Goal: Task Accomplishment & Management: Manage account settings

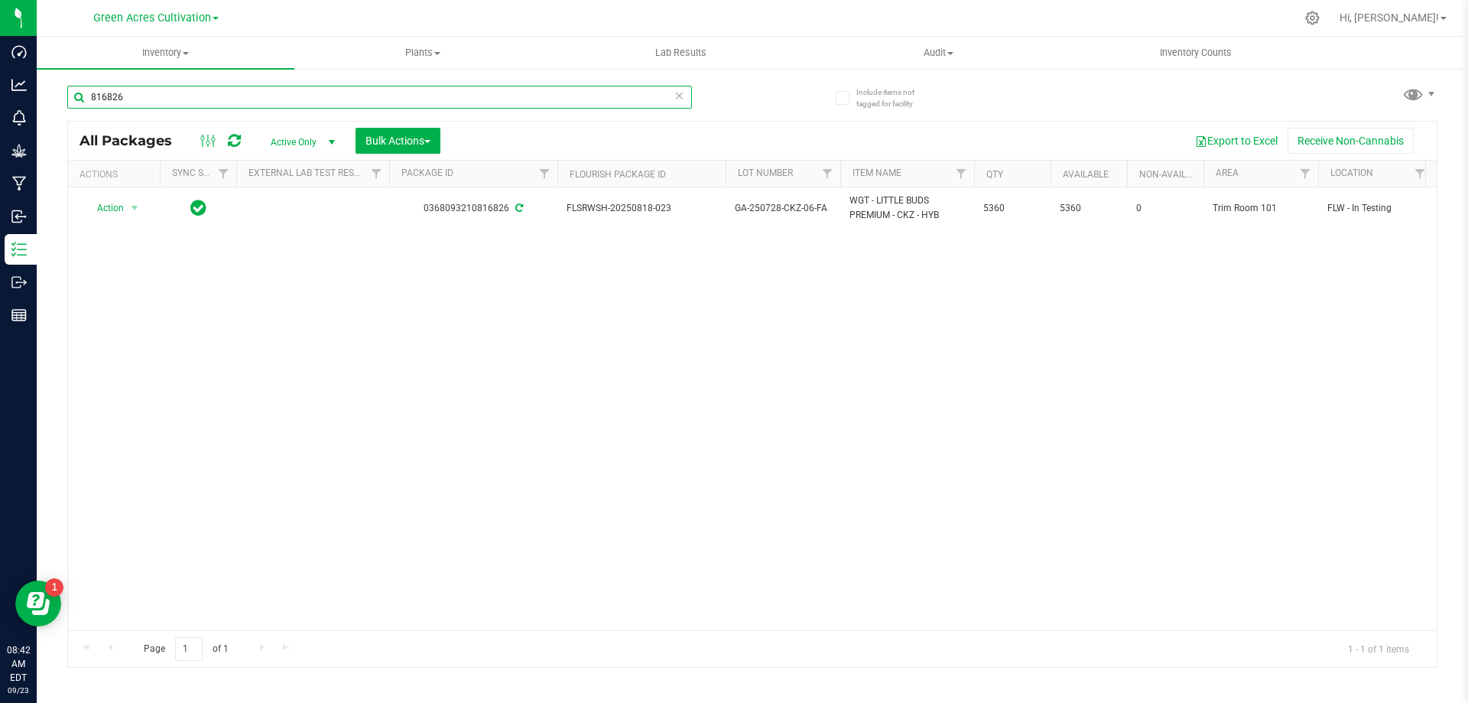
click at [339, 101] on input "816826" at bounding box center [379, 97] width 625 height 23
paste input "GA-250902-CJP-P10-25-FA"
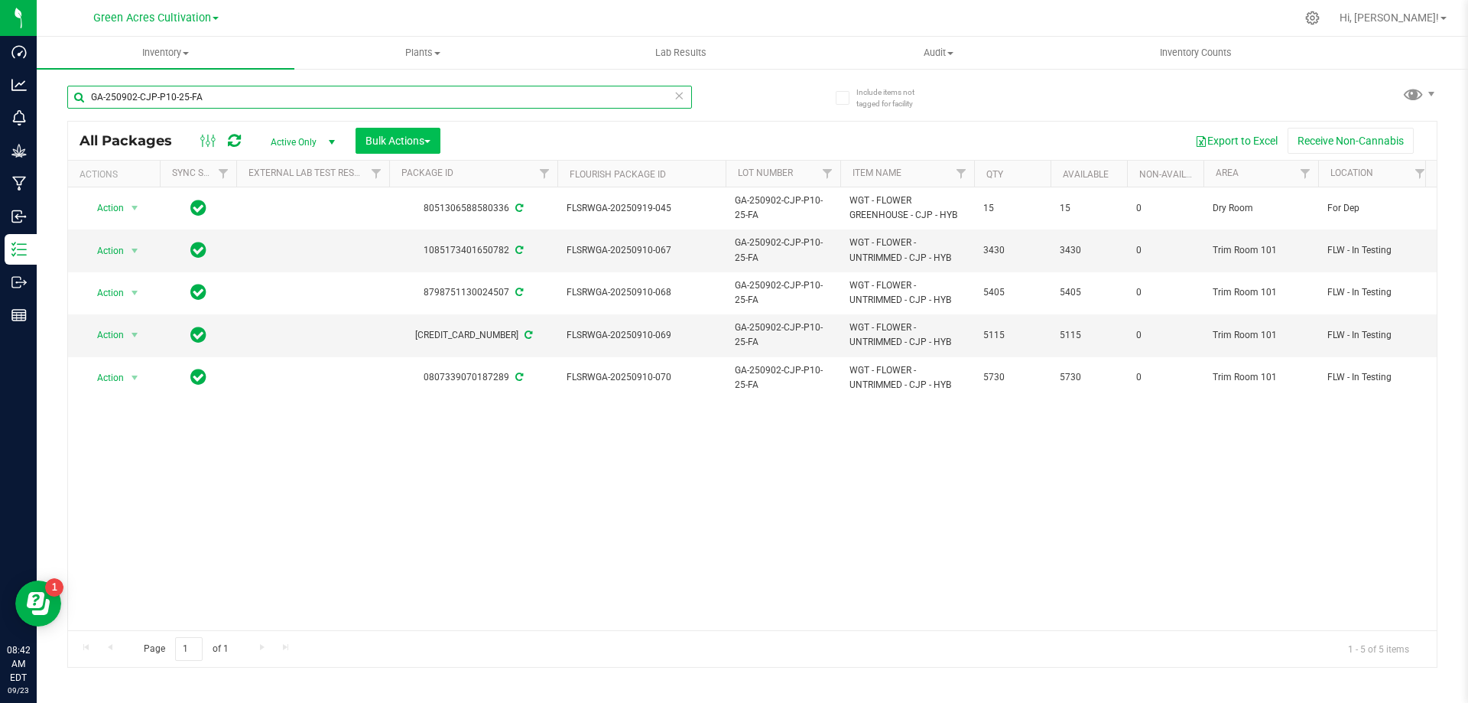
type input "GA-250902-CJP-P10-25-FA"
click at [401, 133] on button "Bulk Actions" at bounding box center [398, 141] width 85 height 26
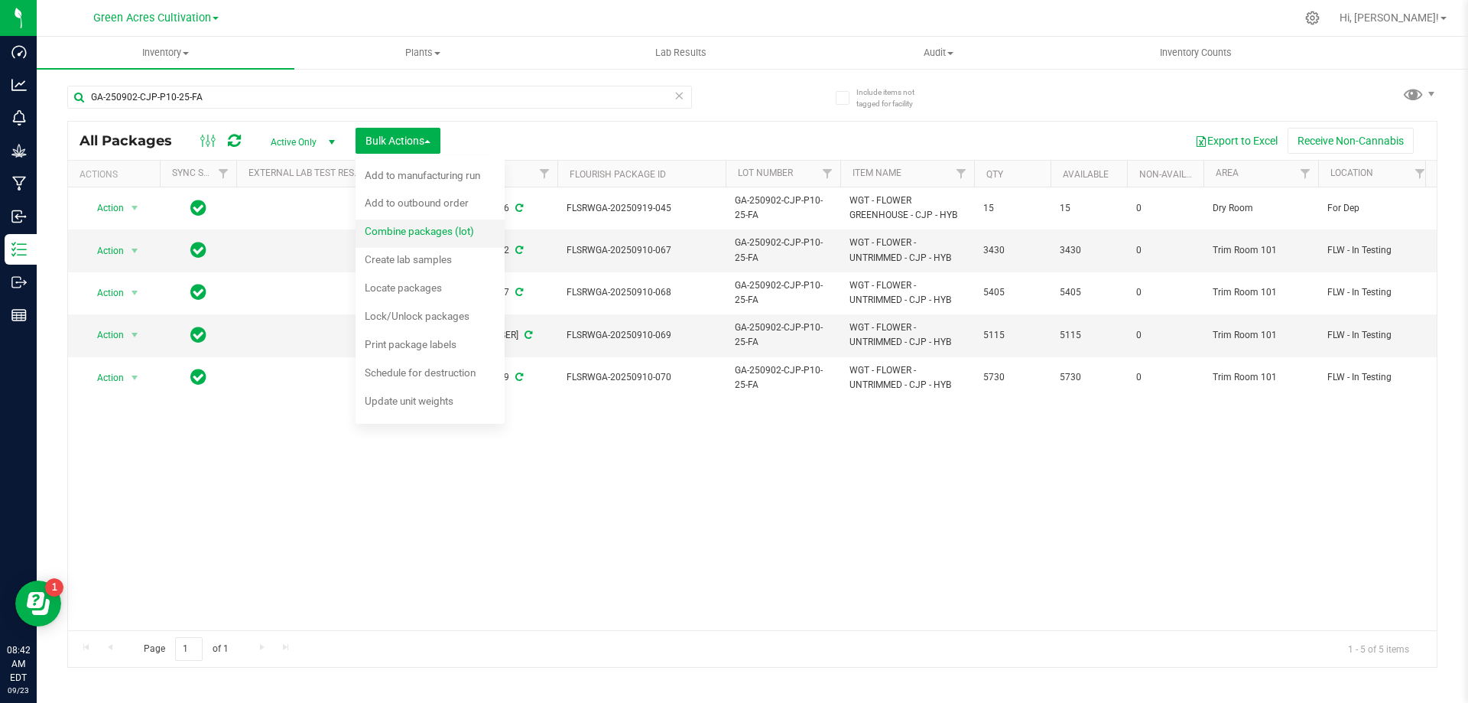
click at [401, 237] on span "Combine packages (lot)" at bounding box center [419, 231] width 109 height 12
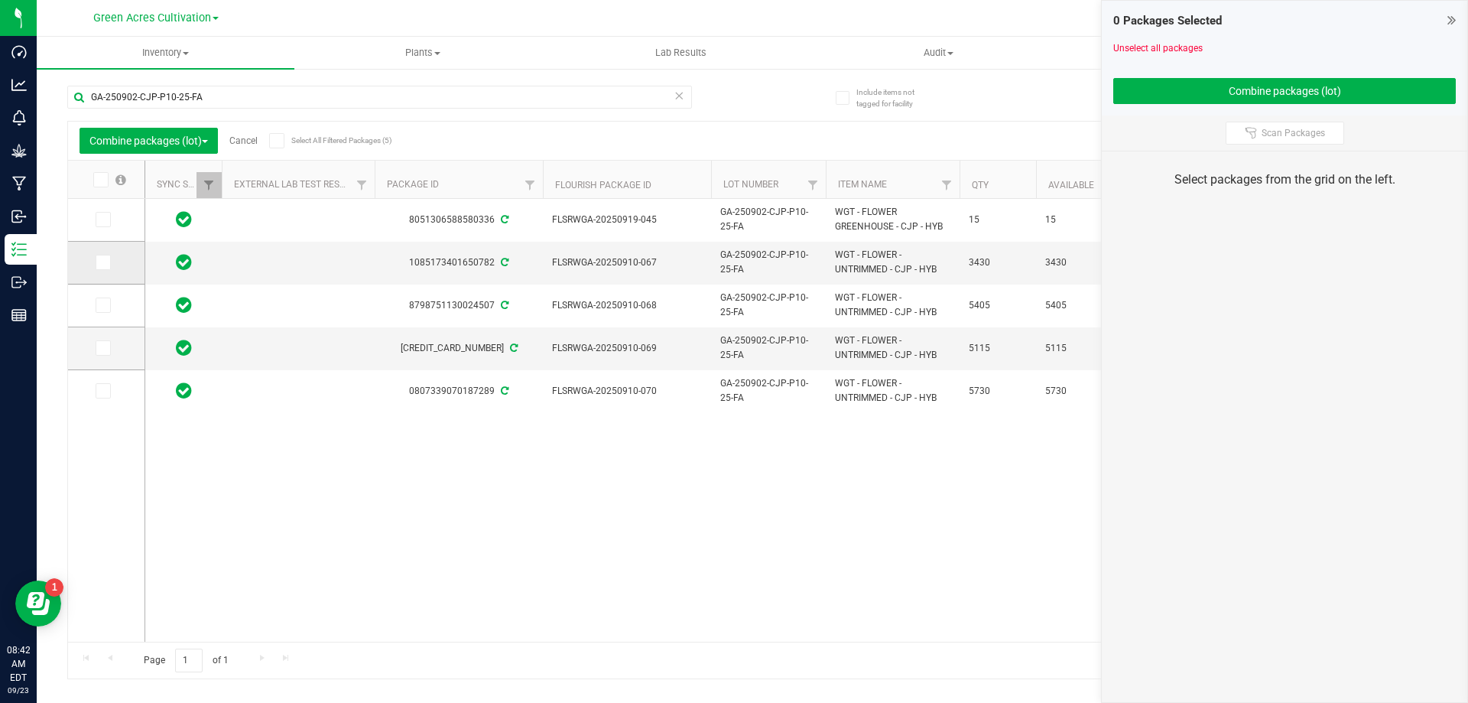
click at [102, 262] on icon at bounding box center [102, 262] width 10 height 0
click at [0, 0] on input "checkbox" at bounding box center [0, 0] width 0 height 0
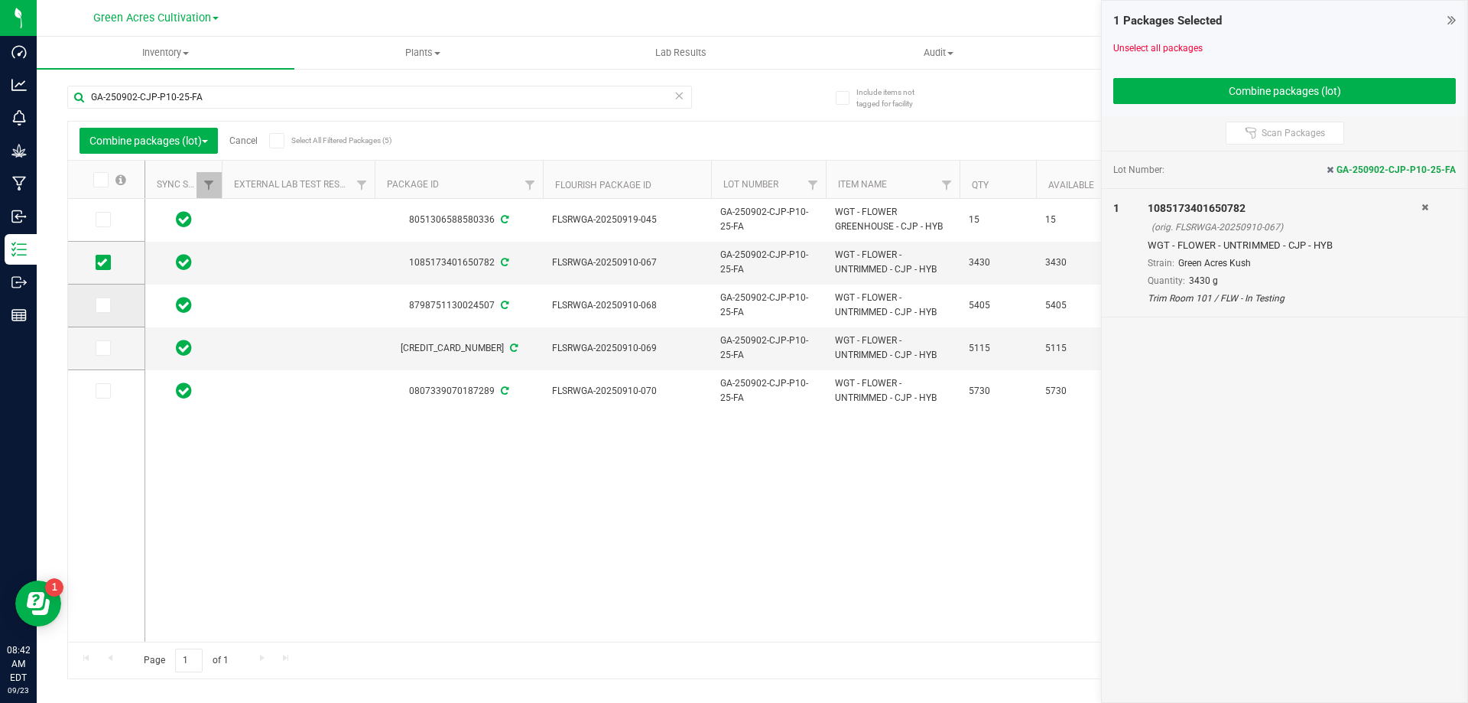
click at [99, 305] on icon at bounding box center [102, 305] width 10 height 0
click at [0, 0] on input "checkbox" at bounding box center [0, 0] width 0 height 0
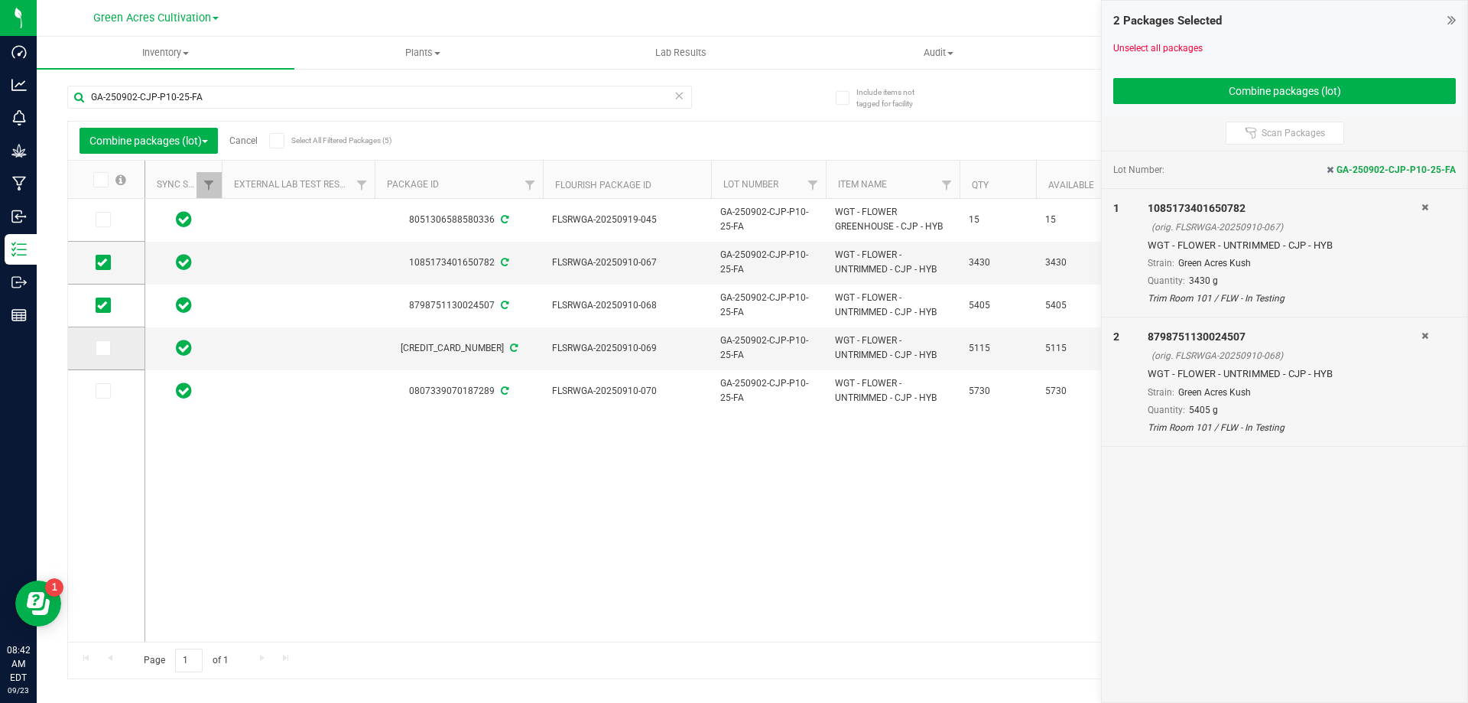
click at [99, 348] on icon at bounding box center [102, 348] width 10 height 0
click at [0, 0] on input "checkbox" at bounding box center [0, 0] width 0 height 0
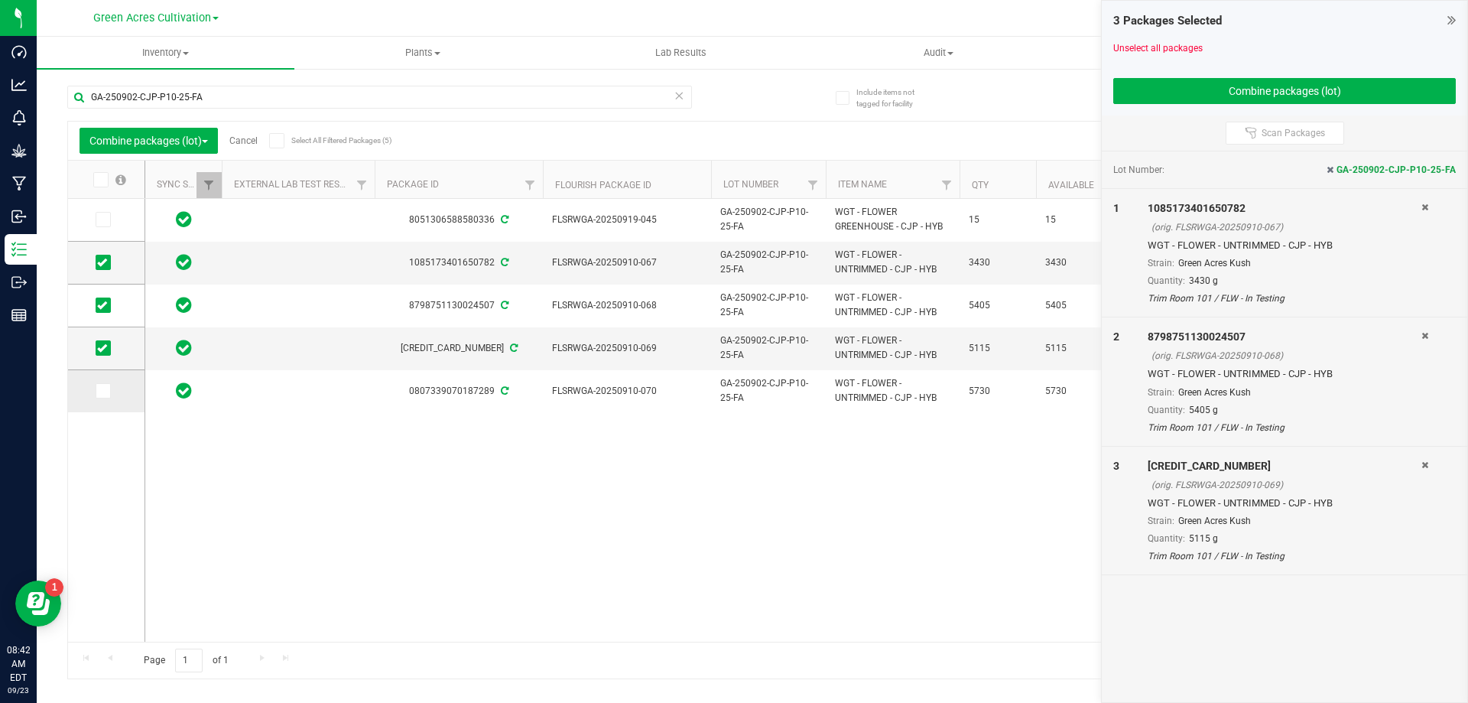
click at [109, 387] on span at bounding box center [103, 390] width 15 height 15
click at [0, 0] on input "checkbox" at bounding box center [0, 0] width 0 height 0
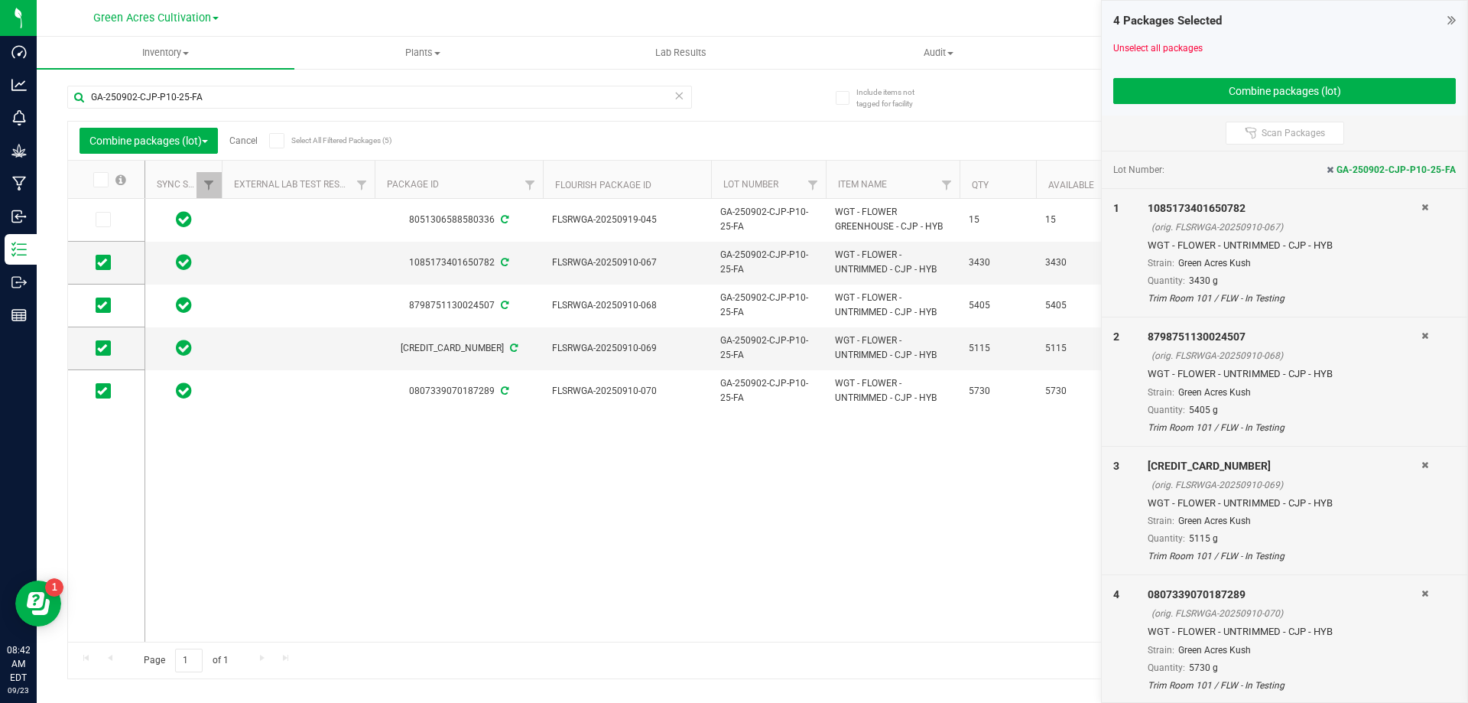
click at [1162, 112] on div "4 Packages Selected Unselect all packages Combine packages (lot)" at bounding box center [1285, 58] width 366 height 115
click at [1171, 98] on button "Combine packages (lot)" at bounding box center [1284, 91] width 343 height 26
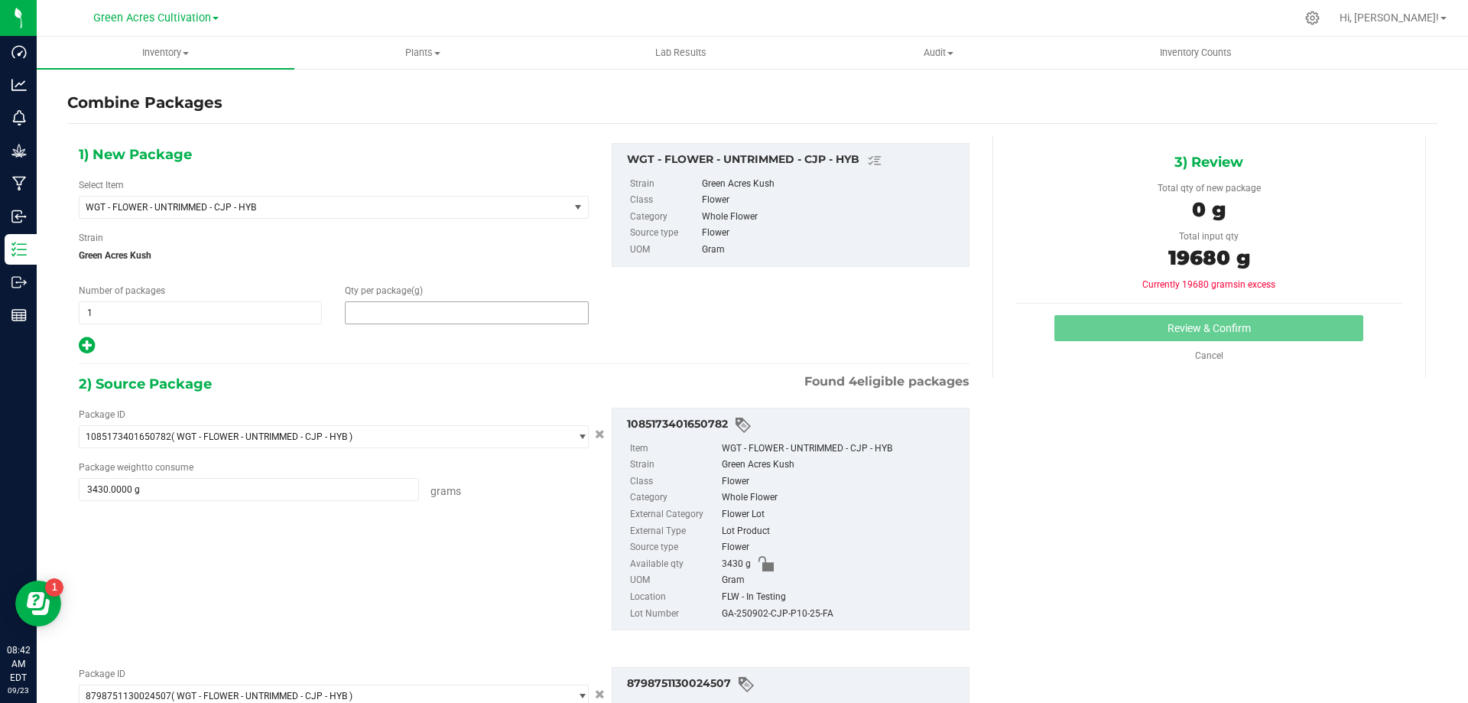
click at [575, 311] on span at bounding box center [466, 312] width 243 height 23
type input "0"
click at [478, 307] on span at bounding box center [466, 312] width 243 height 23
type input "19680"
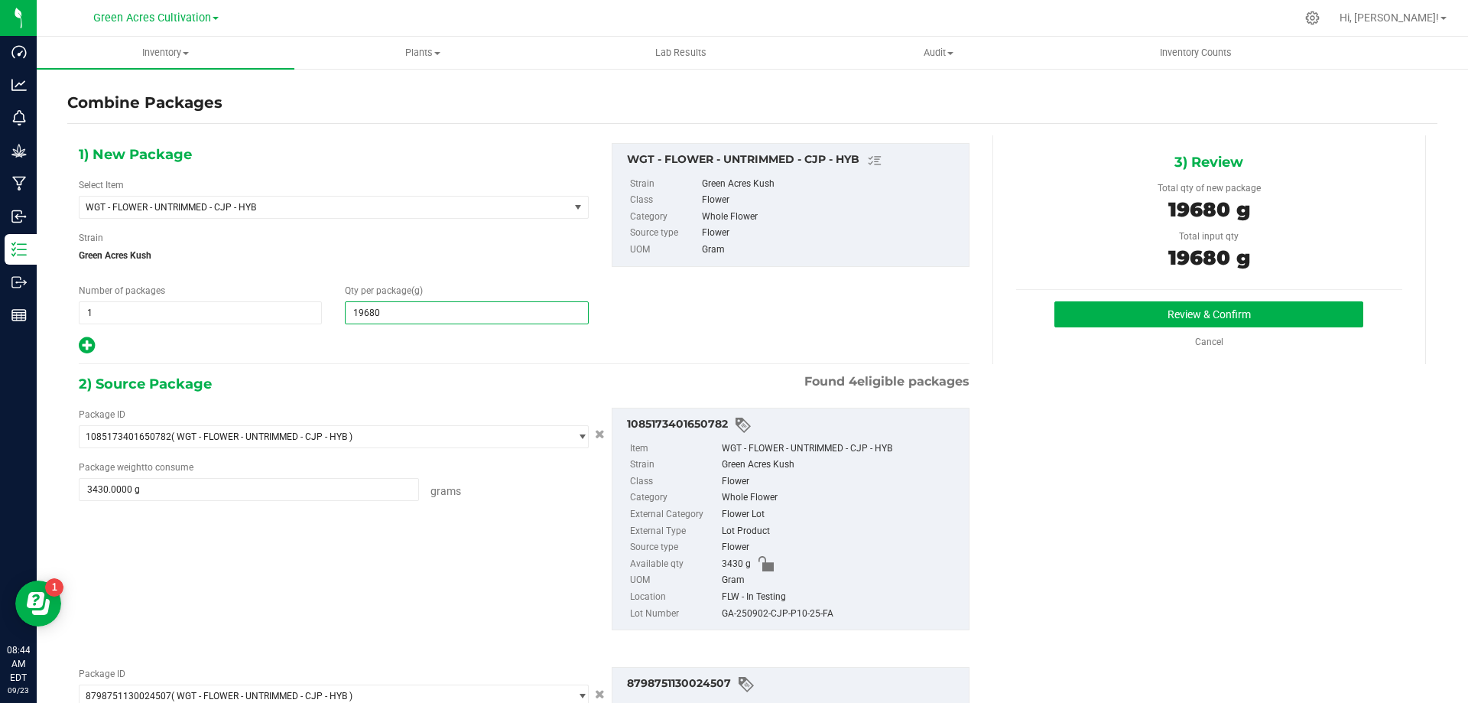
type input "19,680"
click at [760, 615] on div "GA-250902-CJP-P10-25-FA" at bounding box center [841, 614] width 239 height 17
click at [1174, 298] on div "3) Review Total qty of new package 19680 g Total input qty 19680 g Review & Con…" at bounding box center [1210, 249] width 434 height 229
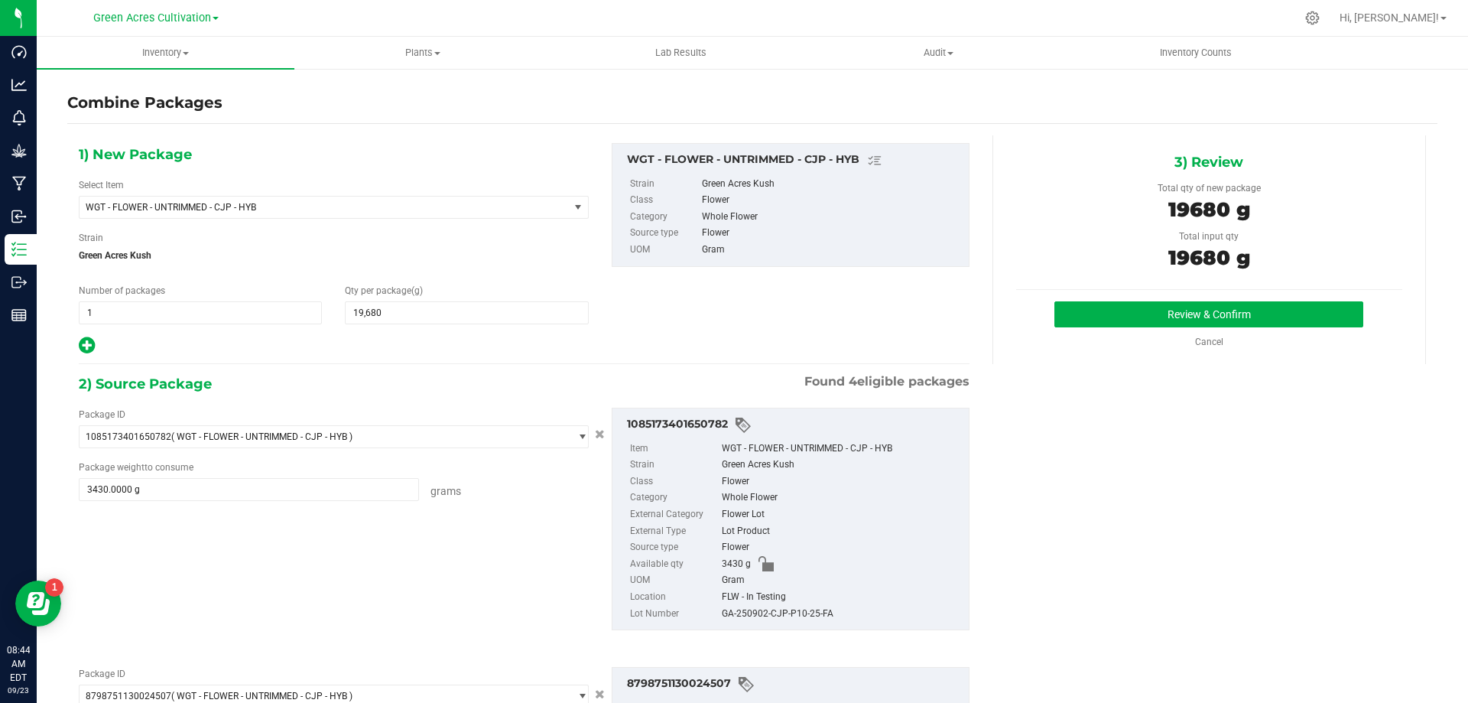
click at [777, 610] on div "GA-250902-CJP-P10-25-FA" at bounding box center [841, 614] width 239 height 17
copy div "GA-250902-CJP-P10-25-FA"
click at [1131, 307] on button "Review & Confirm" at bounding box center [1209, 314] width 309 height 26
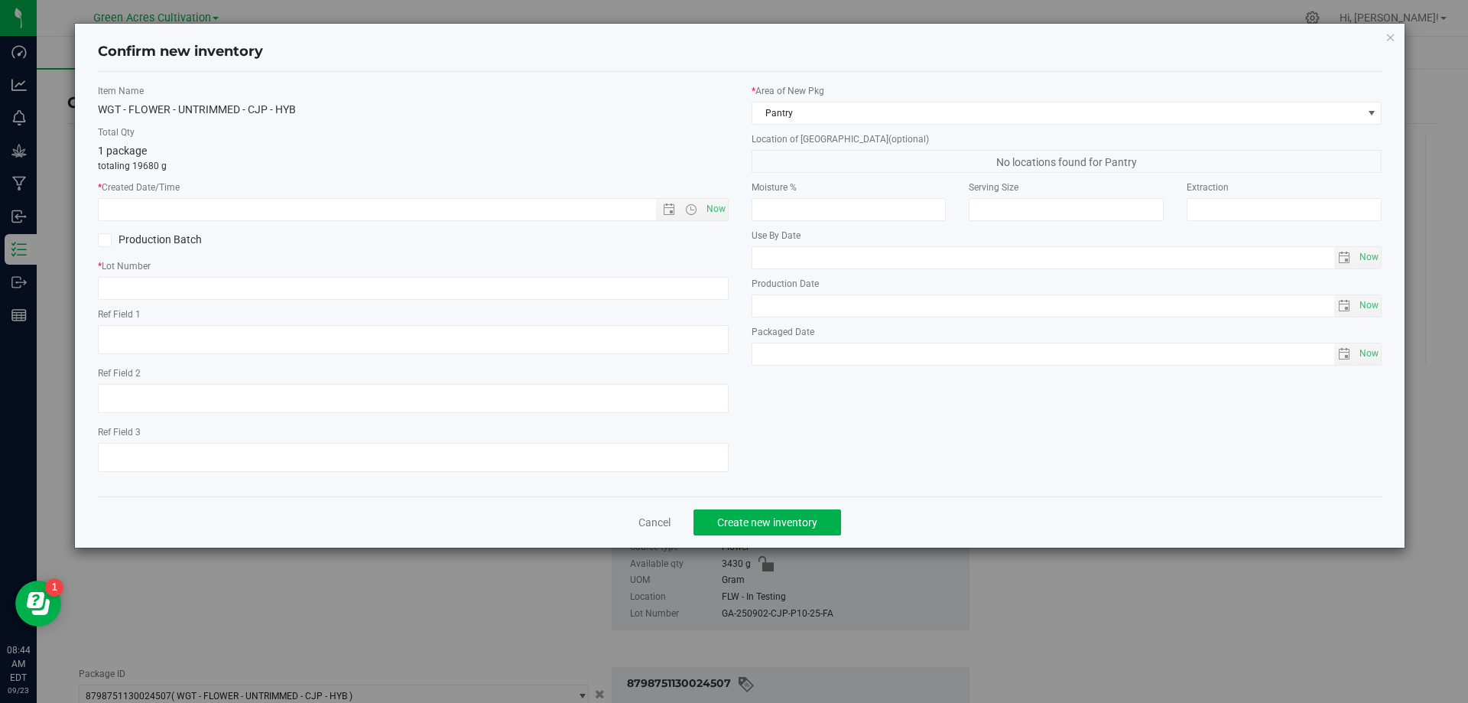
click at [731, 201] on div "Item Name WGT - FLOWER - UNTRIMMED - CJP - HYB Total Qty 1 package totaling 196…" at bounding box center [413, 284] width 654 height 400
click at [721, 207] on span "Now" at bounding box center [716, 209] width 26 height 22
type input "[DATE] 8:44 AM"
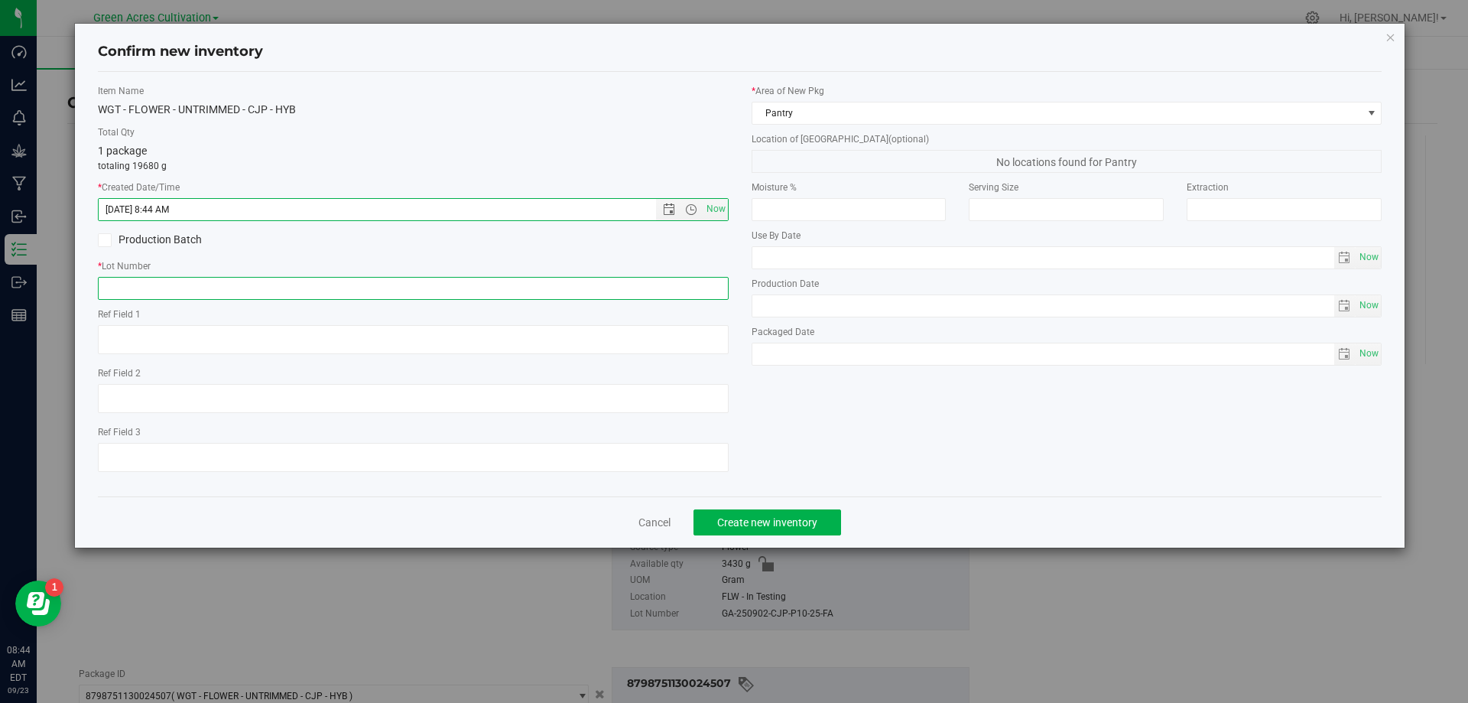
click at [710, 278] on input "text" at bounding box center [413, 288] width 631 height 23
paste input "GA-250902-CJP-P10-25-FA"
type input "GA-250902-CJP-P10-25-FA"
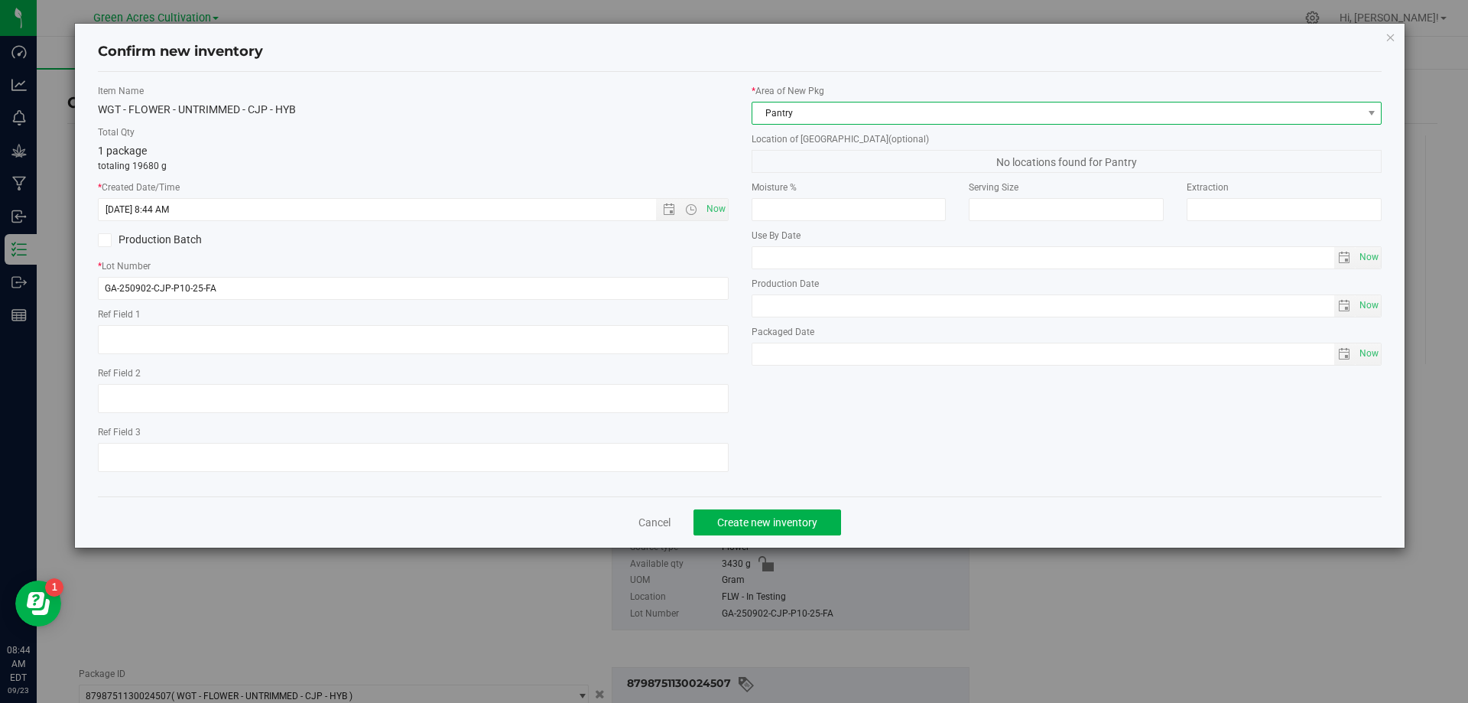
click at [795, 122] on span "Pantry" at bounding box center [1058, 112] width 610 height 21
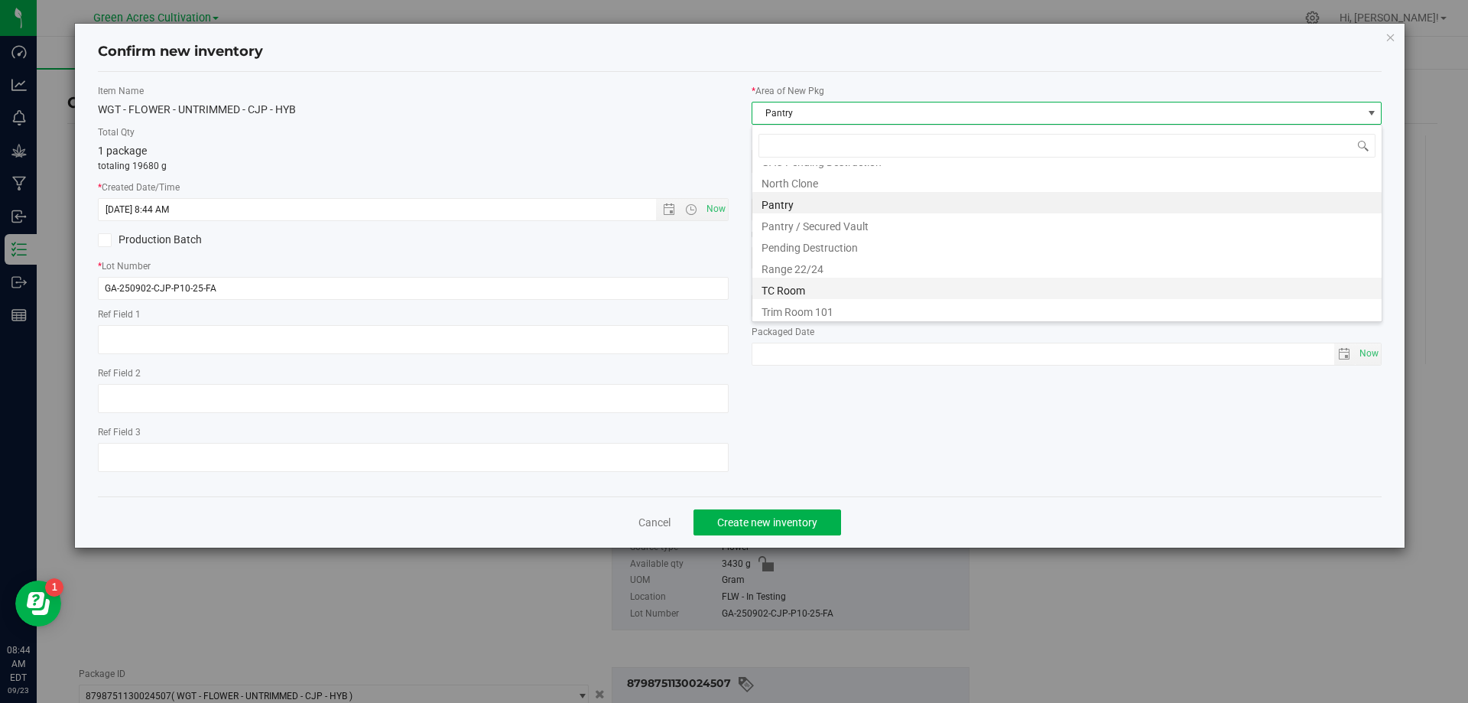
scroll to position [232, 0]
click at [782, 311] on li "Trim Room 101" at bounding box center [1067, 307] width 629 height 21
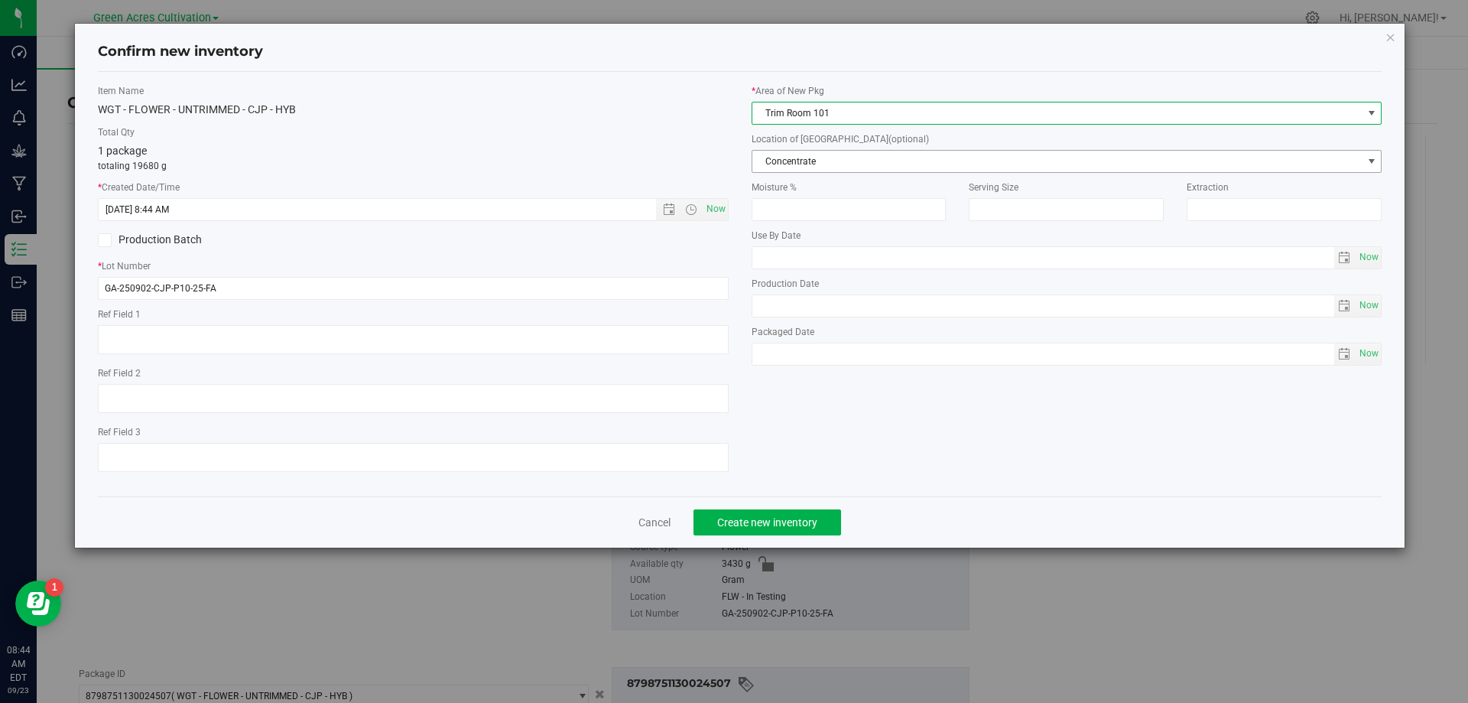
click at [853, 161] on span "Concentrate" at bounding box center [1058, 161] width 610 height 21
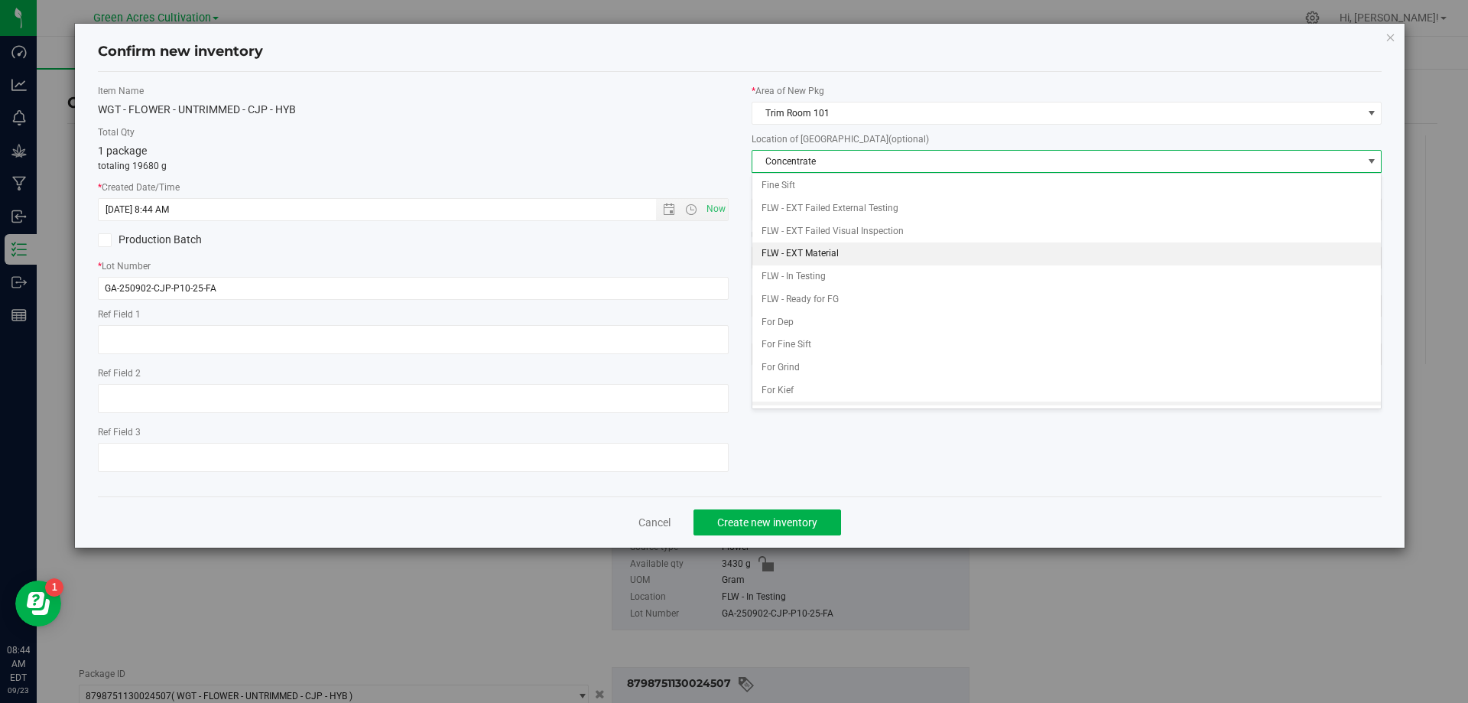
scroll to position [157, 0]
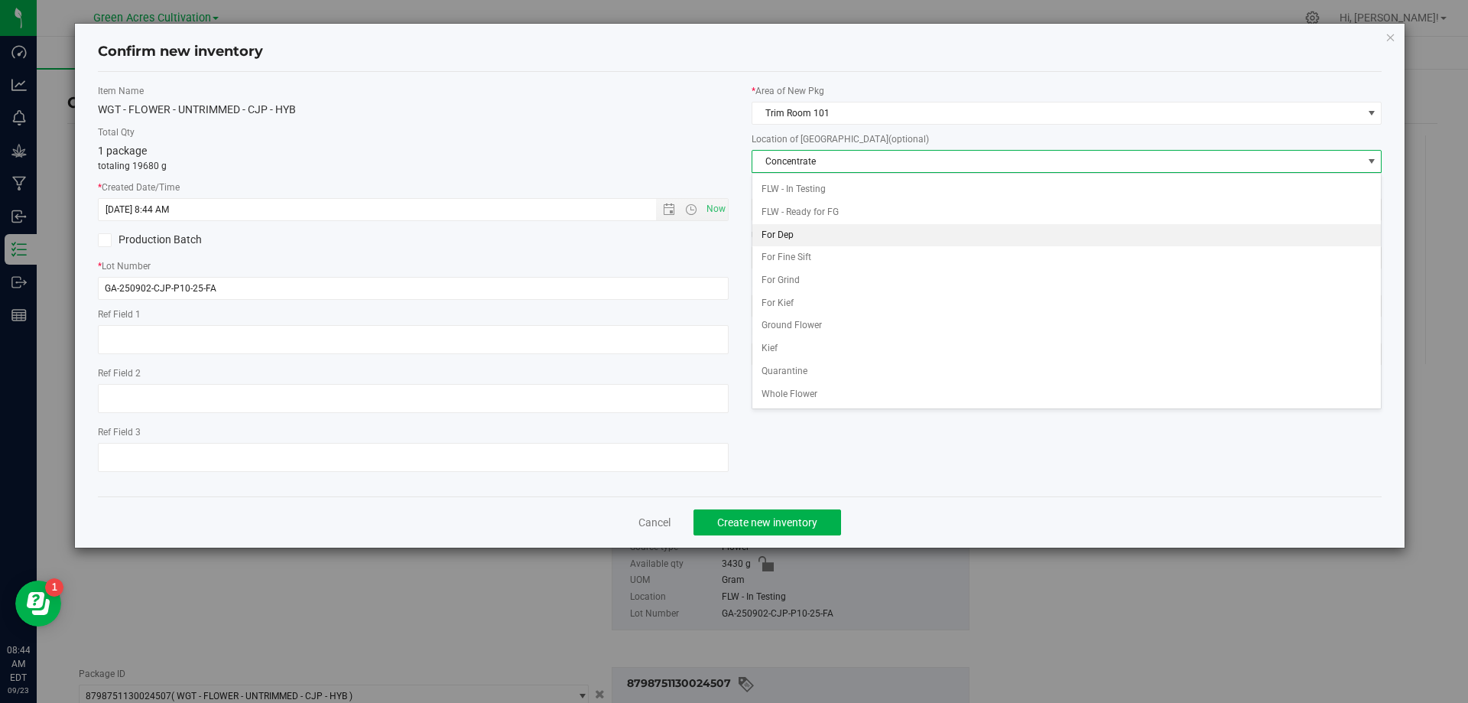
click at [824, 229] on li "For Dep" at bounding box center [1067, 235] width 629 height 23
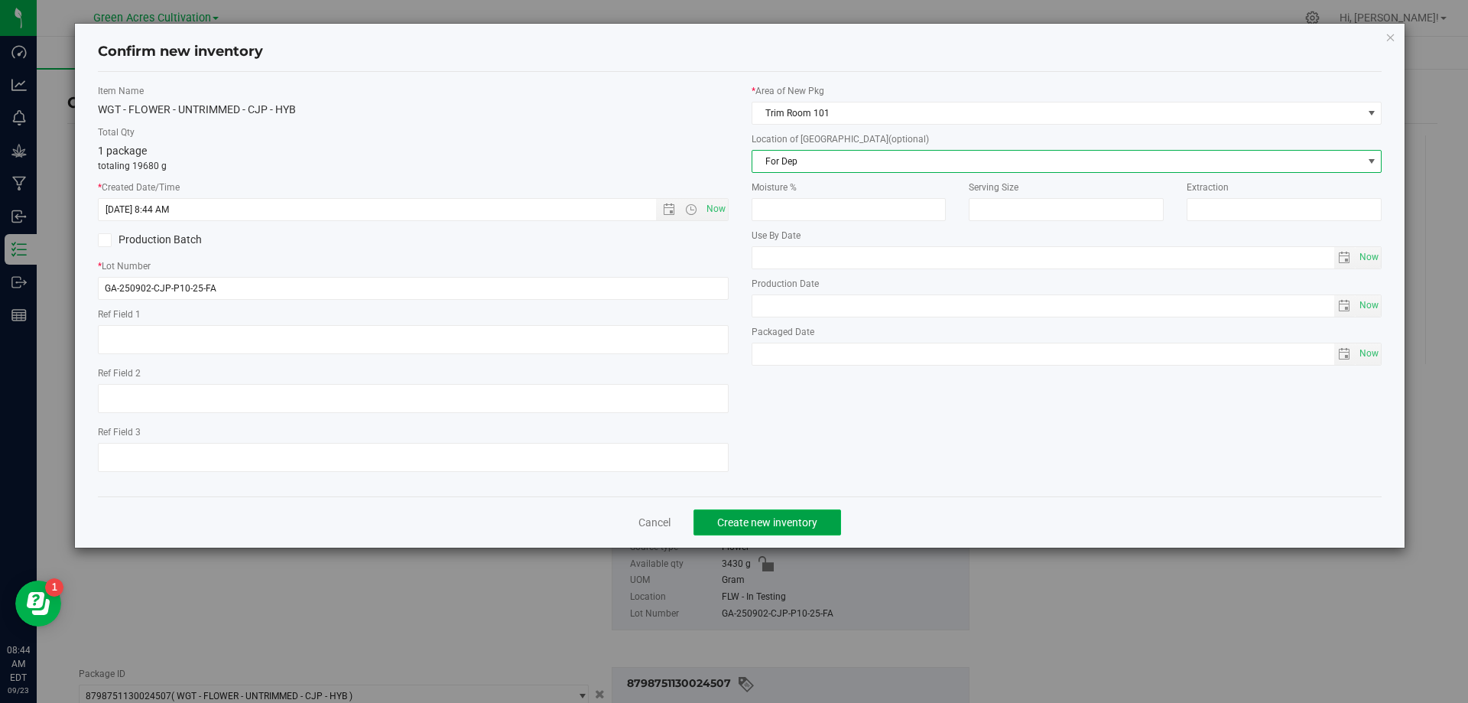
click at [762, 518] on span "Create new inventory" at bounding box center [767, 522] width 100 height 12
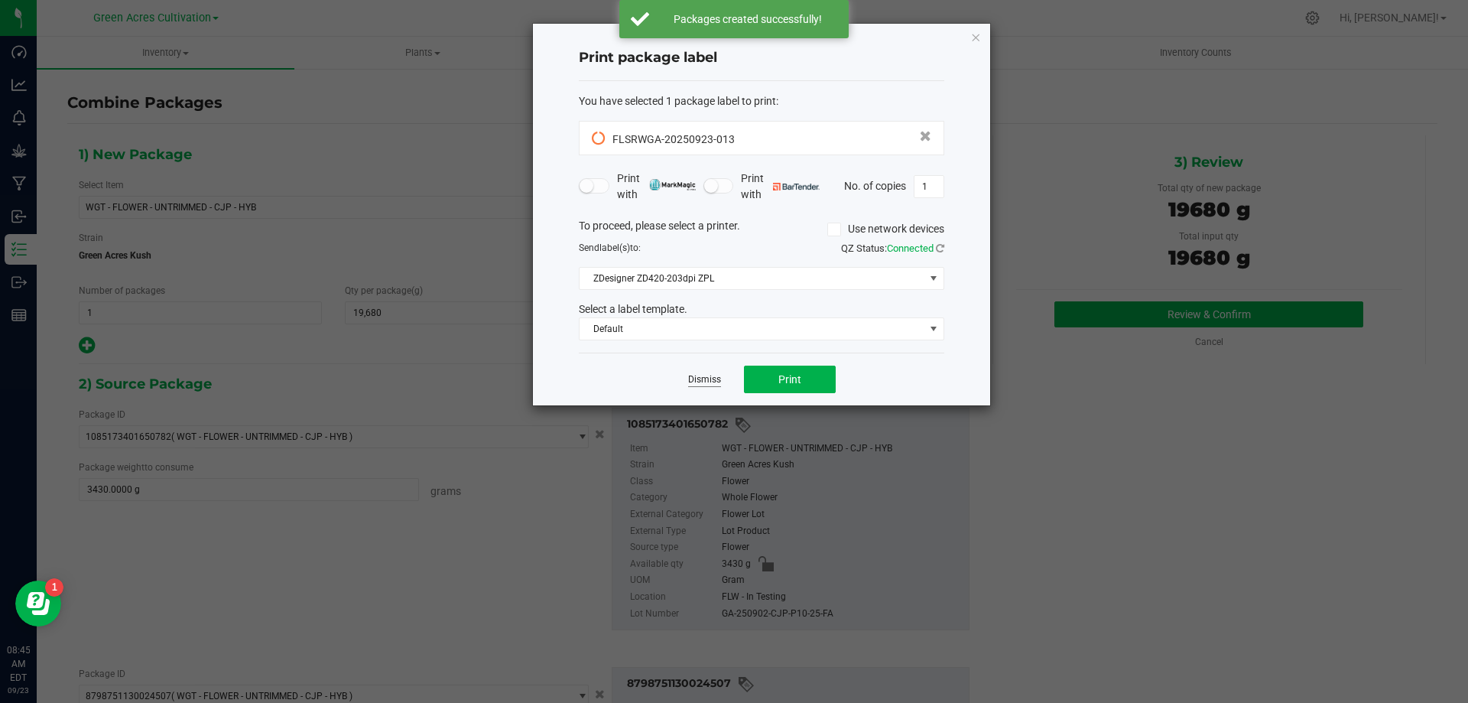
click at [706, 375] on link "Dismiss" at bounding box center [704, 379] width 33 height 13
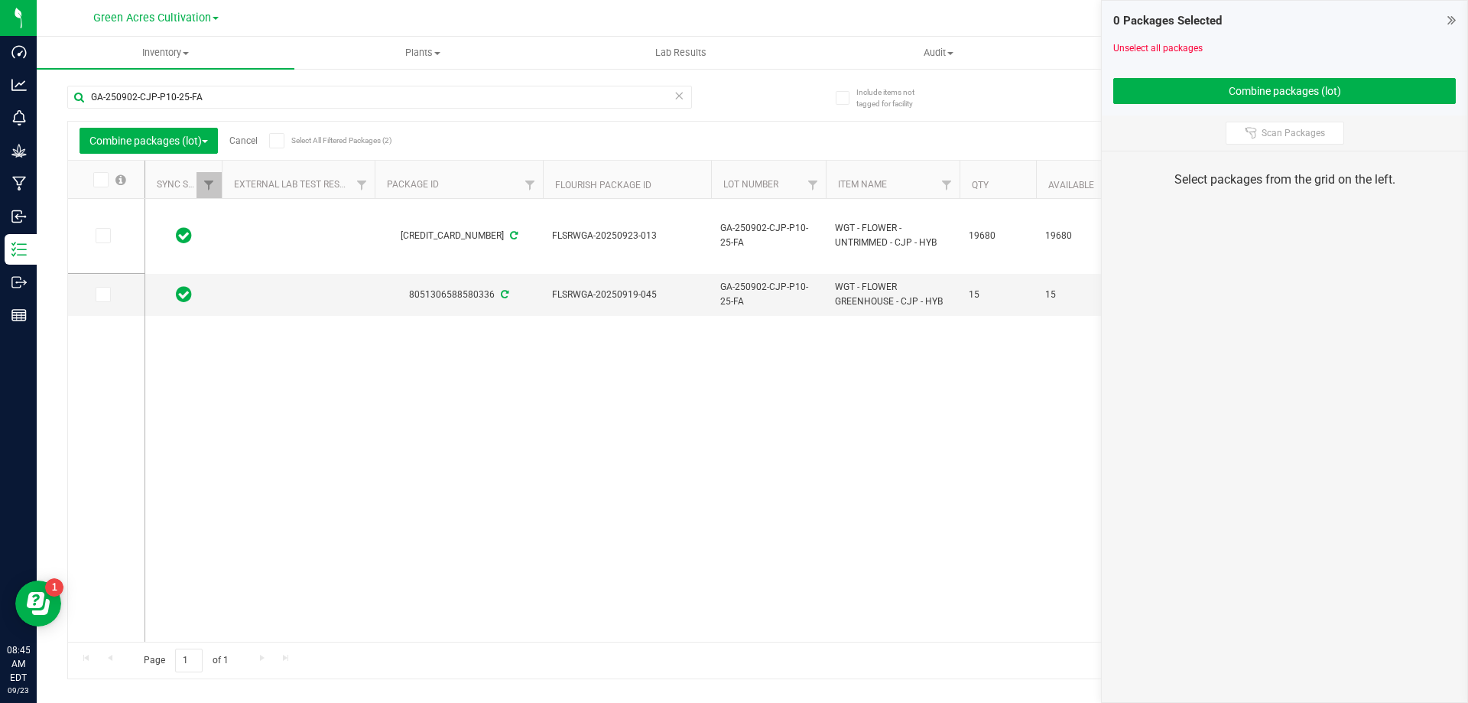
click at [260, 134] on div "Combine packages (lot) Cancel Select All Filtered Packages (2)" at bounding box center [224, 141] width 288 height 26
click at [252, 143] on link "Cancel" at bounding box center [243, 140] width 28 height 11
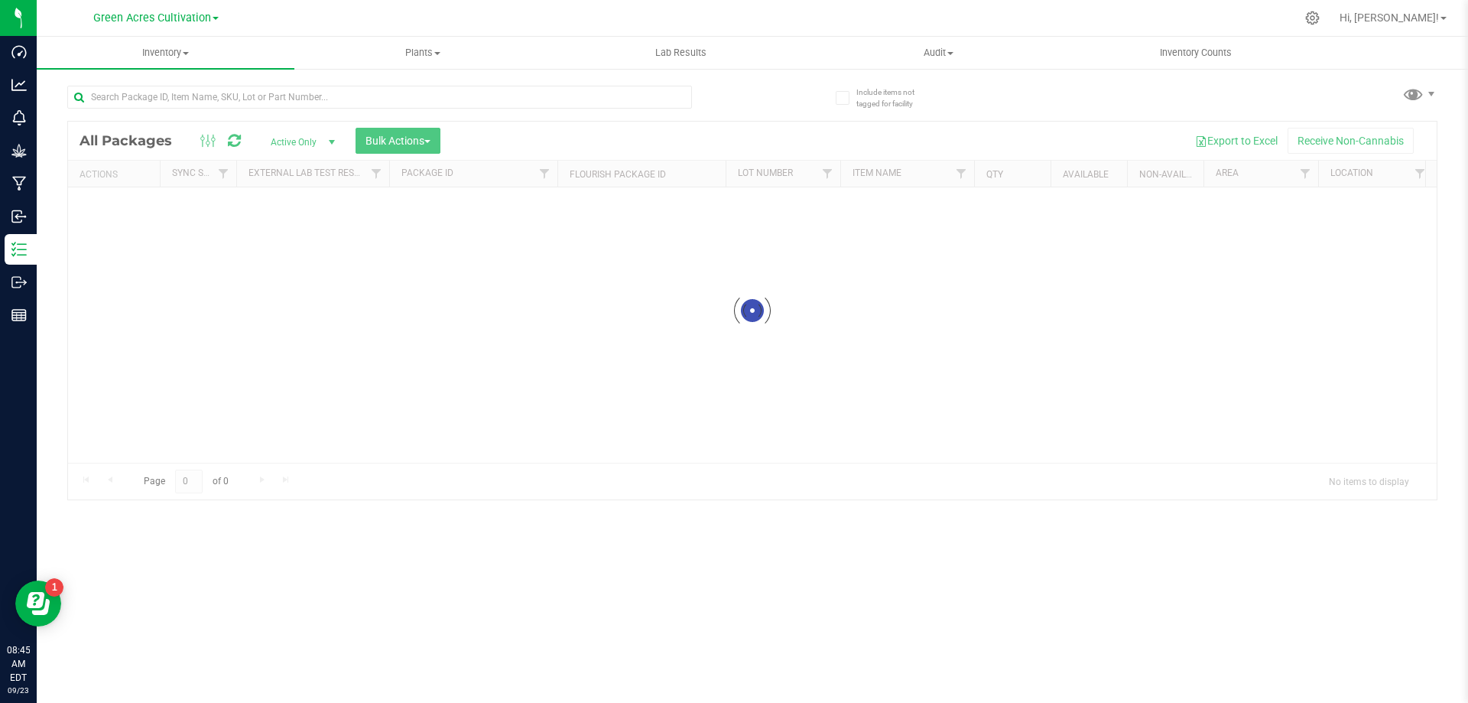
click at [309, 108] on input "text" at bounding box center [379, 97] width 625 height 23
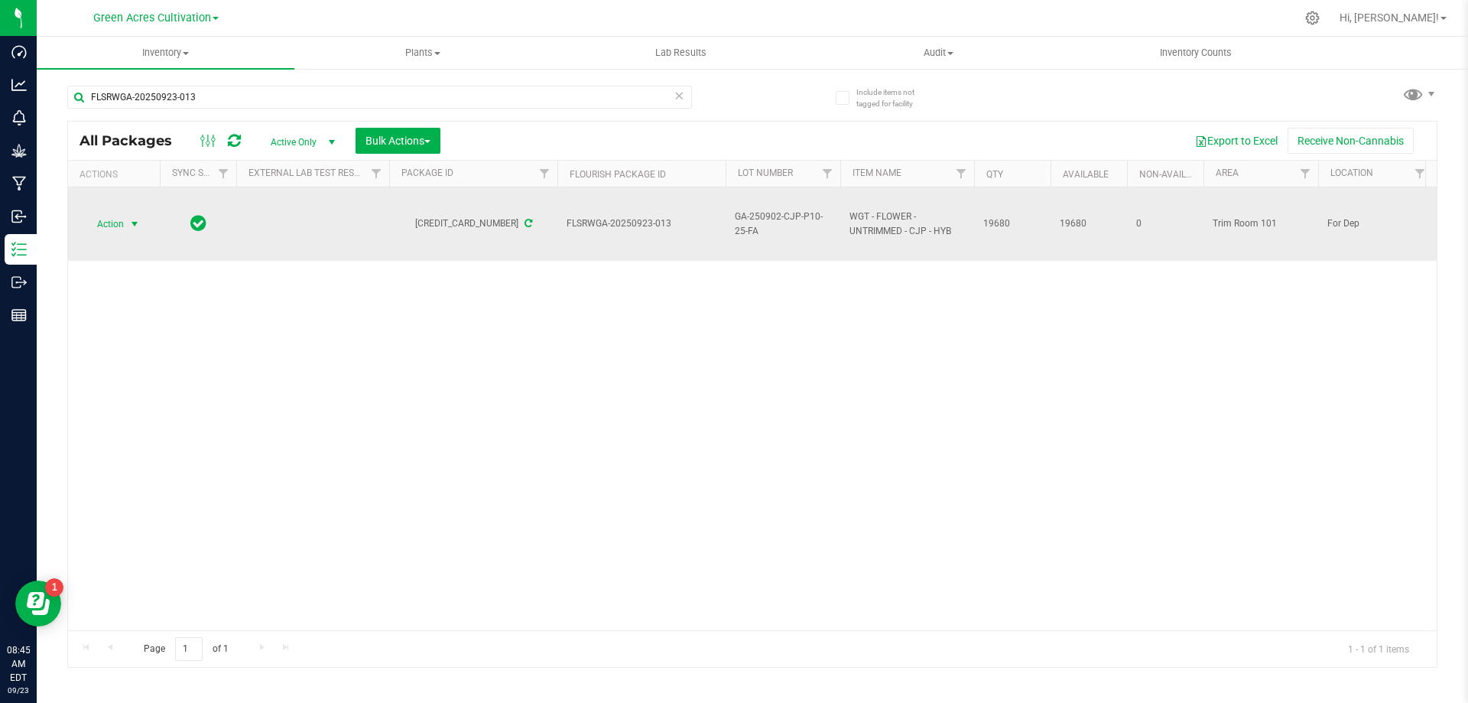
type input "FLSRWGA-20250923-013"
click at [99, 220] on span "Action" at bounding box center [103, 223] width 41 height 21
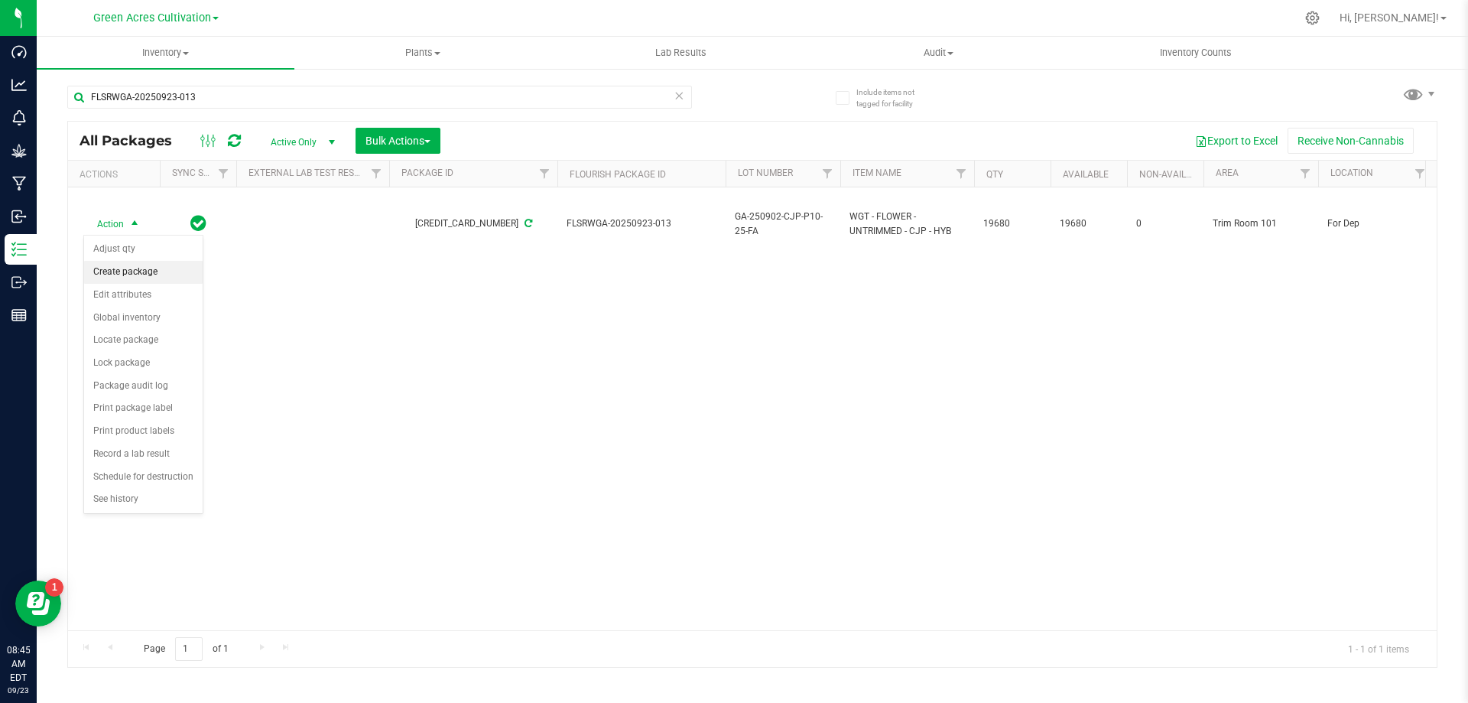
click at [122, 262] on li "Create package" at bounding box center [143, 272] width 119 height 23
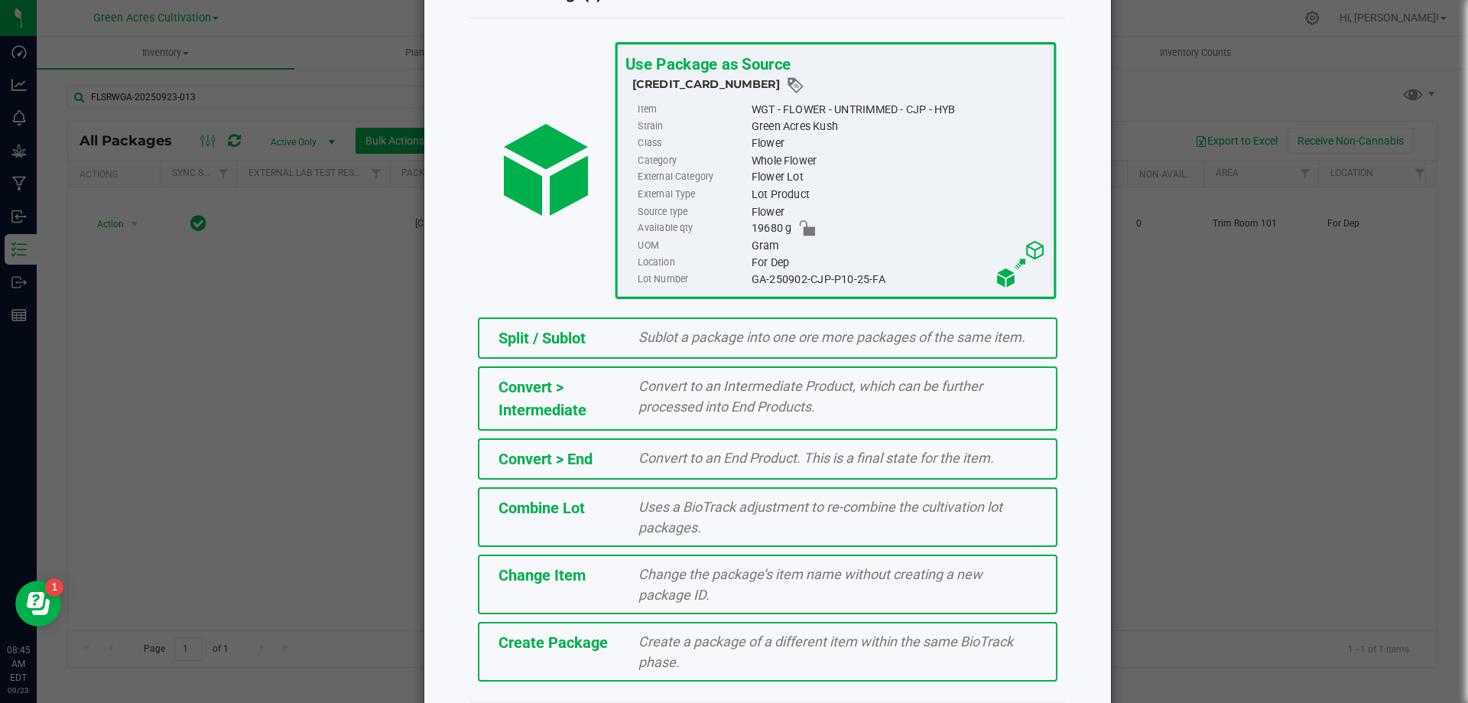
scroll to position [110, 0]
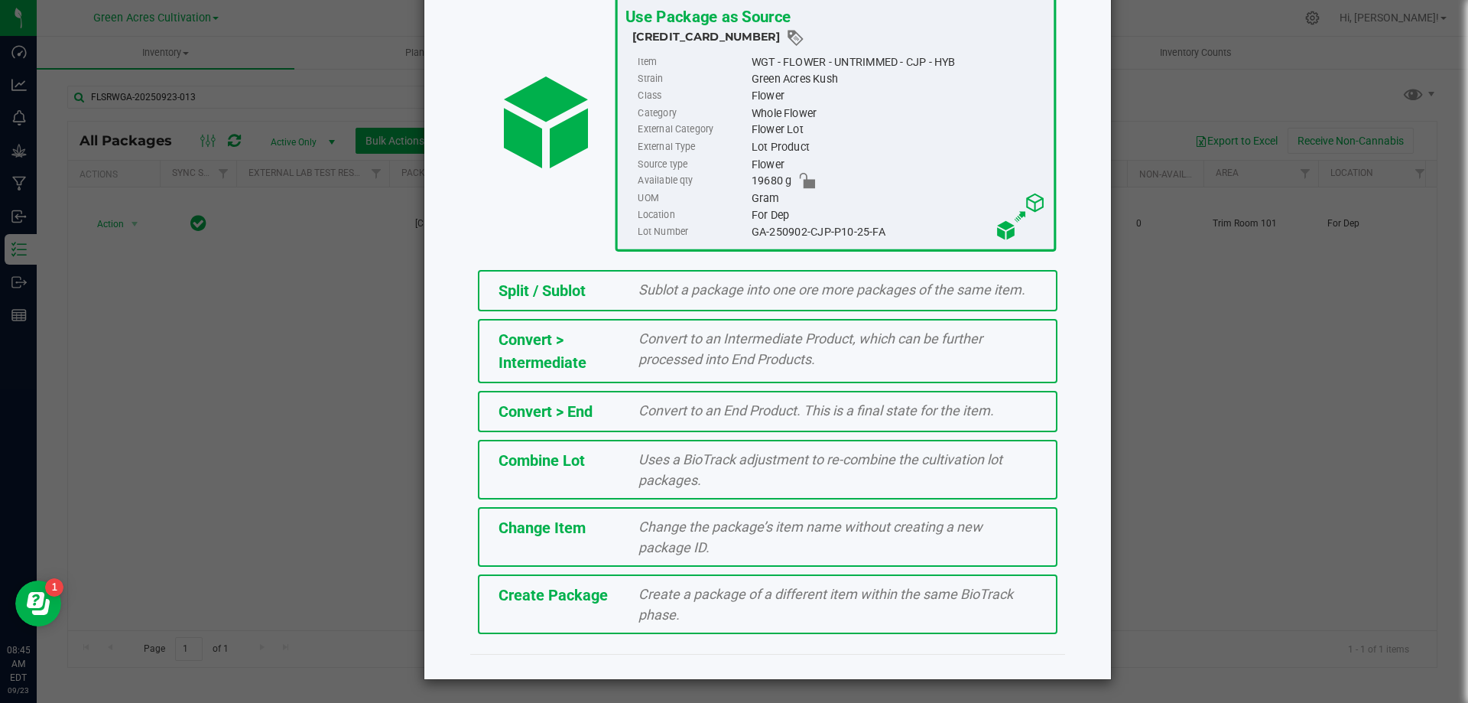
click at [627, 611] on div "Create a package of a different item within the same BioTrack phase." at bounding box center [837, 603] width 421 height 41
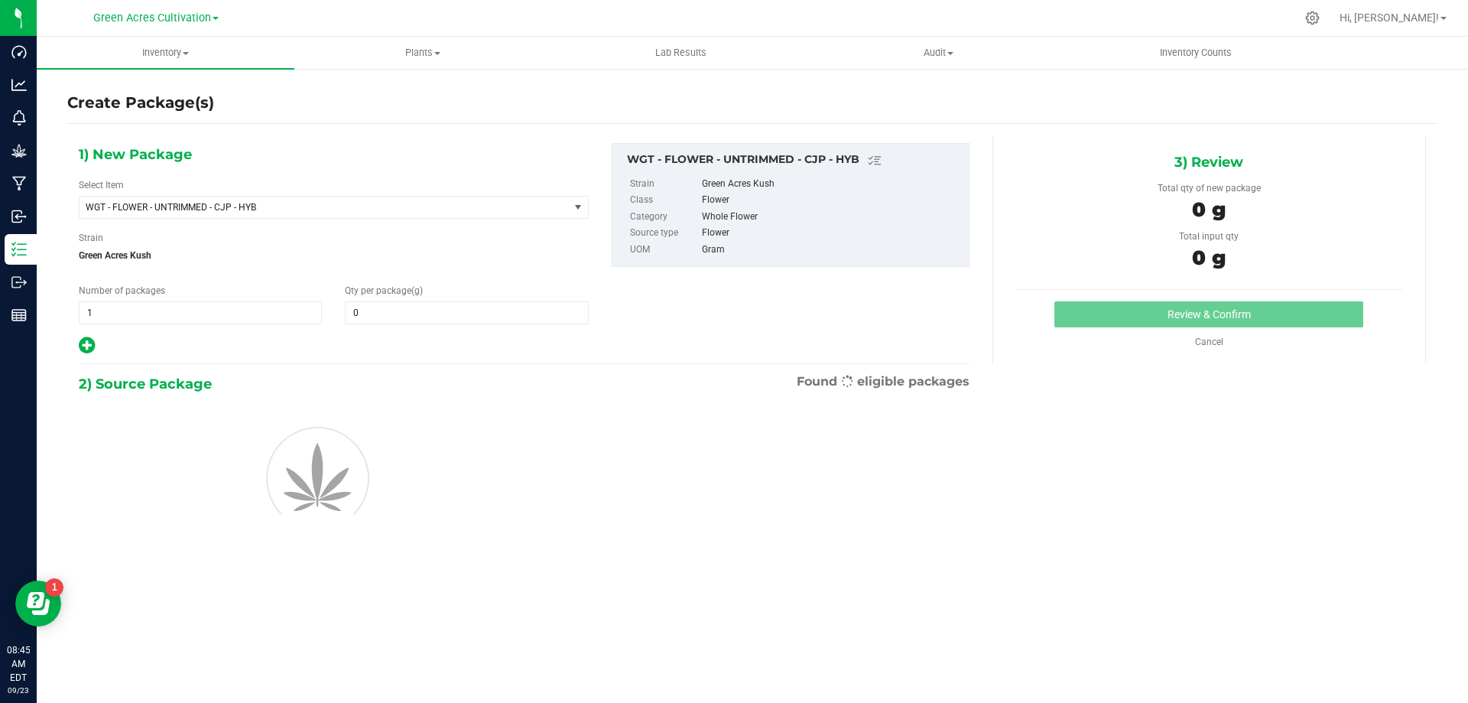
type input "0.0000"
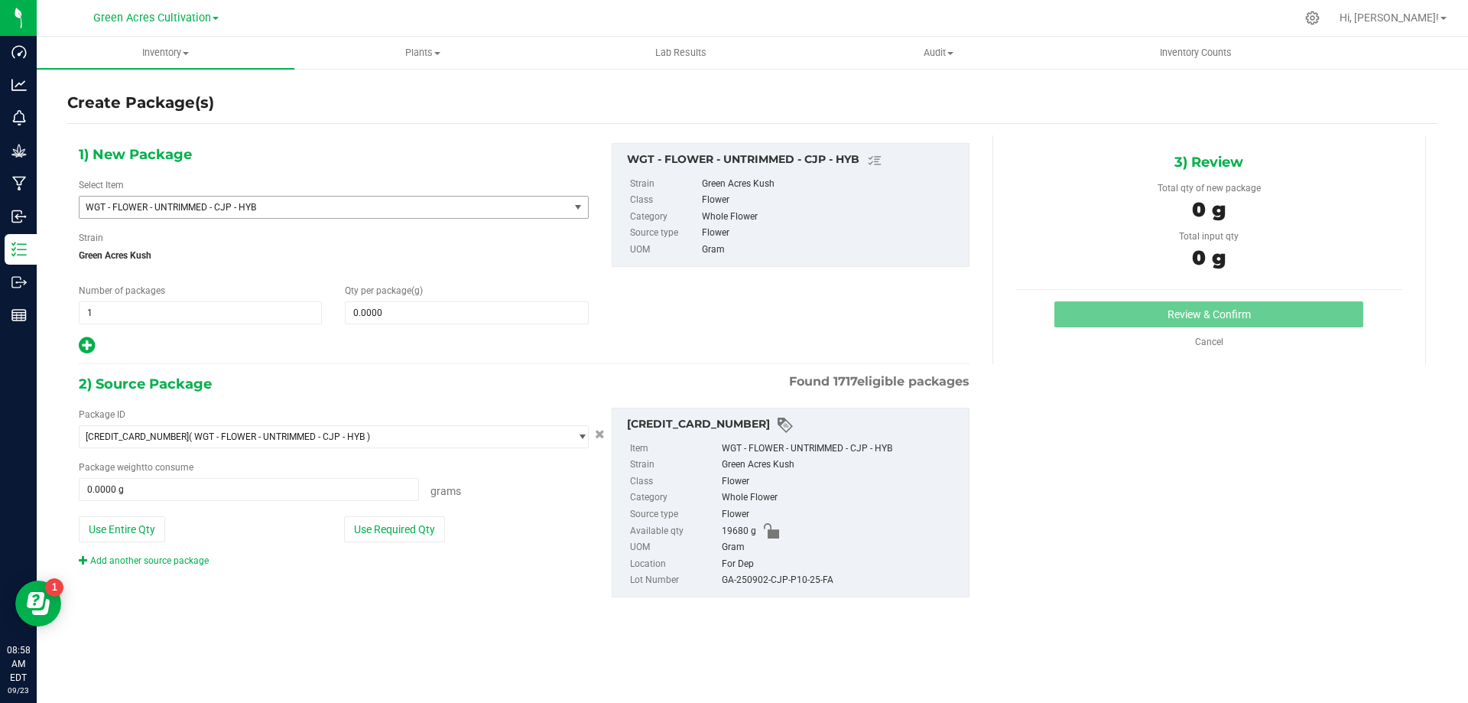
click at [455, 206] on span "WGT - FLOWER - UNTRIMMED - CJP - HYB" at bounding box center [315, 207] width 458 height 11
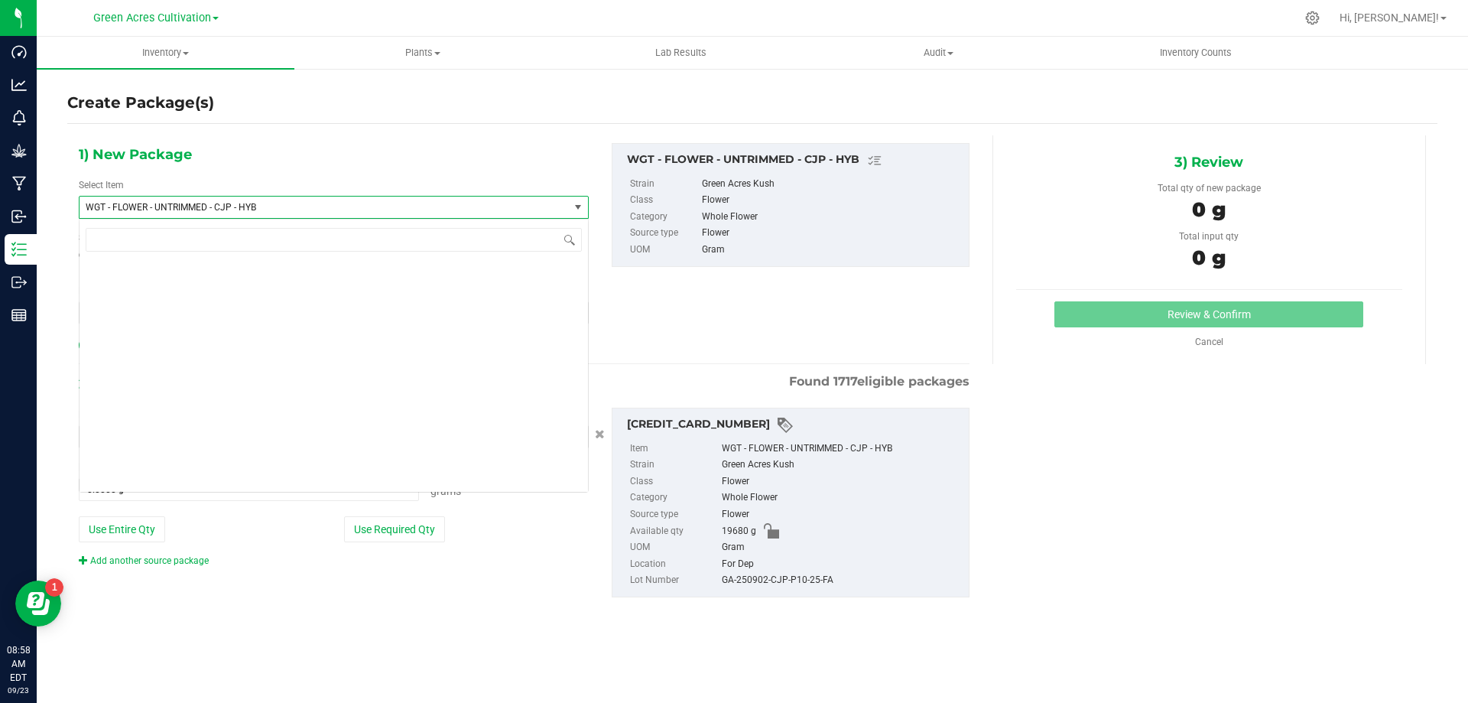
scroll to position [330335, 0]
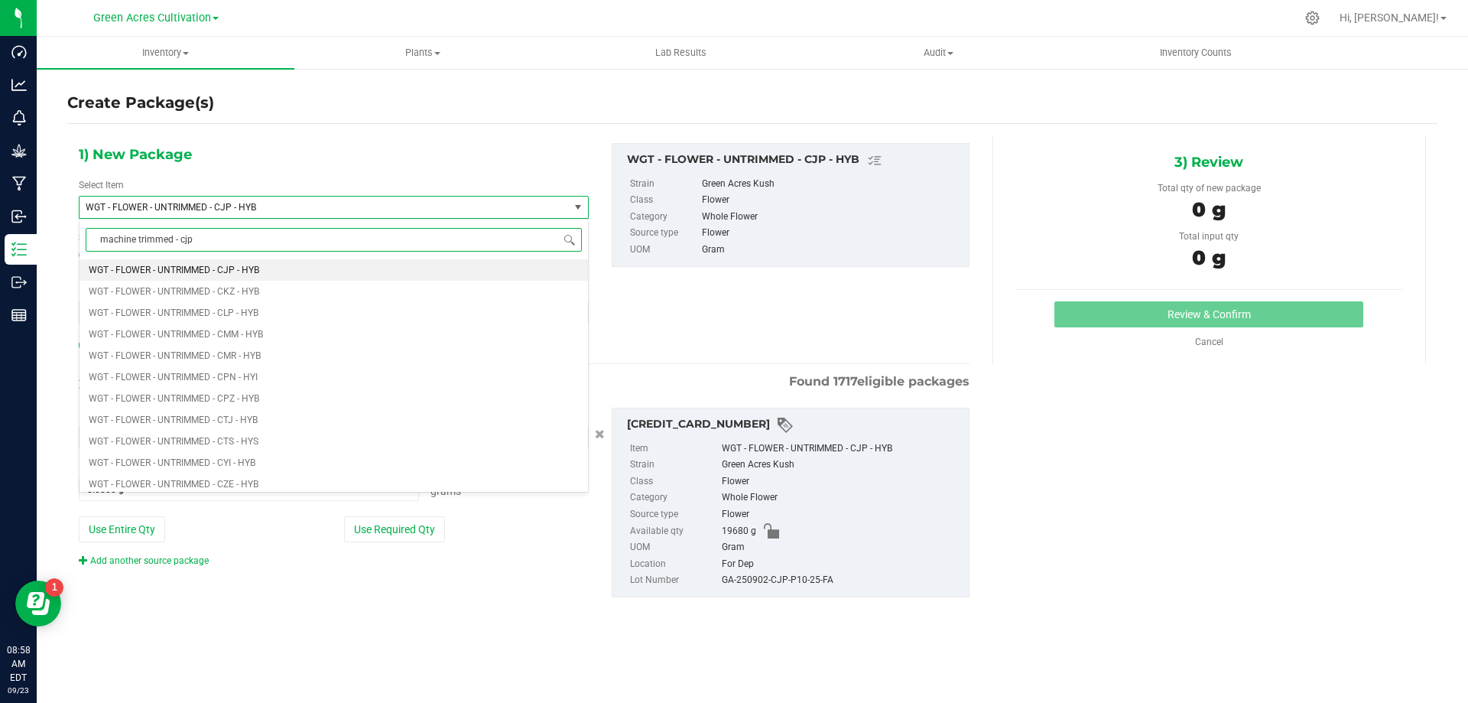
type input "machine trimmed - cjp"
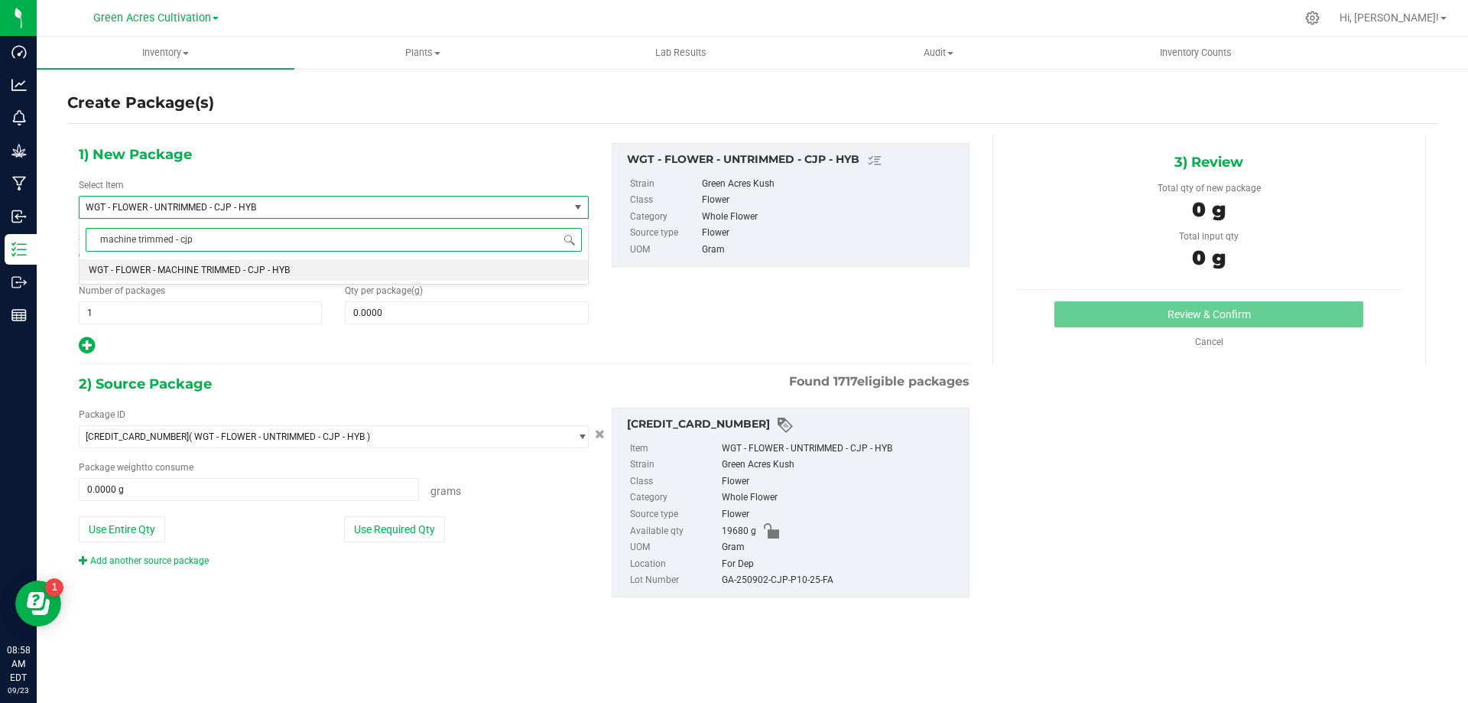
click at [457, 262] on li "WGT - FLOWER - MACHINE TRIMMED - CJP - HYB" at bounding box center [334, 269] width 509 height 21
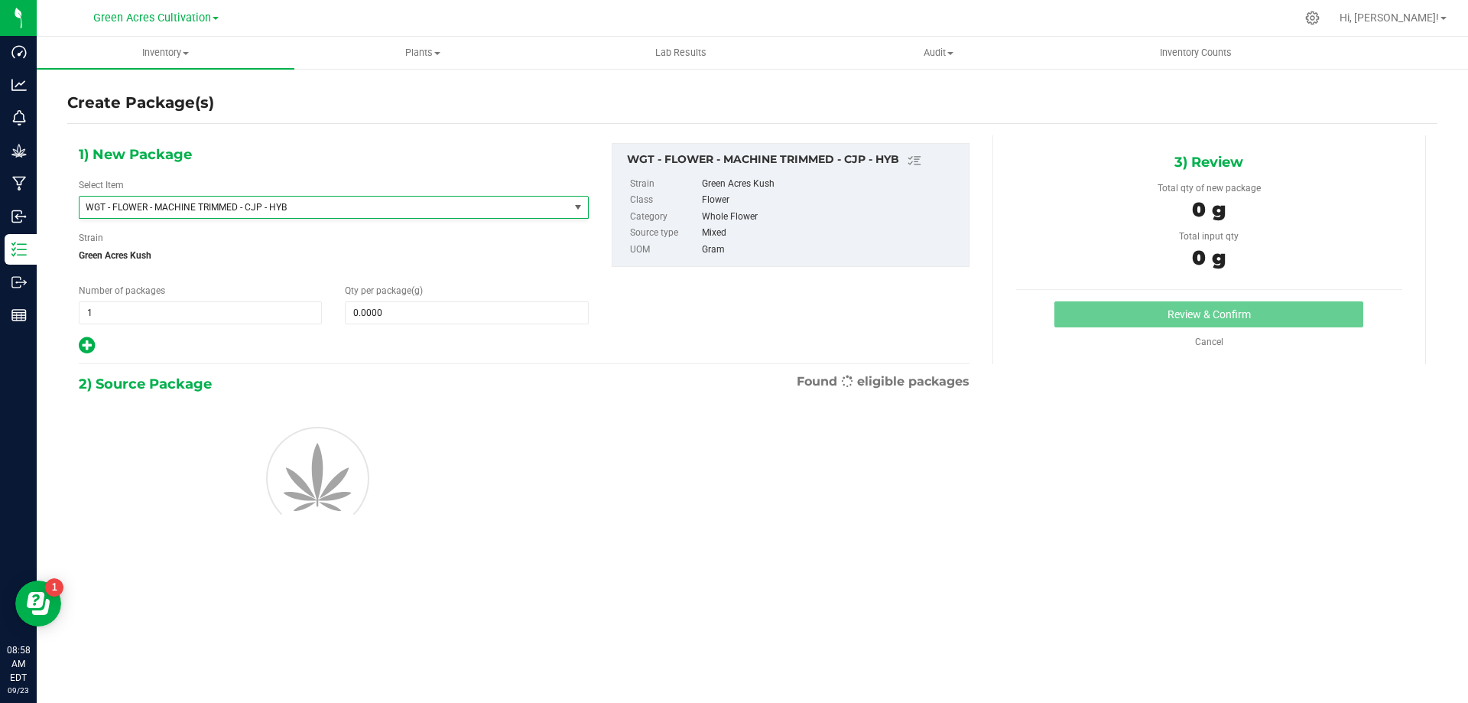
type input "0.0000"
click at [457, 317] on span at bounding box center [466, 312] width 243 height 23
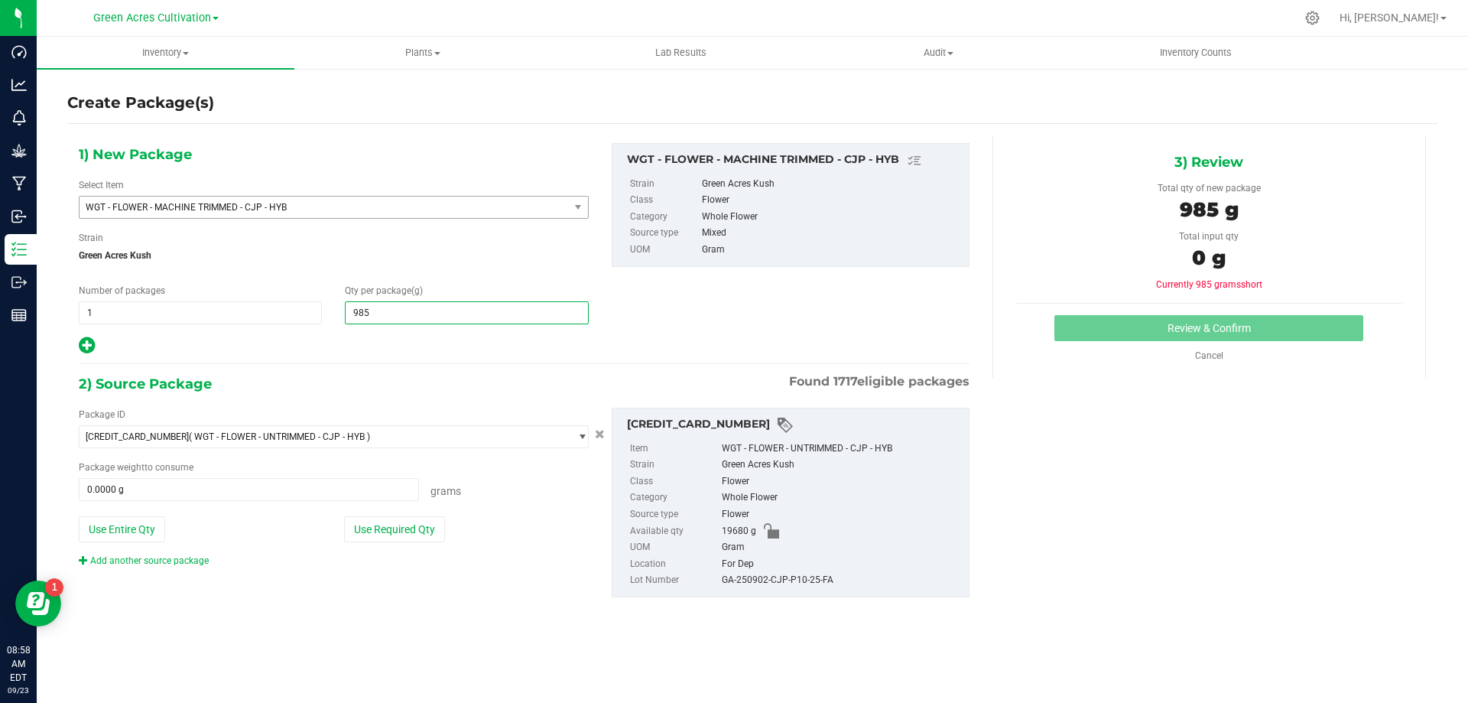
type input "9850"
type input "9,850.0000"
click at [410, 517] on button "Use Required Qty" at bounding box center [394, 529] width 101 height 26
type input "9850.0000 g"
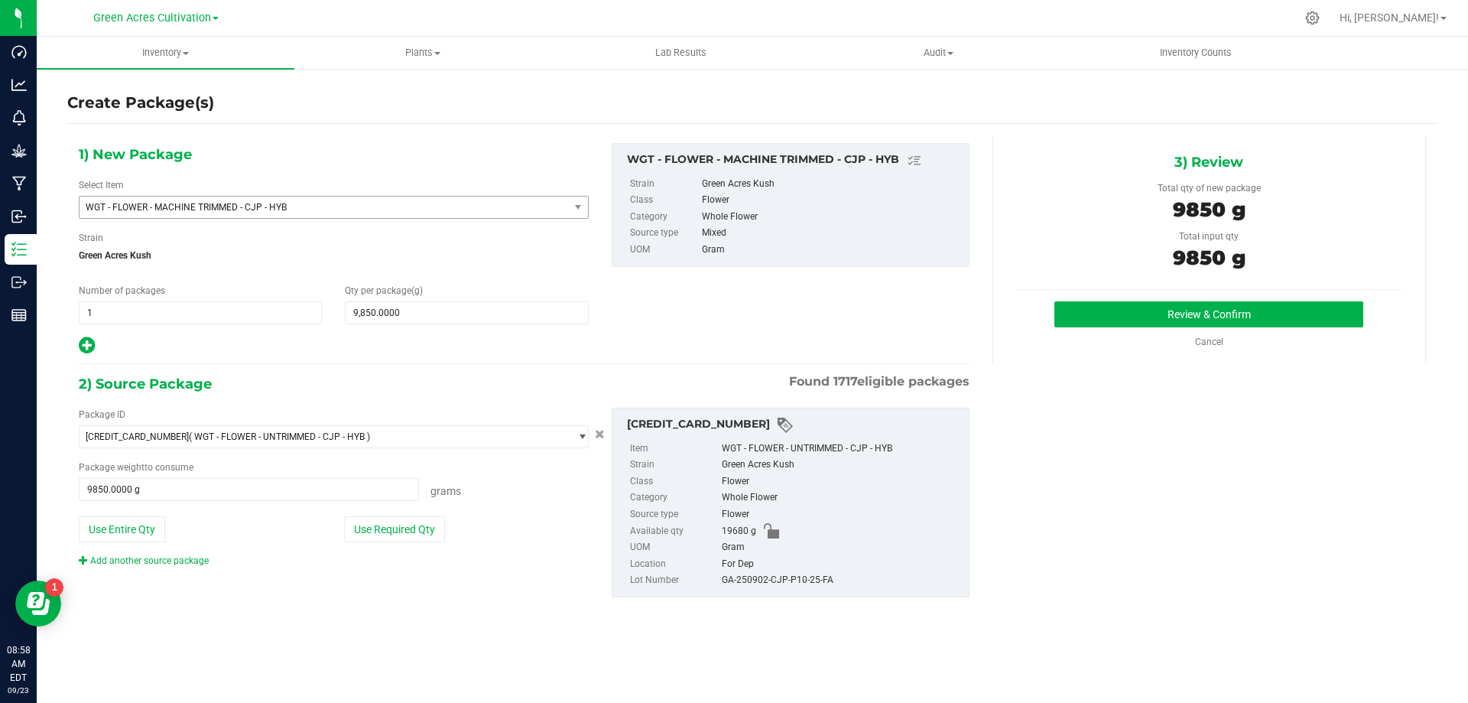
click at [766, 574] on div "GA-250902-CJP-P10-25-FA" at bounding box center [841, 580] width 239 height 17
copy div "GA-250902-CJP-P10-25-FA"
click at [1154, 327] on button "Review & Confirm" at bounding box center [1209, 314] width 309 height 26
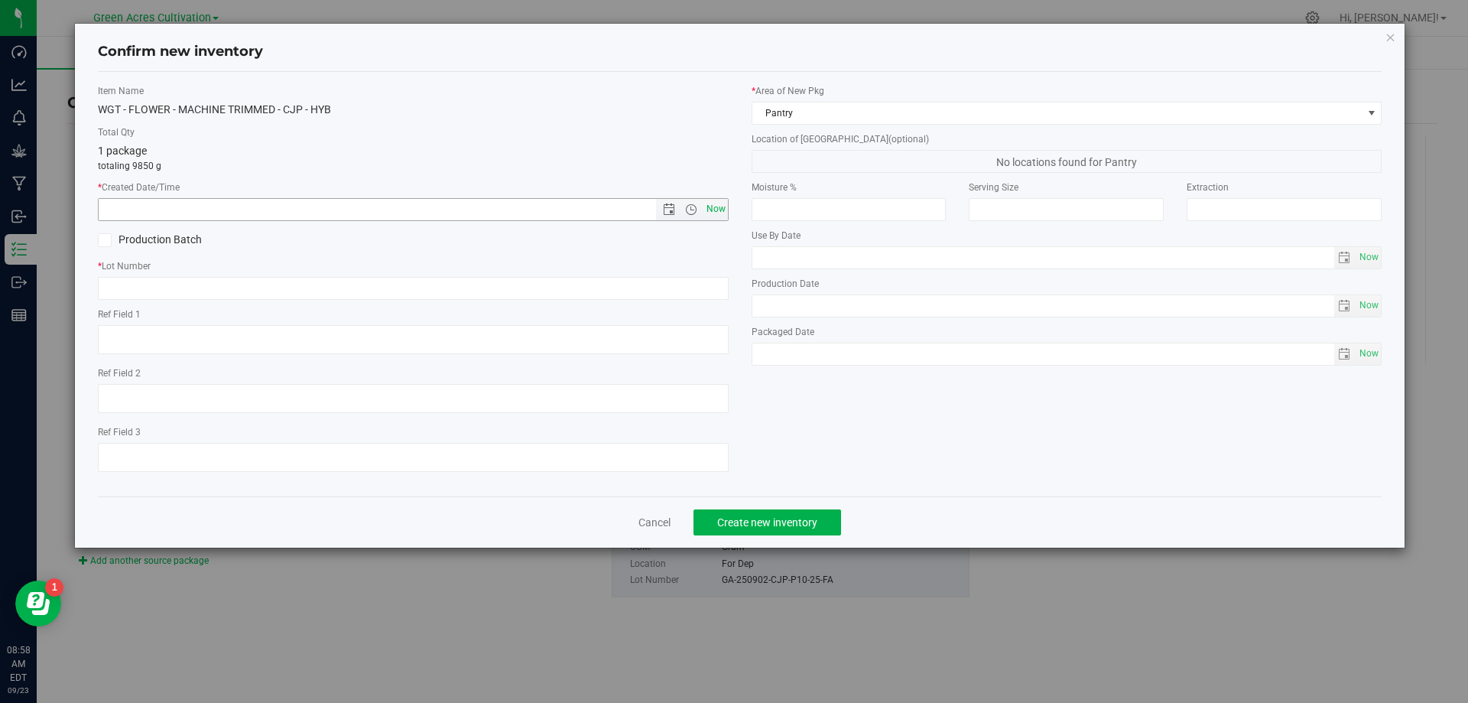
click at [714, 199] on span "Now" at bounding box center [716, 209] width 26 height 22
type input "[DATE] 8:58 AM"
click at [719, 281] on input "text" at bounding box center [413, 288] width 631 height 23
paste input "GA-250902-CJP-P10-25-FA"
type input "GA-250902-CJP-P10-25-FA"
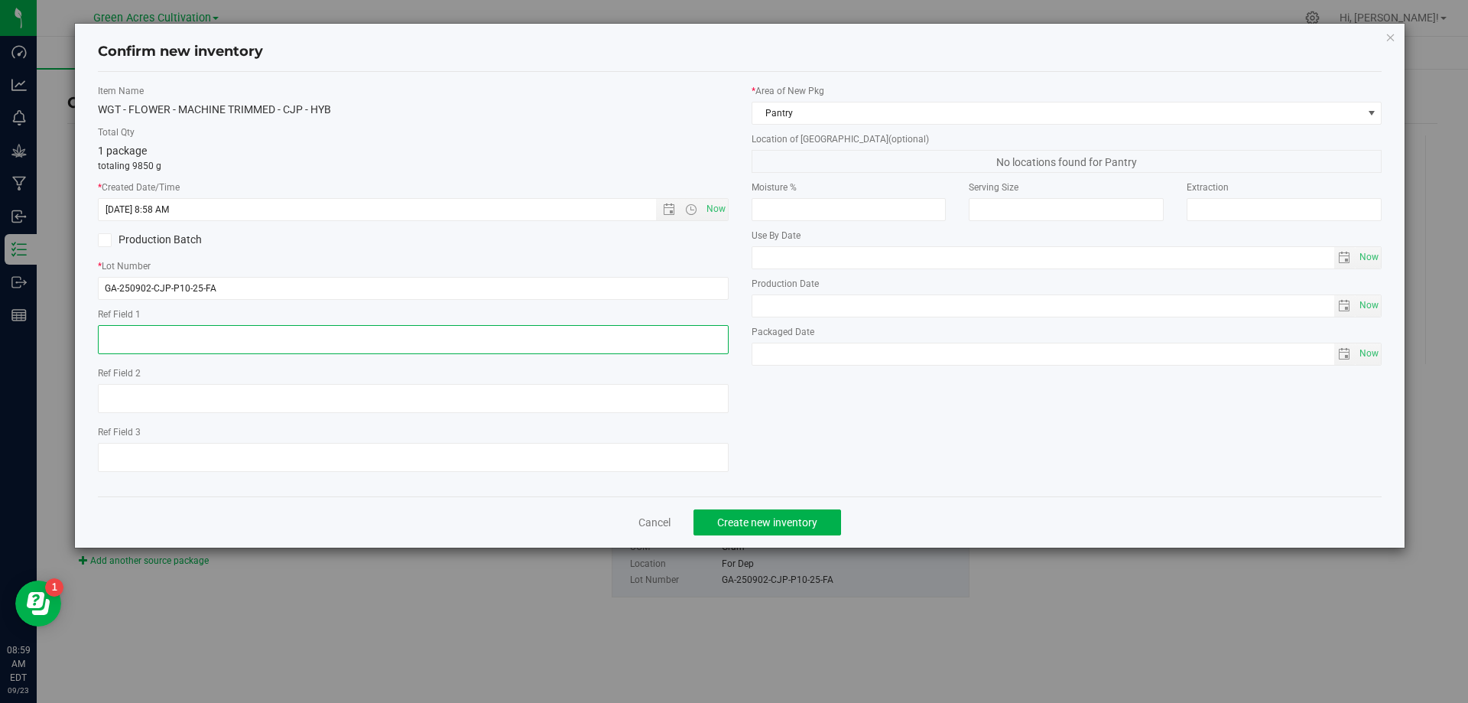
click at [573, 341] on textarea at bounding box center [413, 339] width 631 height 29
type textarea "NEEDS QC"
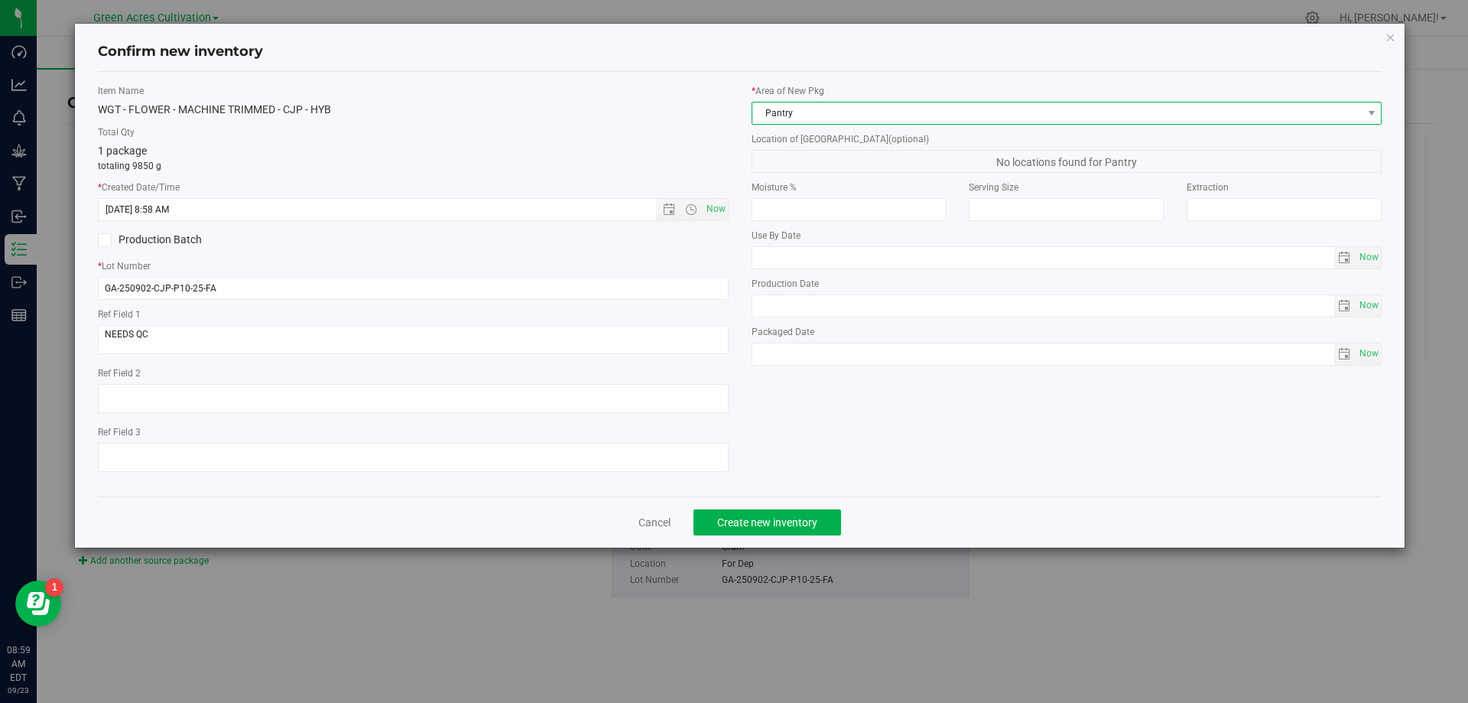
click at [769, 112] on span "Pantry" at bounding box center [1058, 112] width 610 height 21
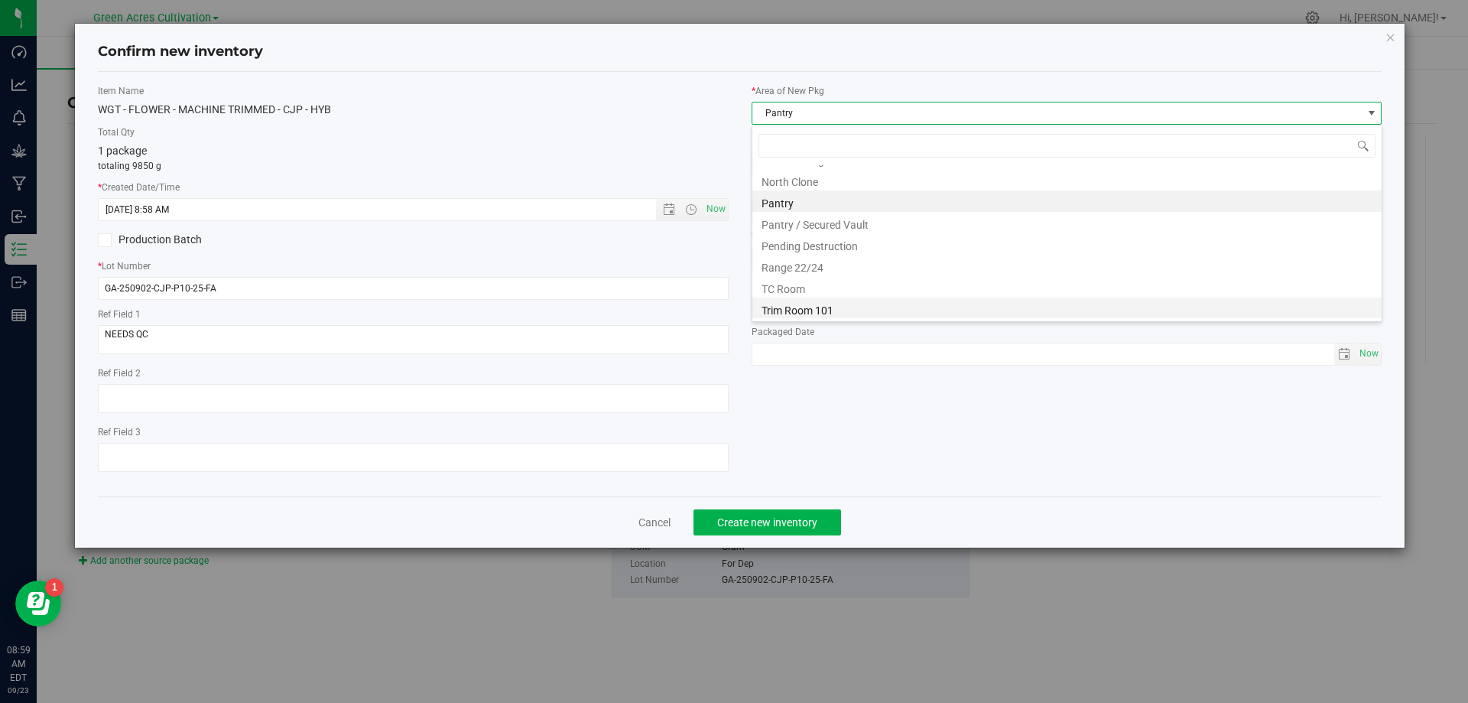
scroll to position [232, 0]
click at [777, 313] on li "Trim Room 101" at bounding box center [1067, 307] width 629 height 21
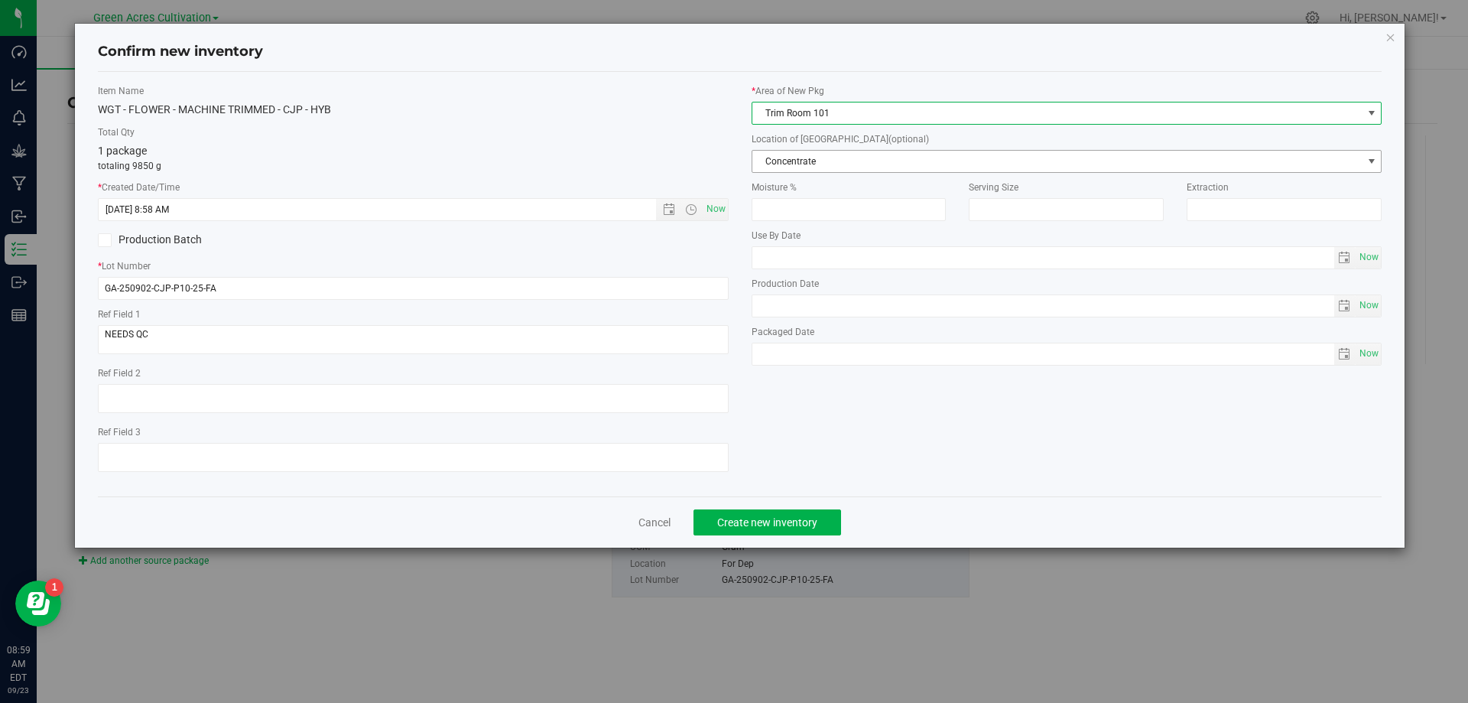
click at [844, 164] on span "Concentrate" at bounding box center [1058, 161] width 610 height 21
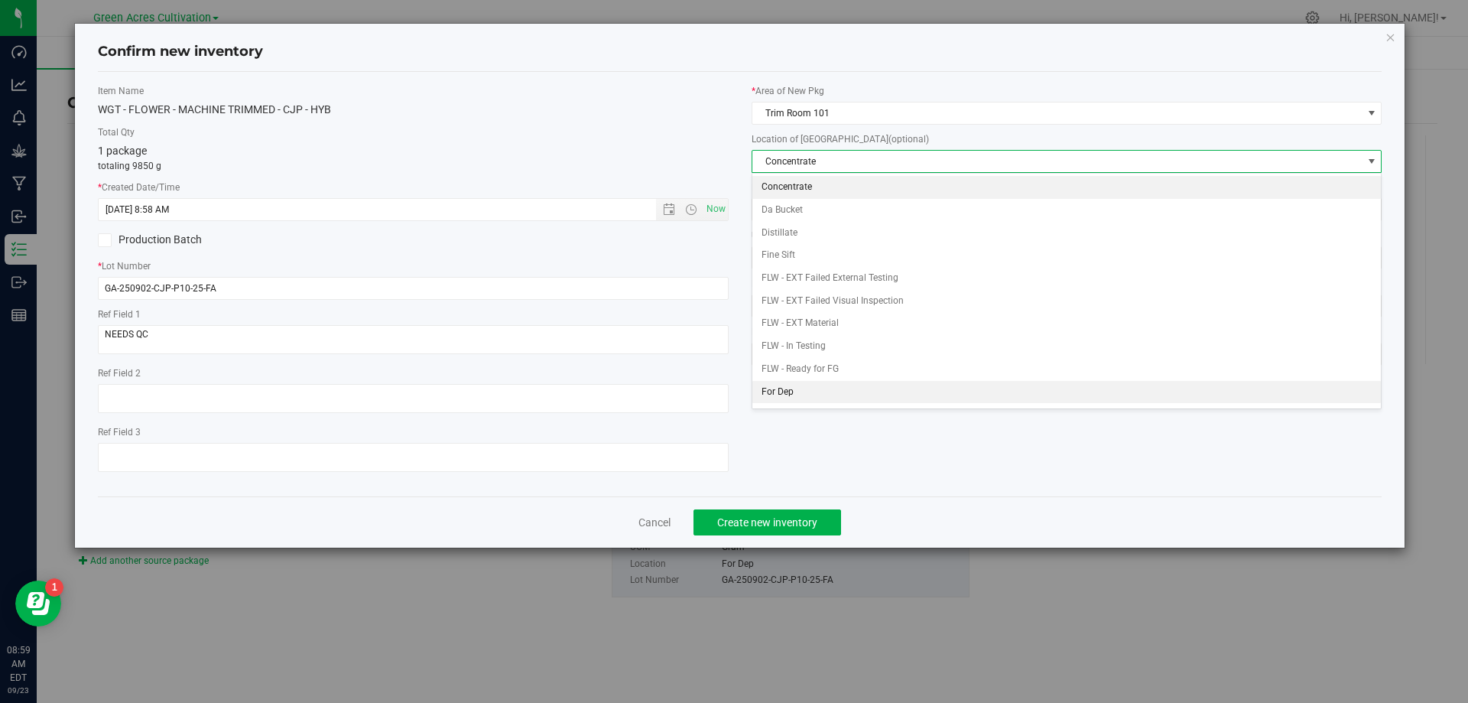
click at [790, 382] on li "For Dep" at bounding box center [1067, 392] width 629 height 23
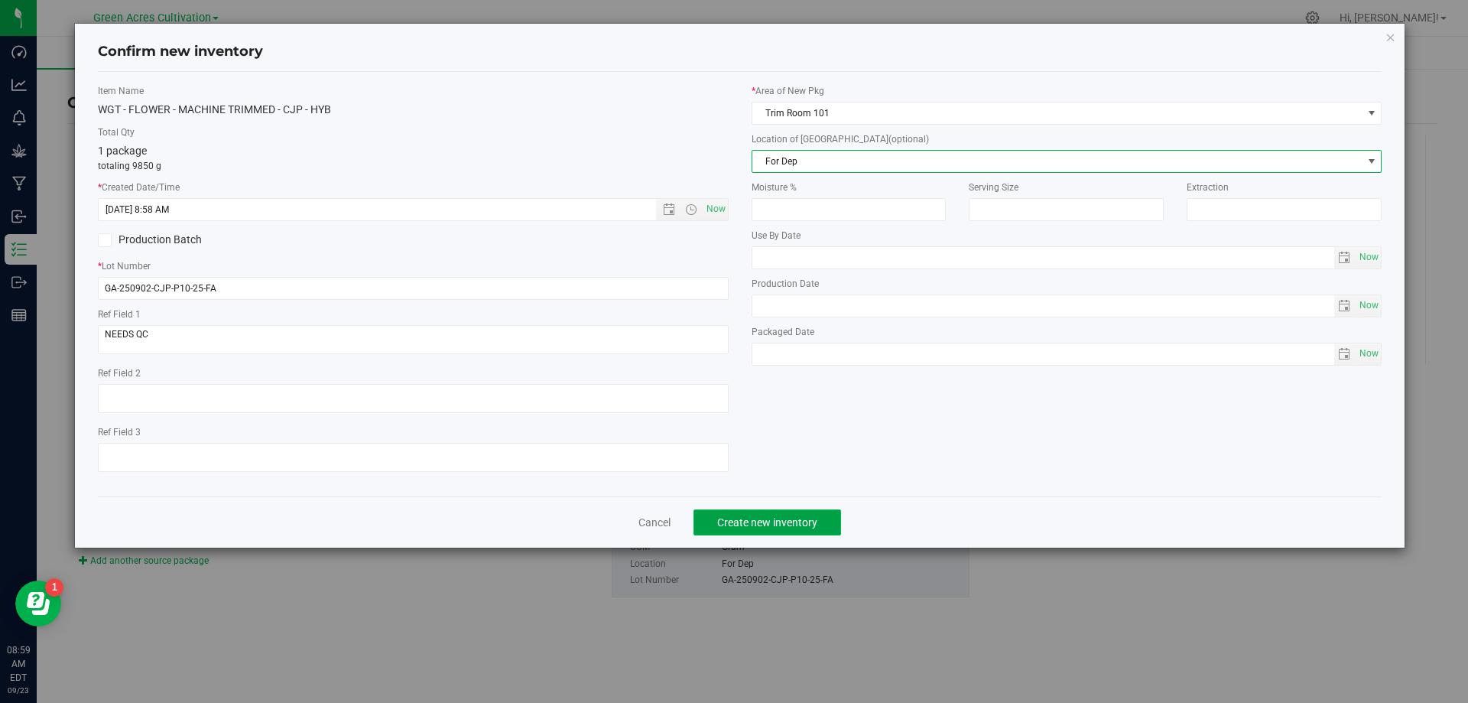
click at [772, 522] on span "Create new inventory" at bounding box center [767, 522] width 100 height 12
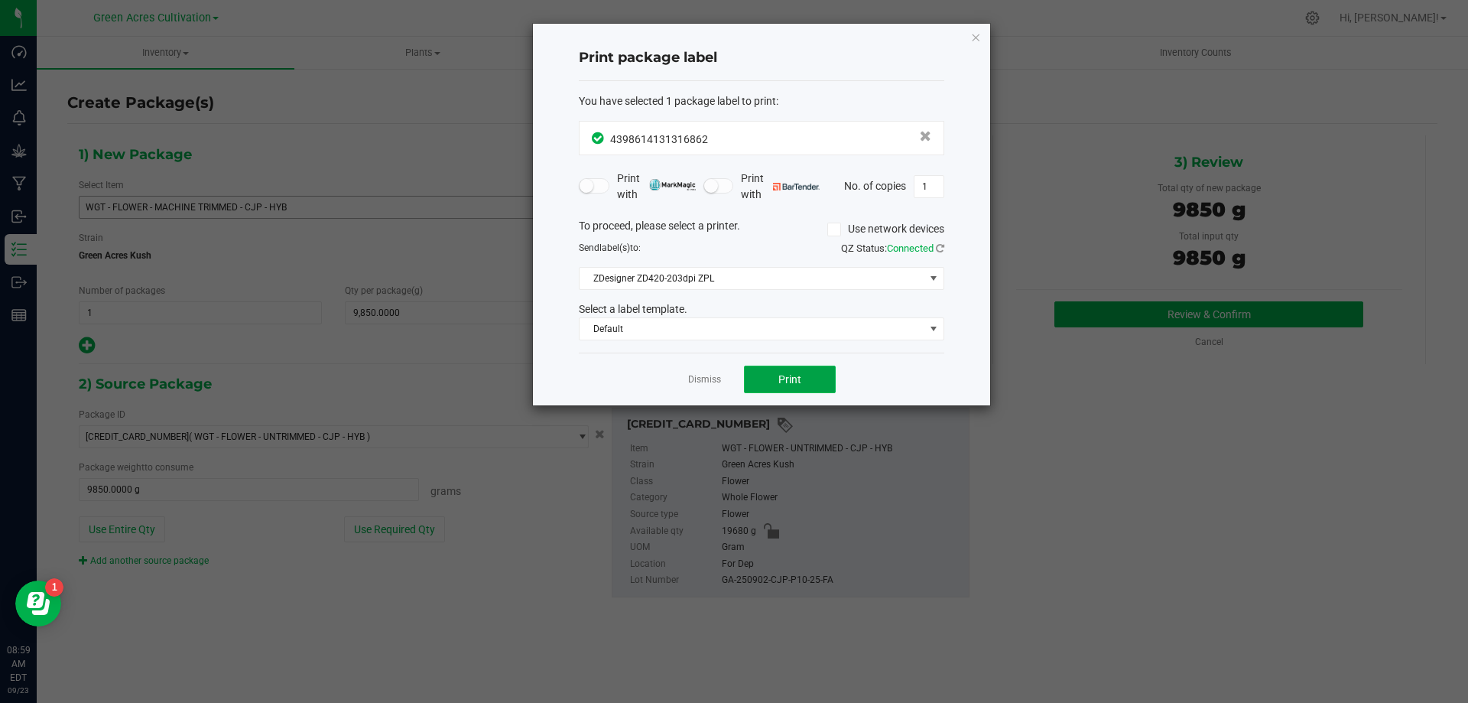
click at [785, 372] on button "Print" at bounding box center [790, 380] width 92 height 28
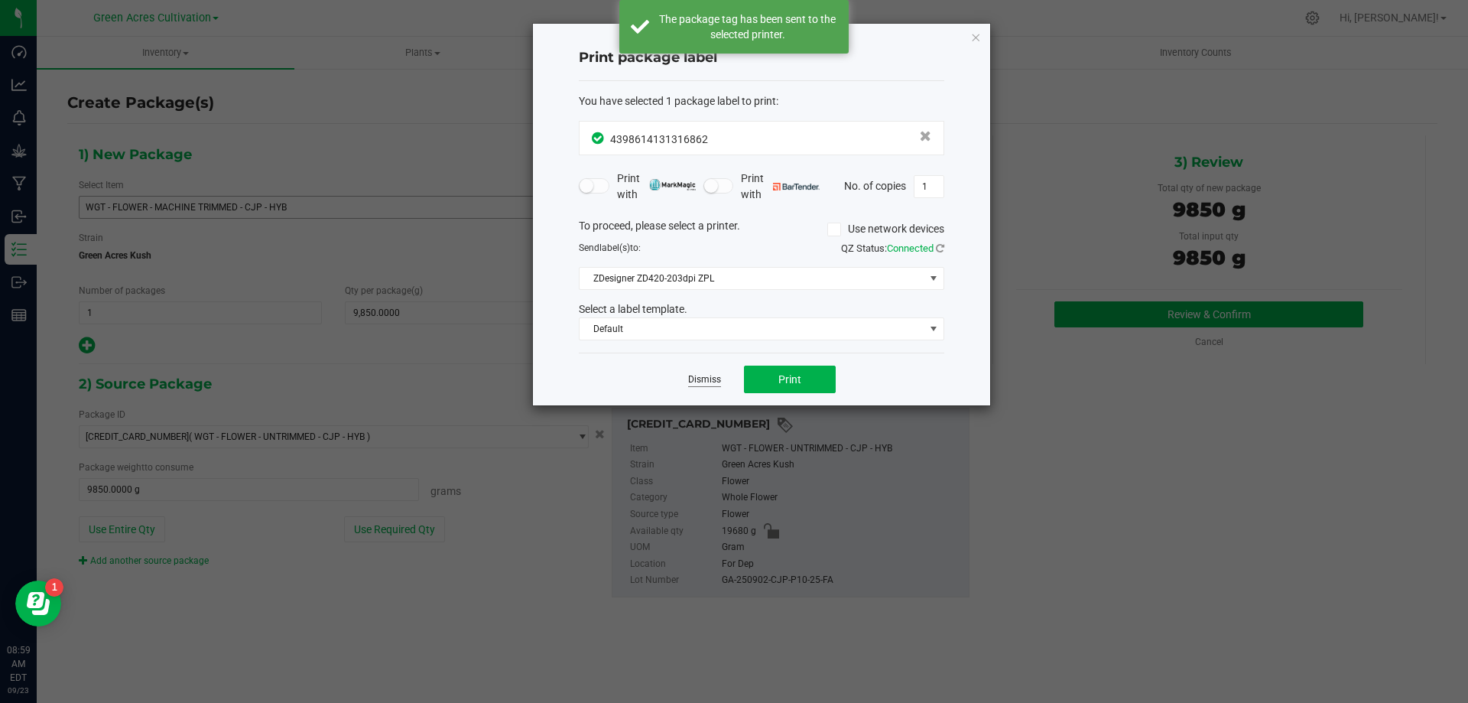
click at [710, 380] on link "Dismiss" at bounding box center [704, 379] width 33 height 13
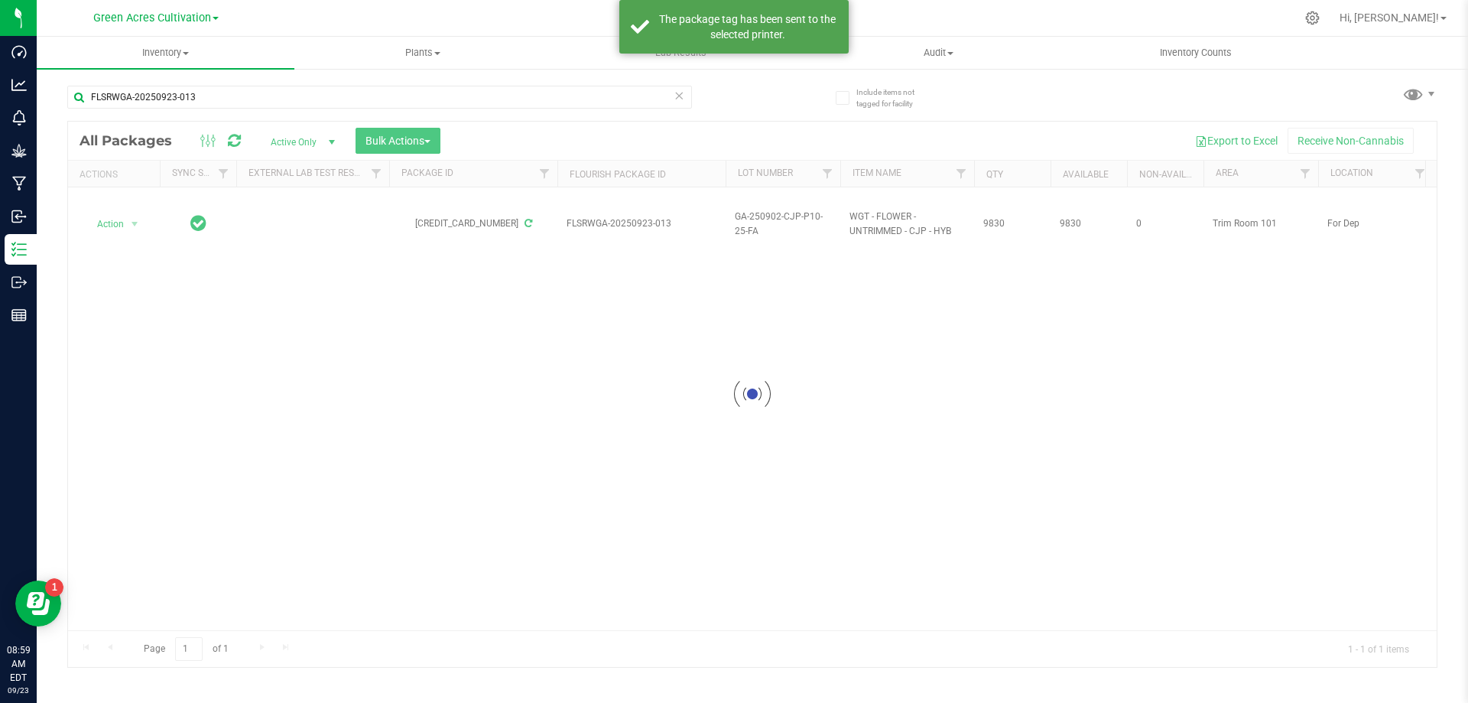
click at [116, 221] on div at bounding box center [752, 394] width 1369 height 545
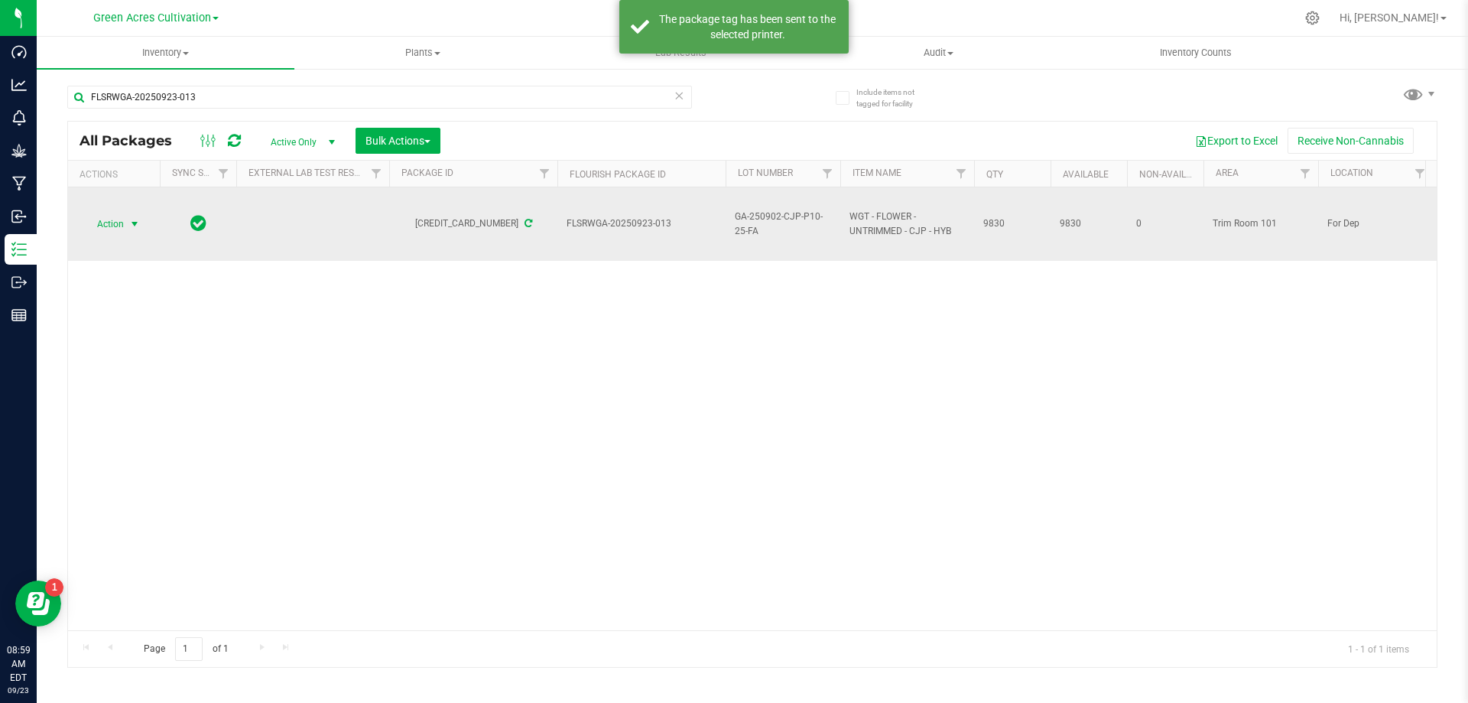
click at [117, 223] on span "Action" at bounding box center [103, 223] width 41 height 21
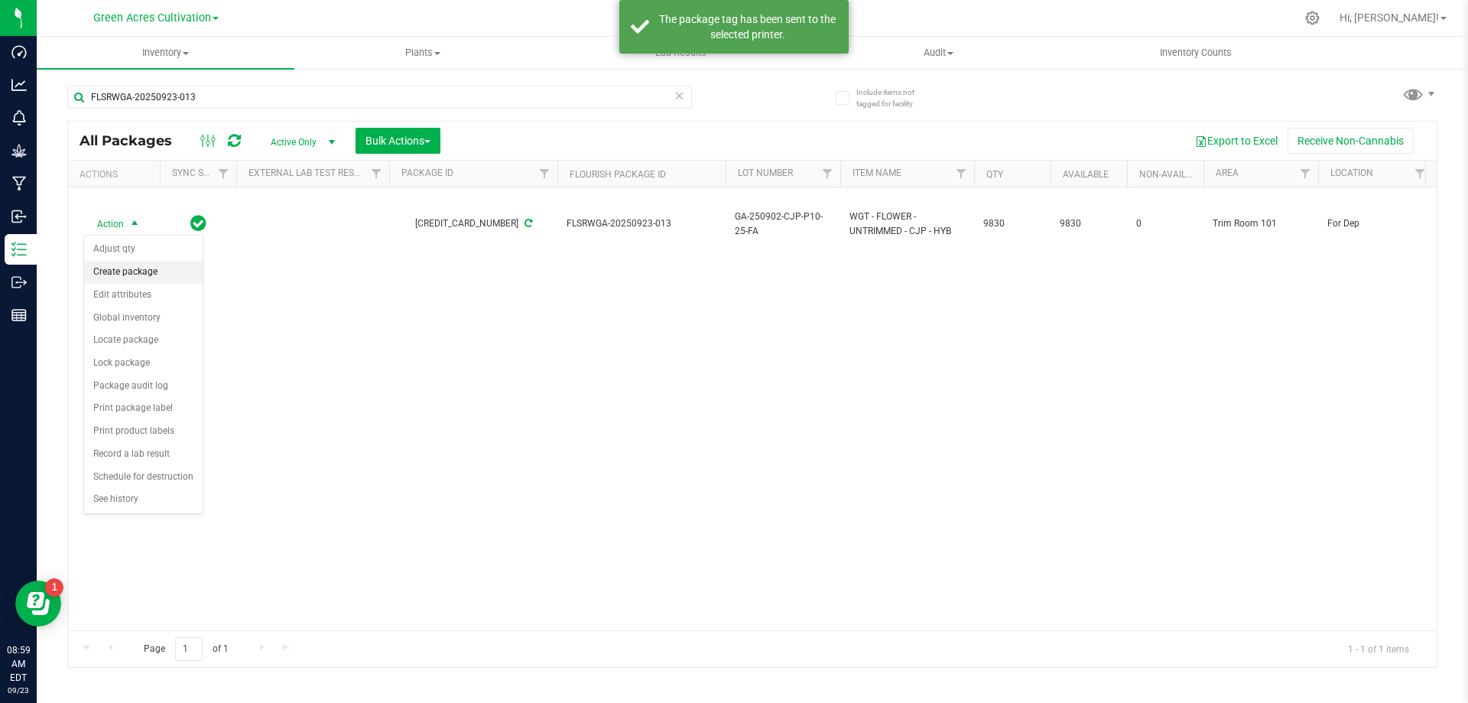
click at [133, 270] on li "Create package" at bounding box center [143, 272] width 119 height 23
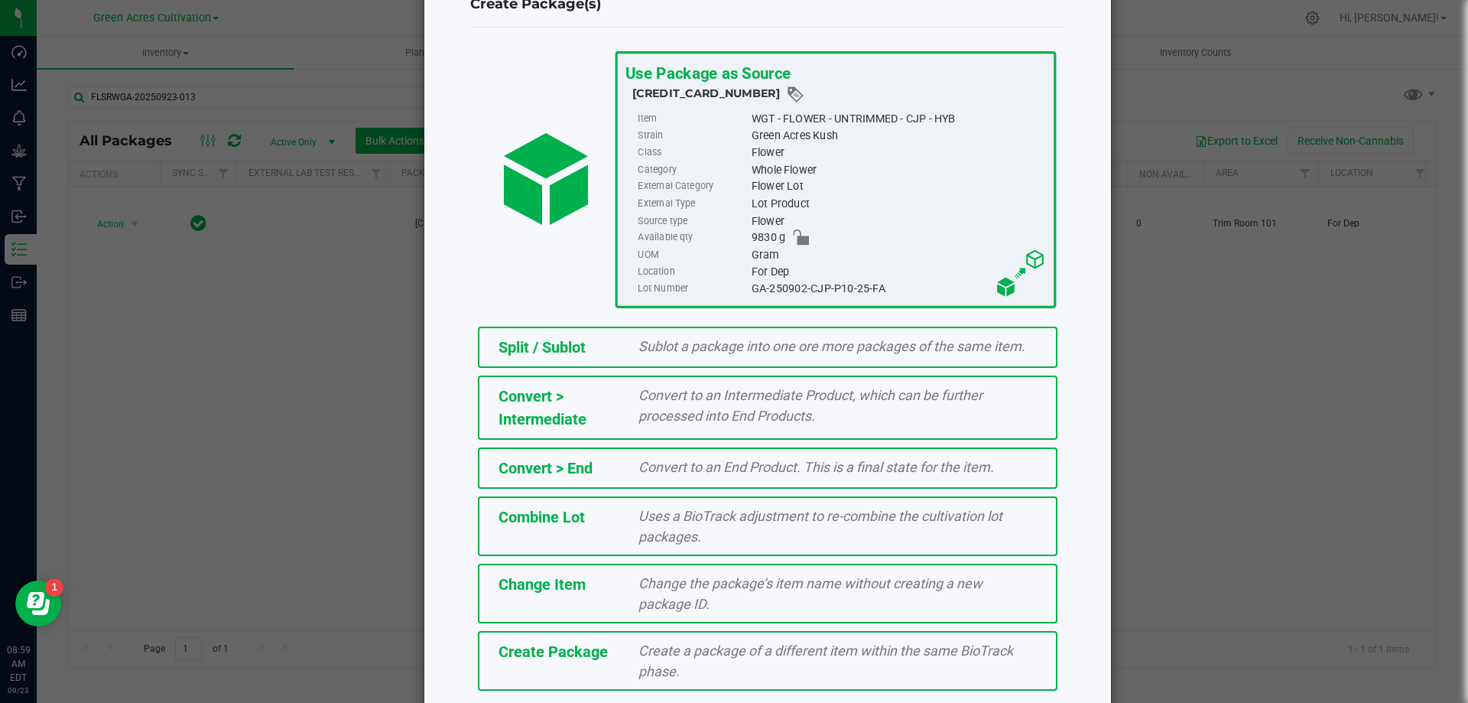
scroll to position [110, 0]
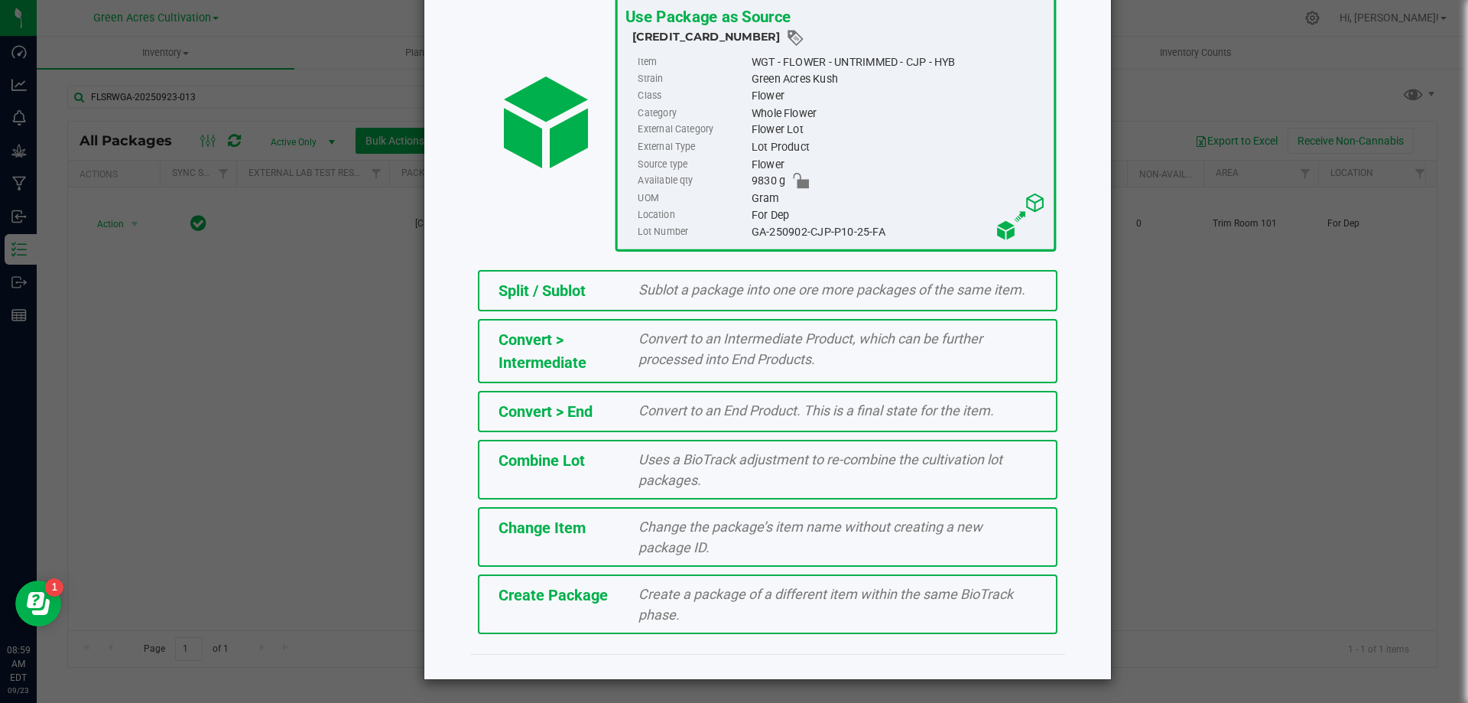
click at [708, 615] on div "Create a package of a different item within the same BioTrack phase." at bounding box center [837, 603] width 421 height 41
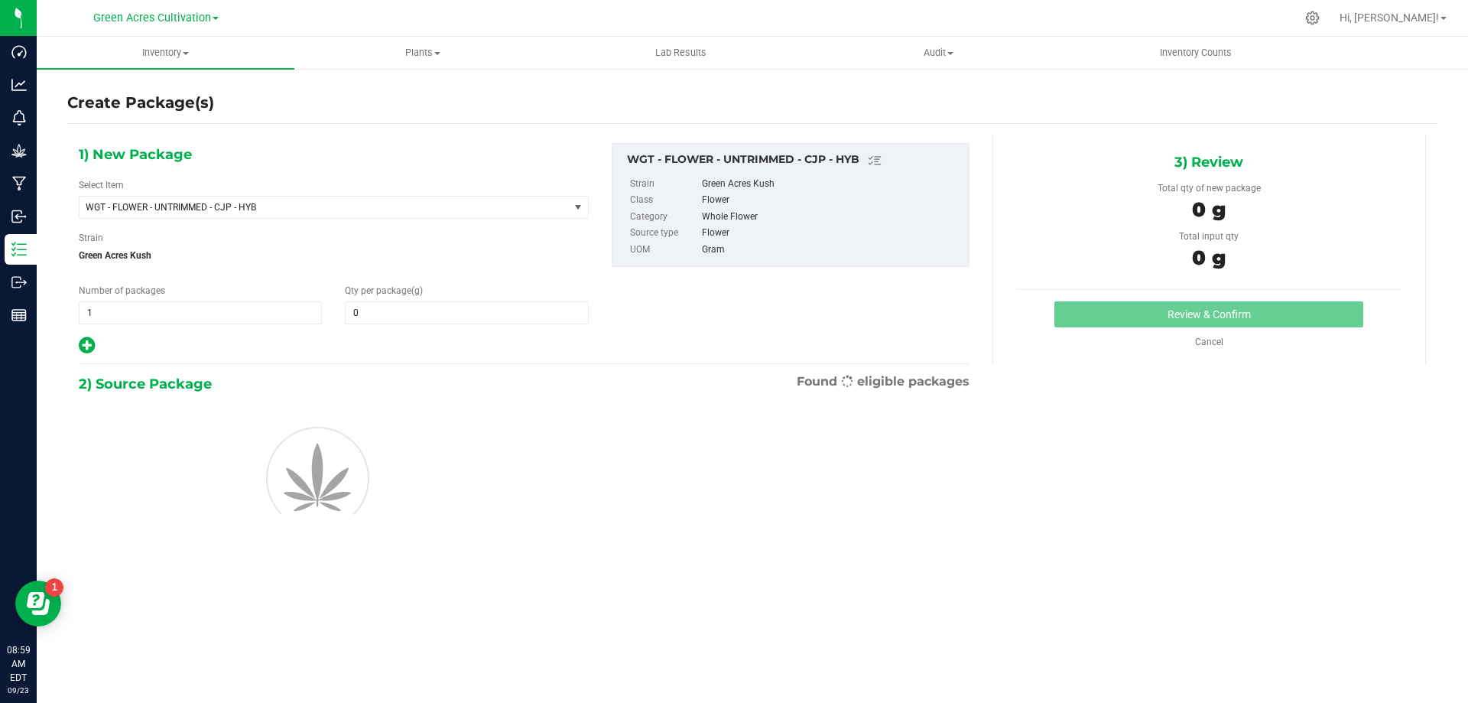
type input "0.0000"
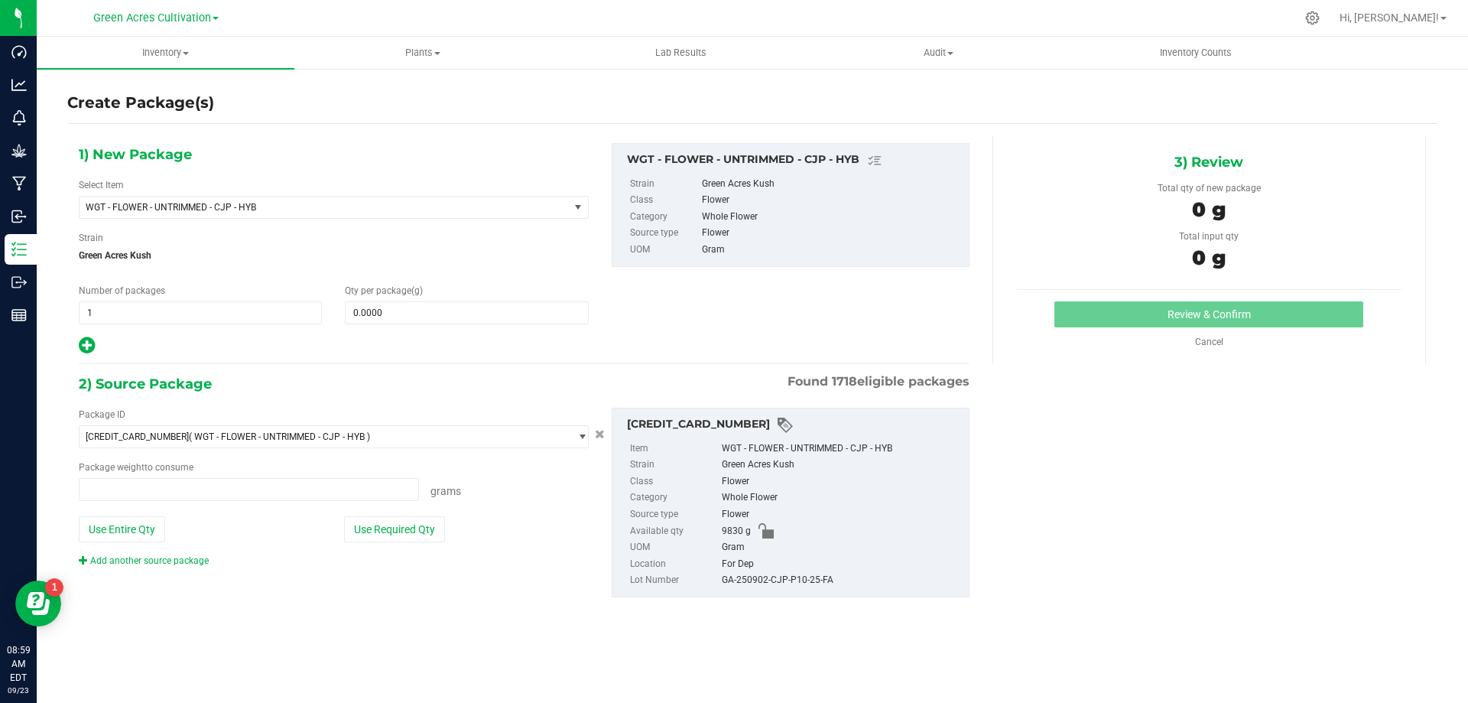
type input "0.0000 g"
click at [320, 200] on span "WGT - FLOWER - UNTRIMMED - CJP - HYB" at bounding box center [324, 207] width 489 height 21
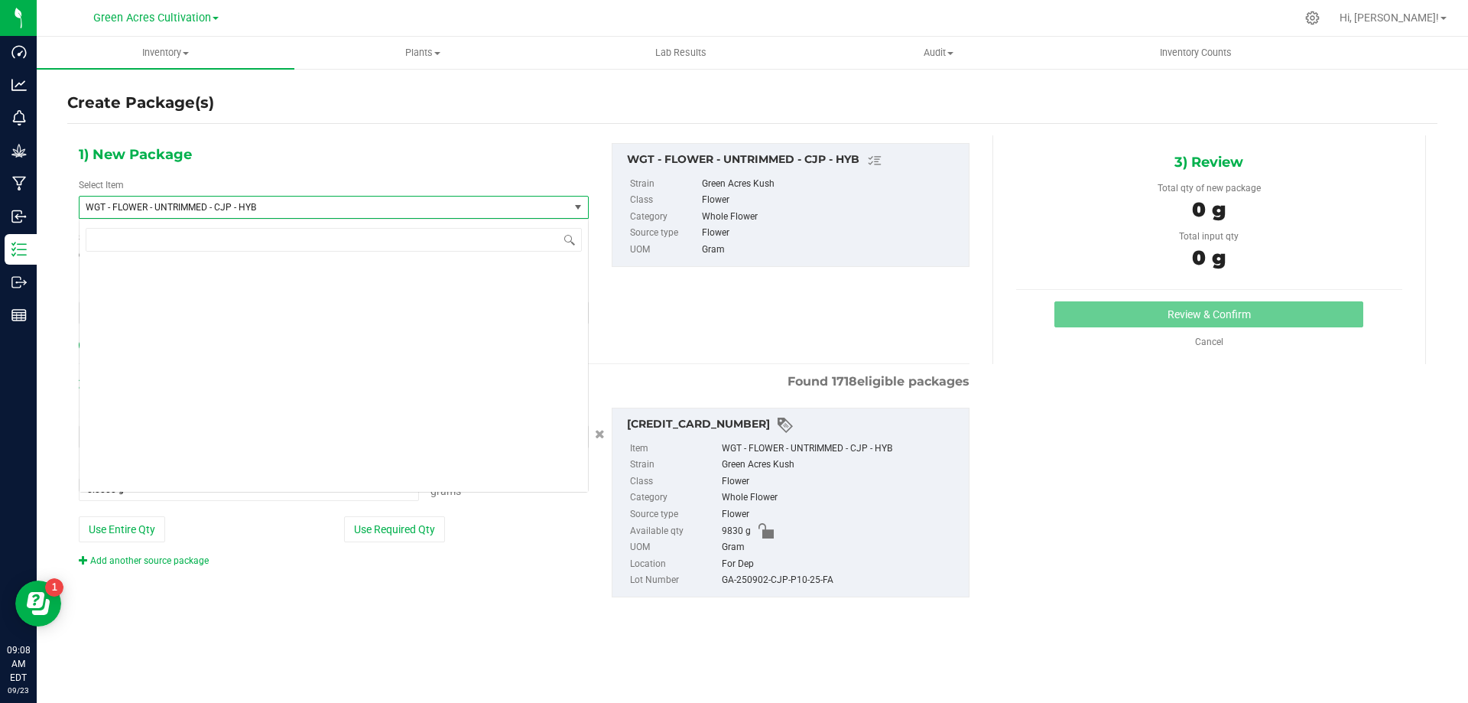
scroll to position [330335, 0]
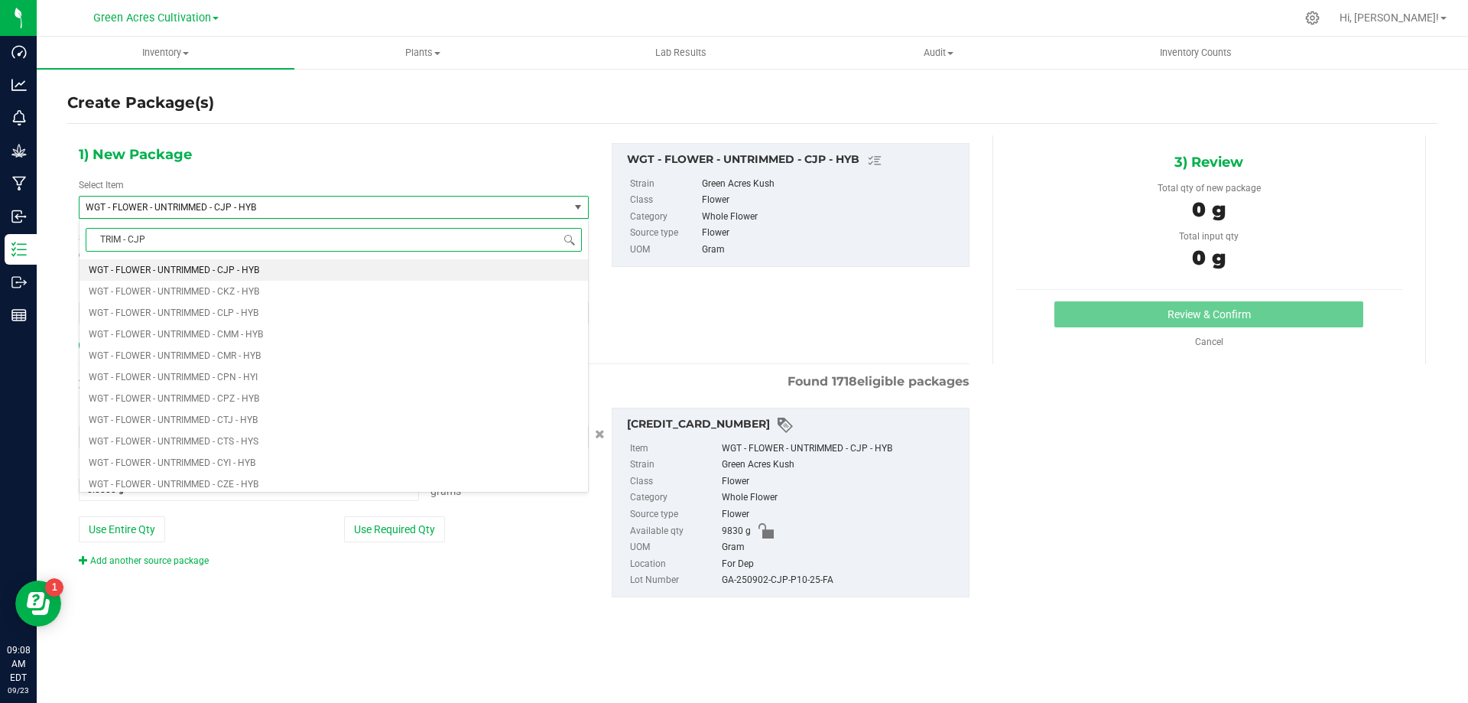
type input "TRIM - CJP"
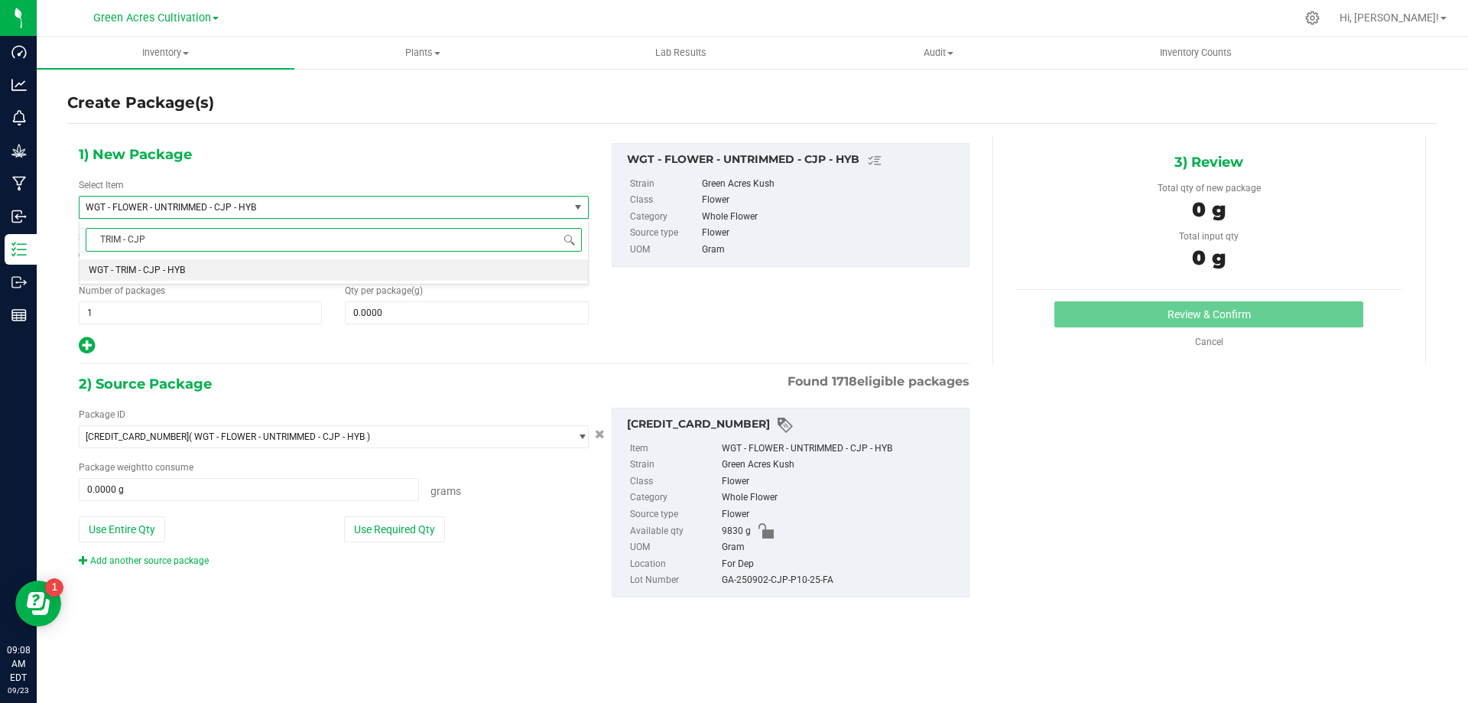
click at [317, 278] on li "WGT - TRIM - CJP - HYB" at bounding box center [334, 269] width 509 height 21
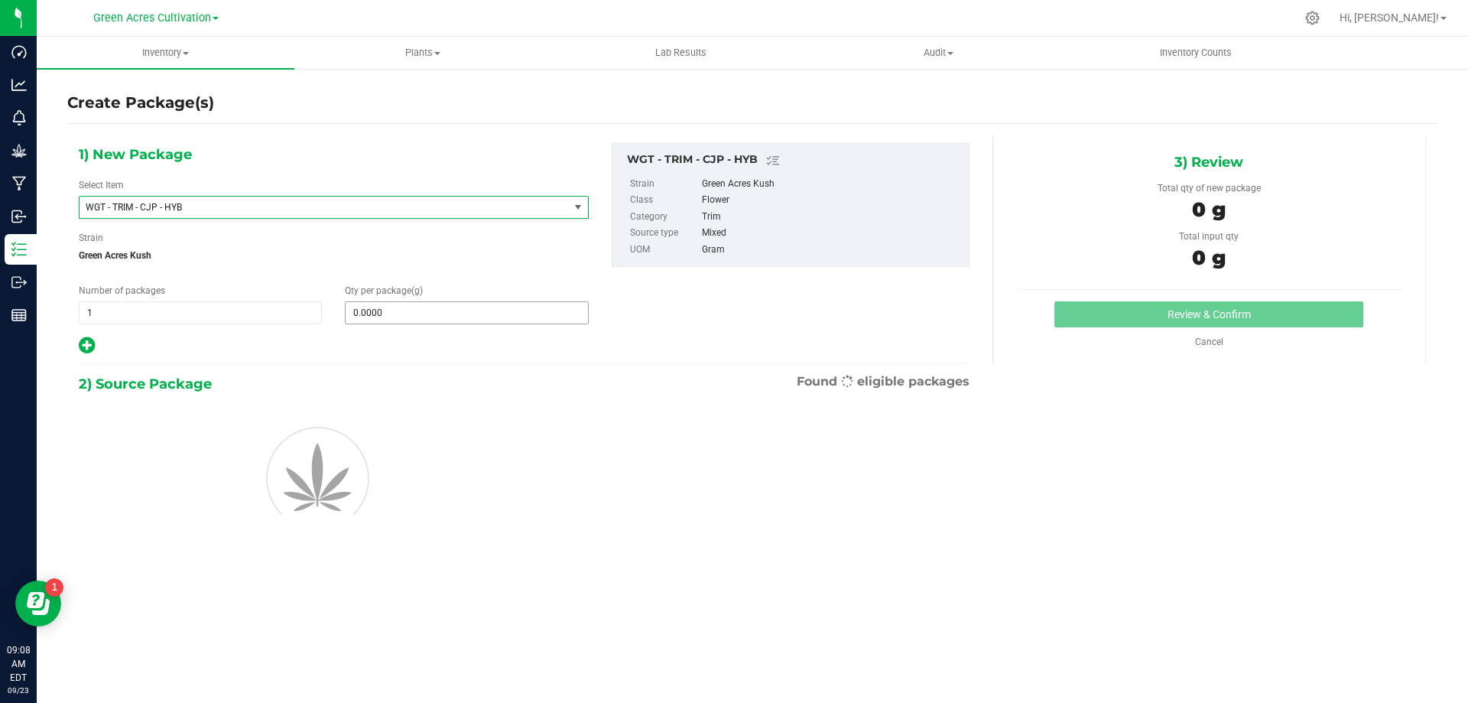
type input "0.0000"
click at [450, 318] on span at bounding box center [466, 312] width 243 height 23
type input "97"
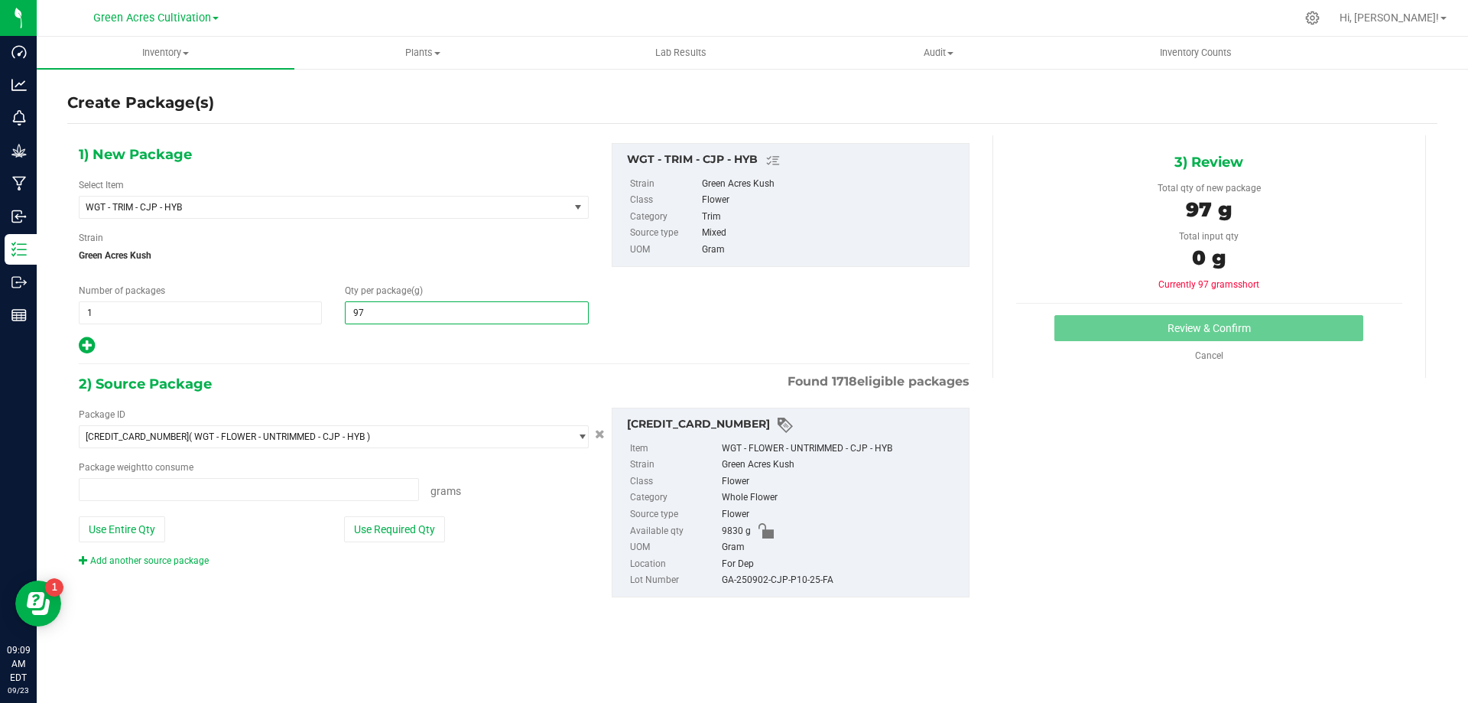
type input "0.0000 g"
type input "9765"
type input "9,765.0000"
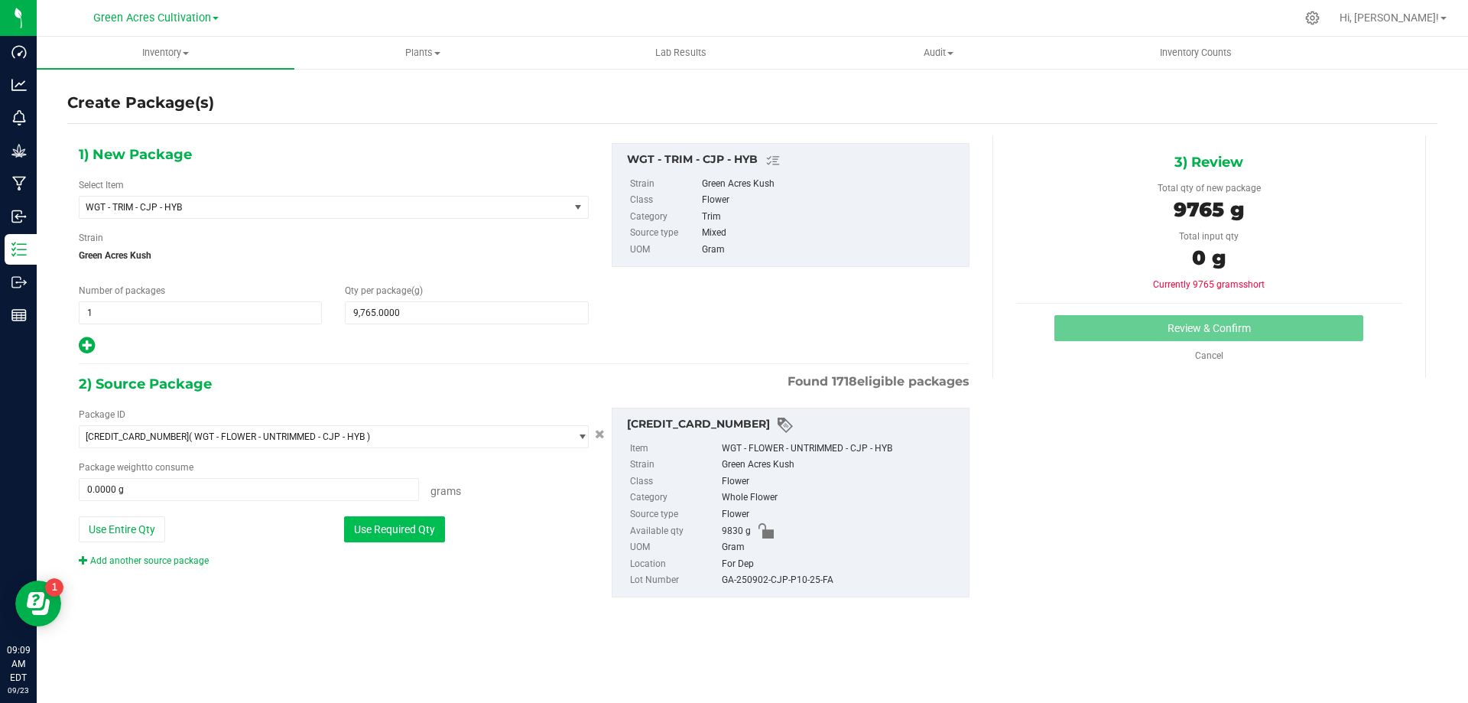
click at [382, 534] on button "Use Required Qty" at bounding box center [394, 529] width 101 height 26
type input "9765.0000 g"
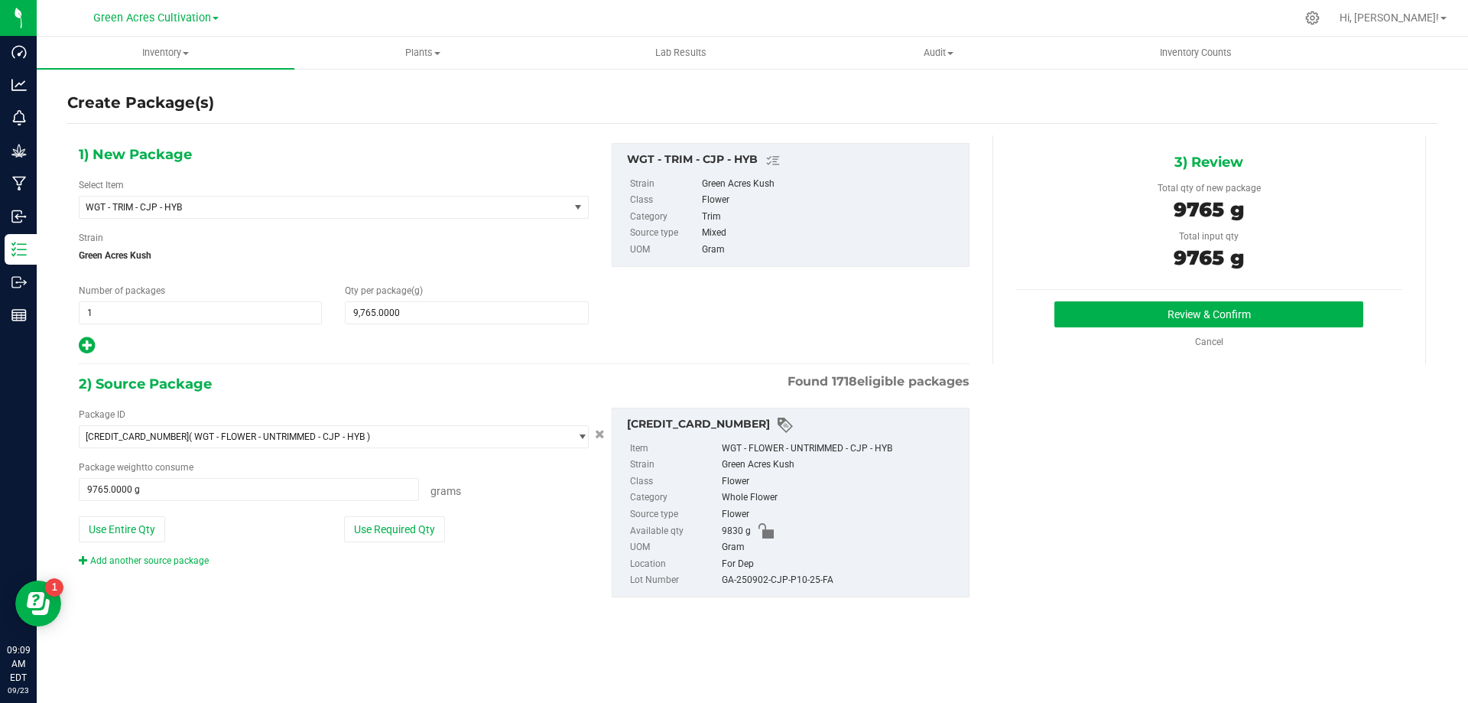
click at [823, 587] on div "GA-250902-CJP-P10-25-FA" at bounding box center [841, 580] width 239 height 17
copy div "GA-250902-CJP-P10-25-FA"
click at [1136, 326] on button "Review & Confirm" at bounding box center [1209, 314] width 309 height 26
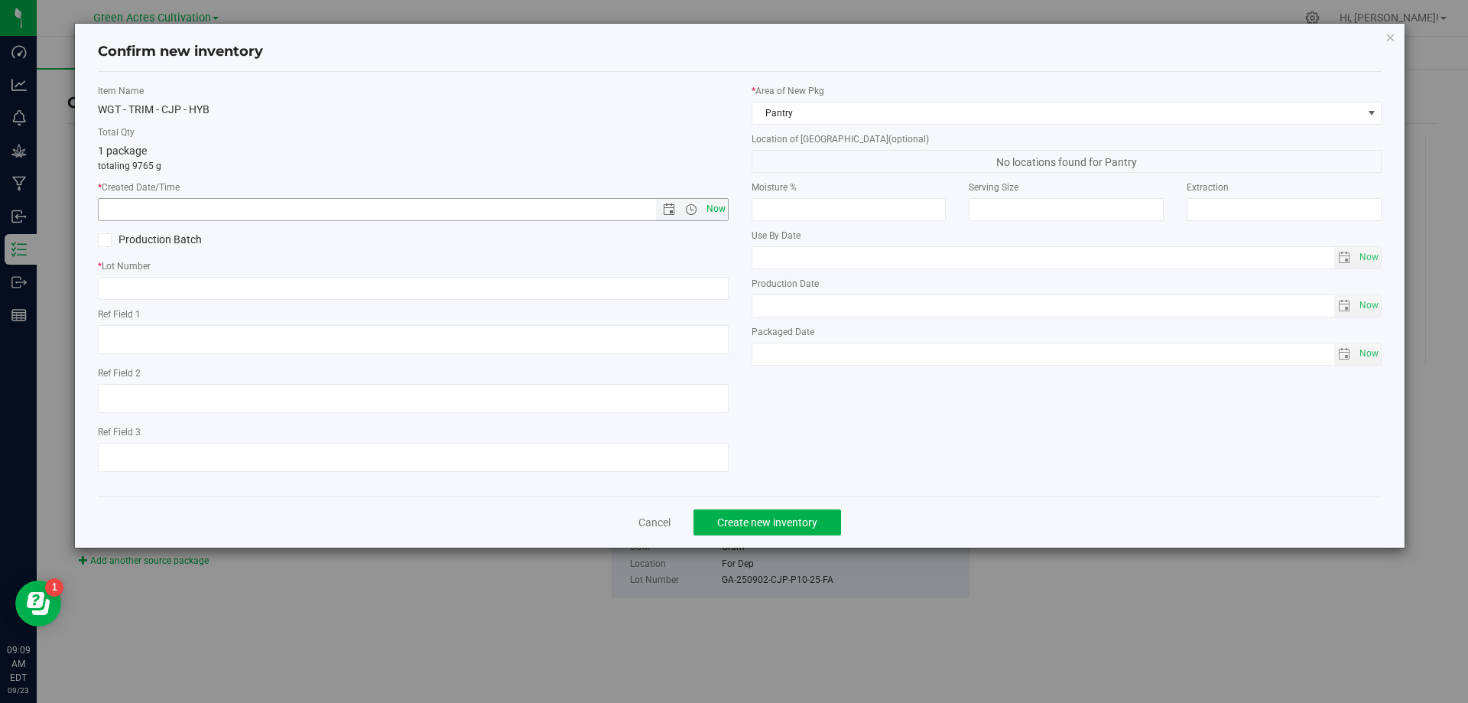
click at [724, 219] on span "Now" at bounding box center [716, 209] width 26 height 22
type input "[DATE] 9:09 AM"
click at [711, 294] on input "text" at bounding box center [413, 288] width 631 height 23
paste input "GA-250902-CJP-P10-25-FA"
type input "GA-250902-CJP-P10-25-TB"
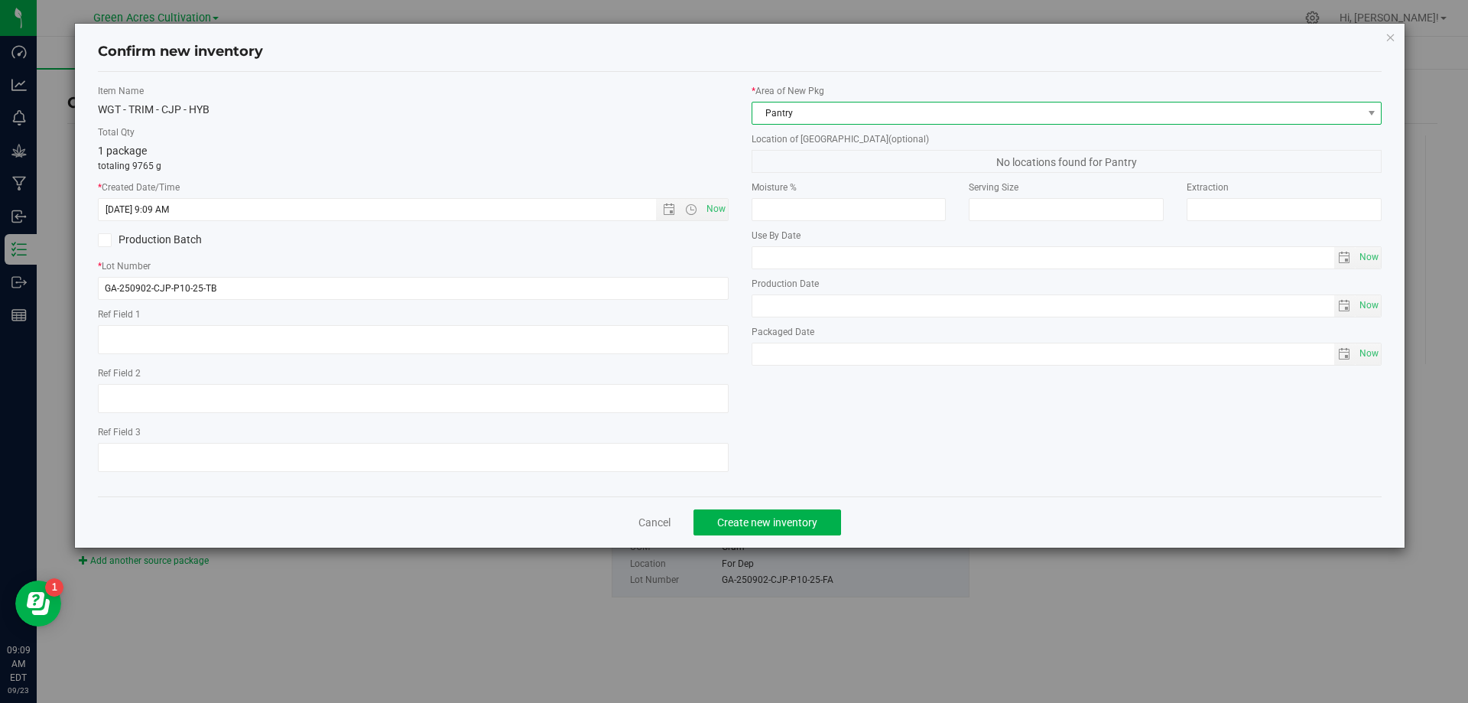
click at [907, 119] on span "Pantry" at bounding box center [1058, 112] width 610 height 21
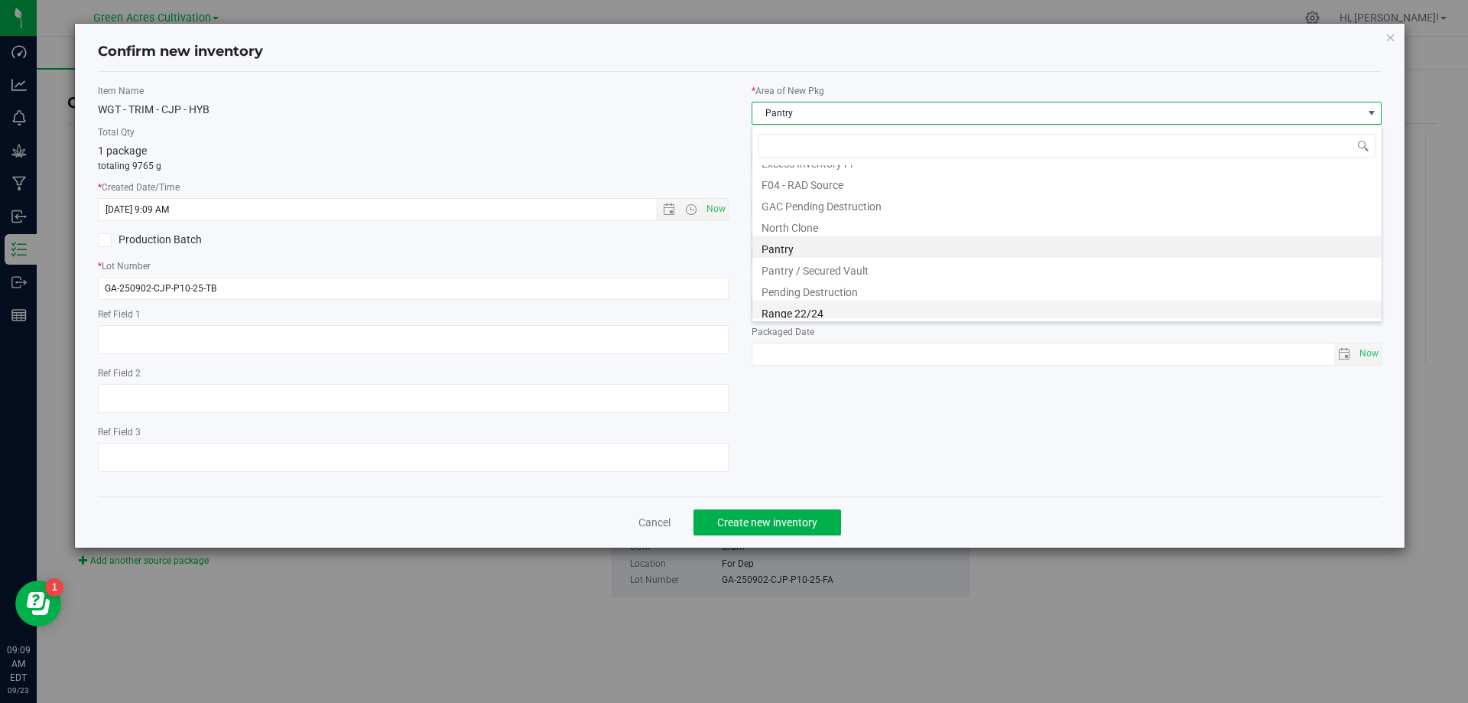
scroll to position [232, 0]
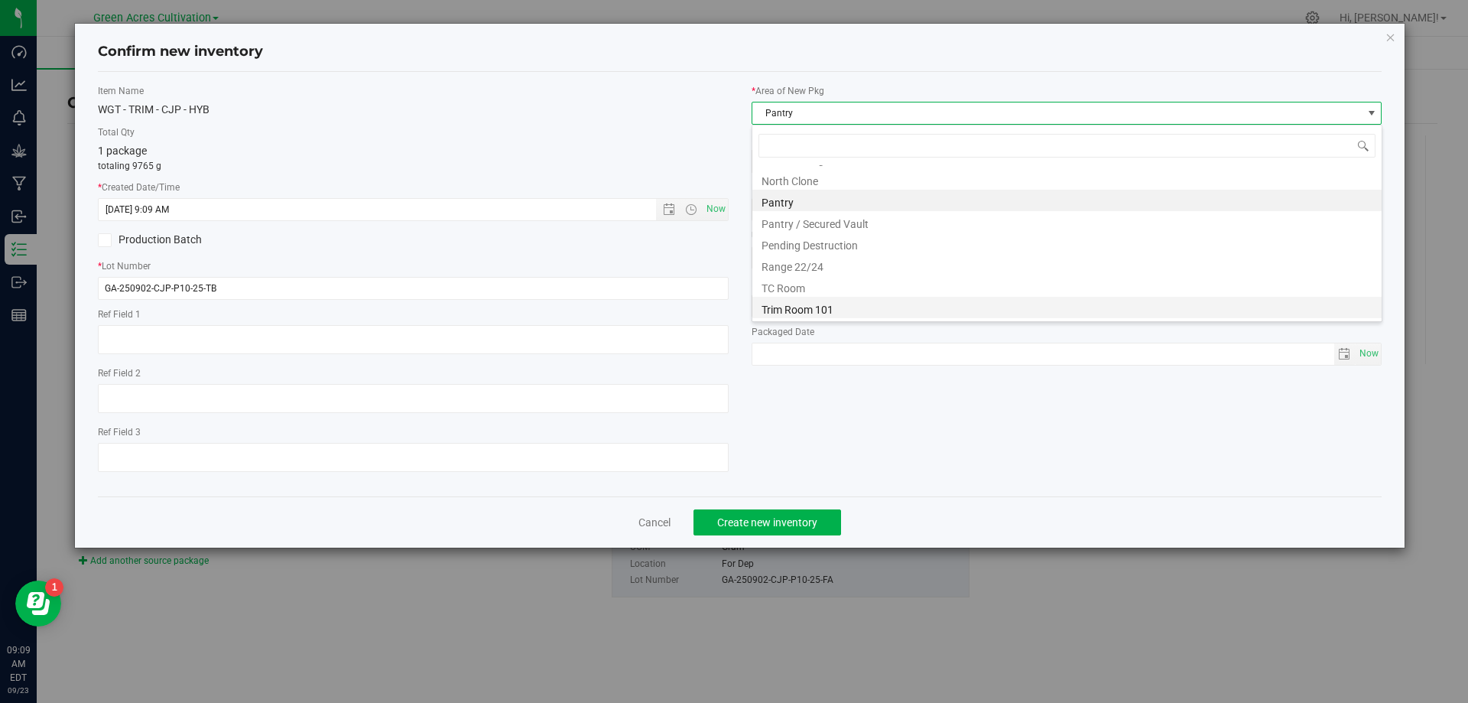
click at [848, 306] on li "Trim Room 101" at bounding box center [1067, 307] width 629 height 21
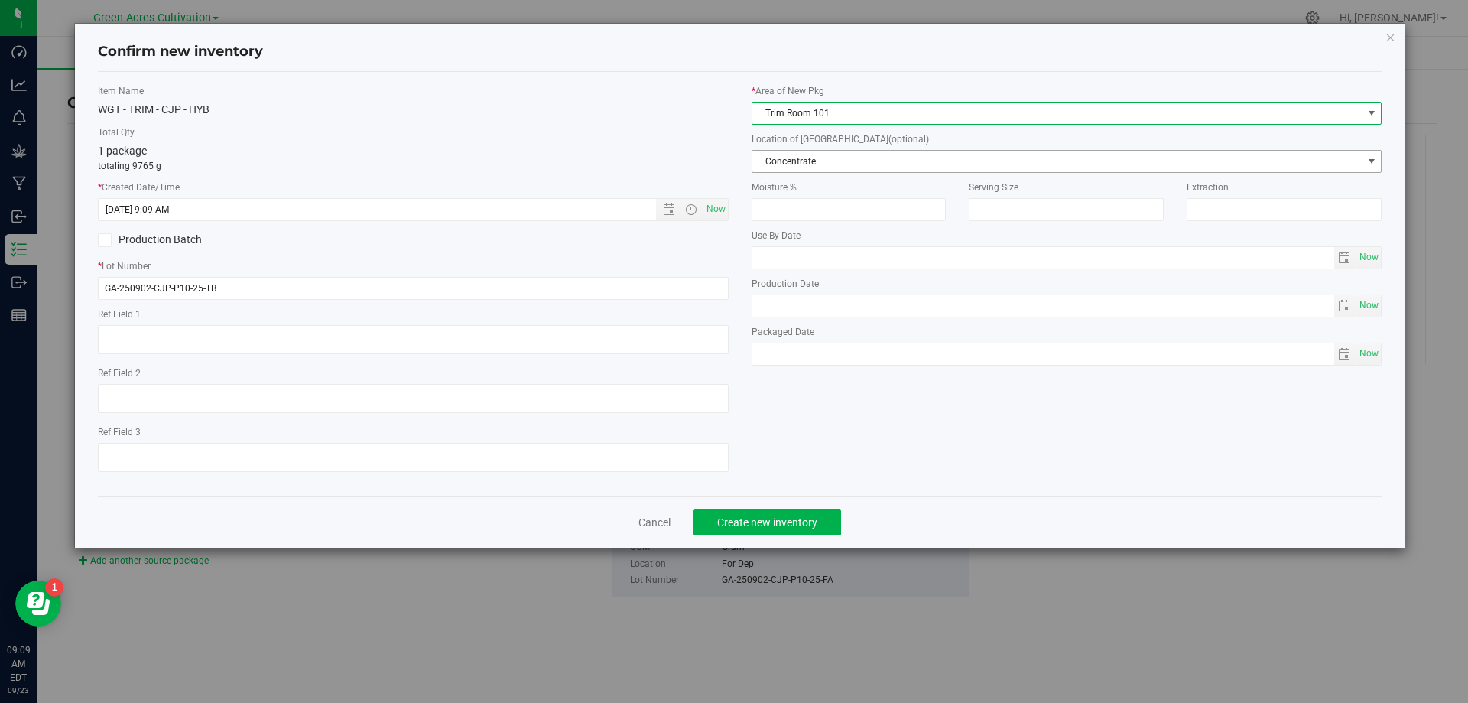
click at [905, 161] on span "Concentrate" at bounding box center [1058, 161] width 610 height 21
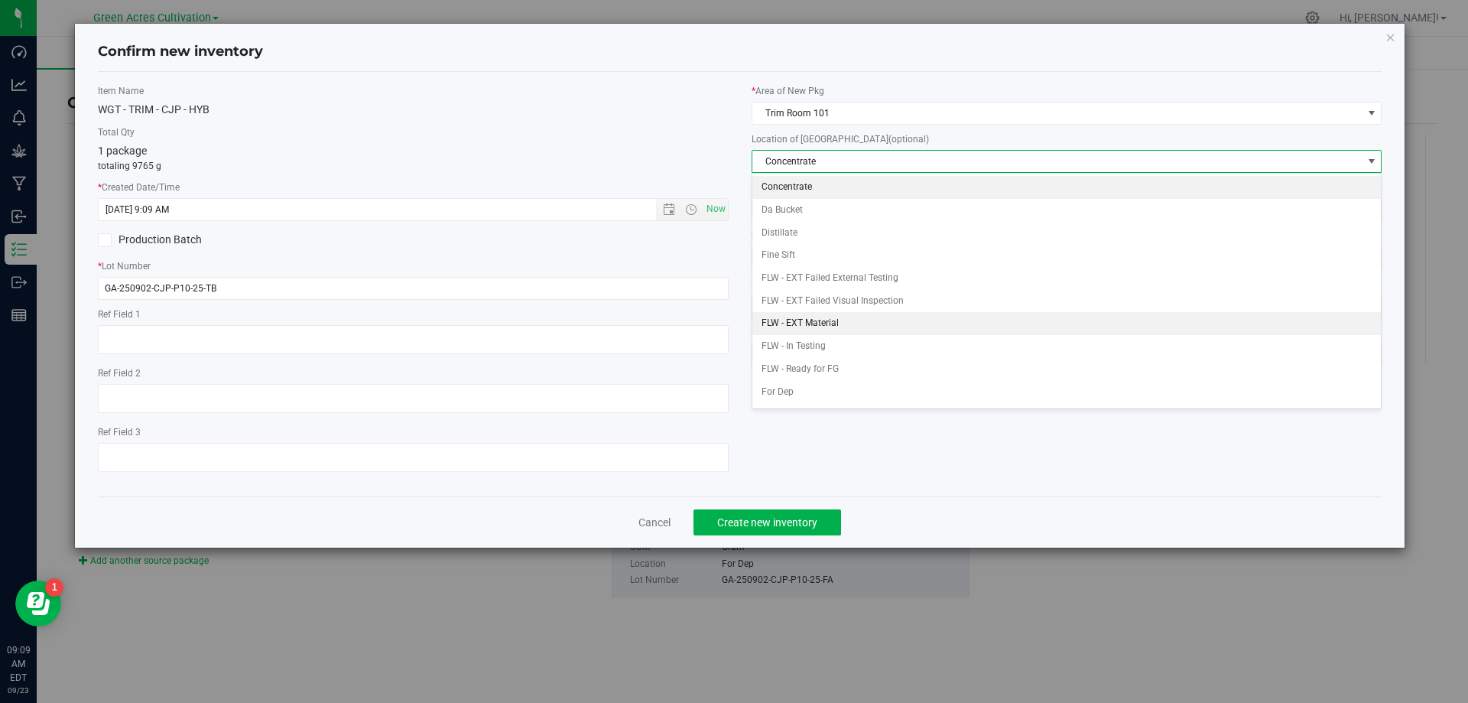
click at [842, 327] on li "FLW - EXT Material" at bounding box center [1067, 323] width 629 height 23
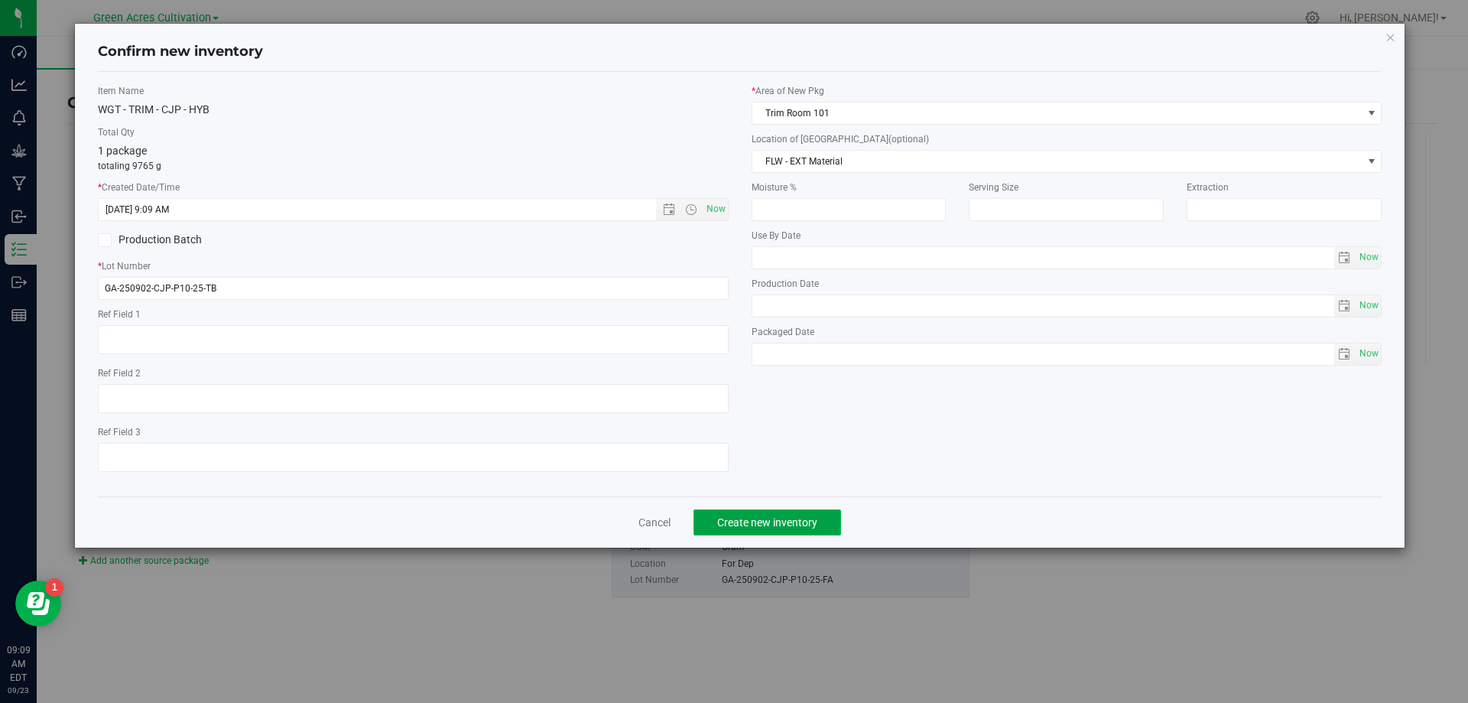
click at [788, 532] on button "Create new inventory" at bounding box center [768, 522] width 148 height 26
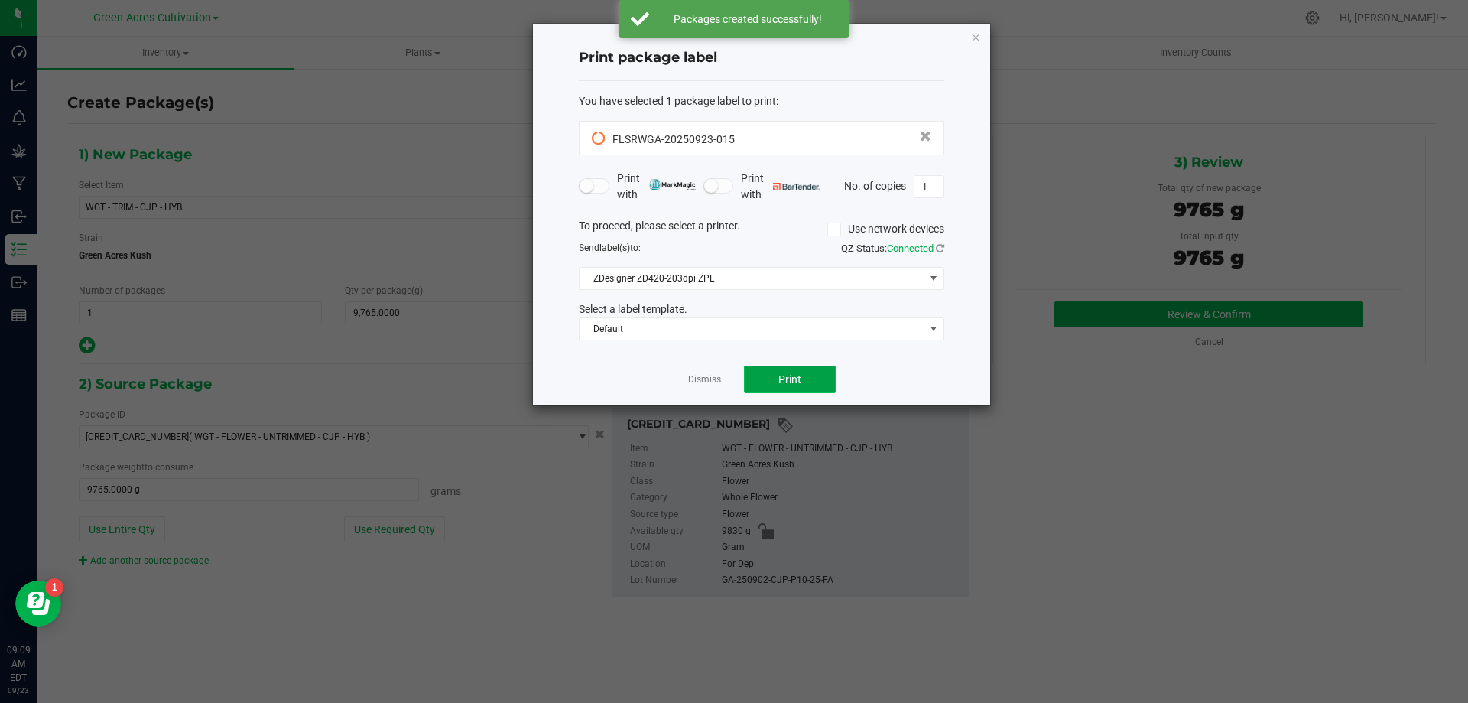
click at [788, 371] on button "Print" at bounding box center [790, 380] width 92 height 28
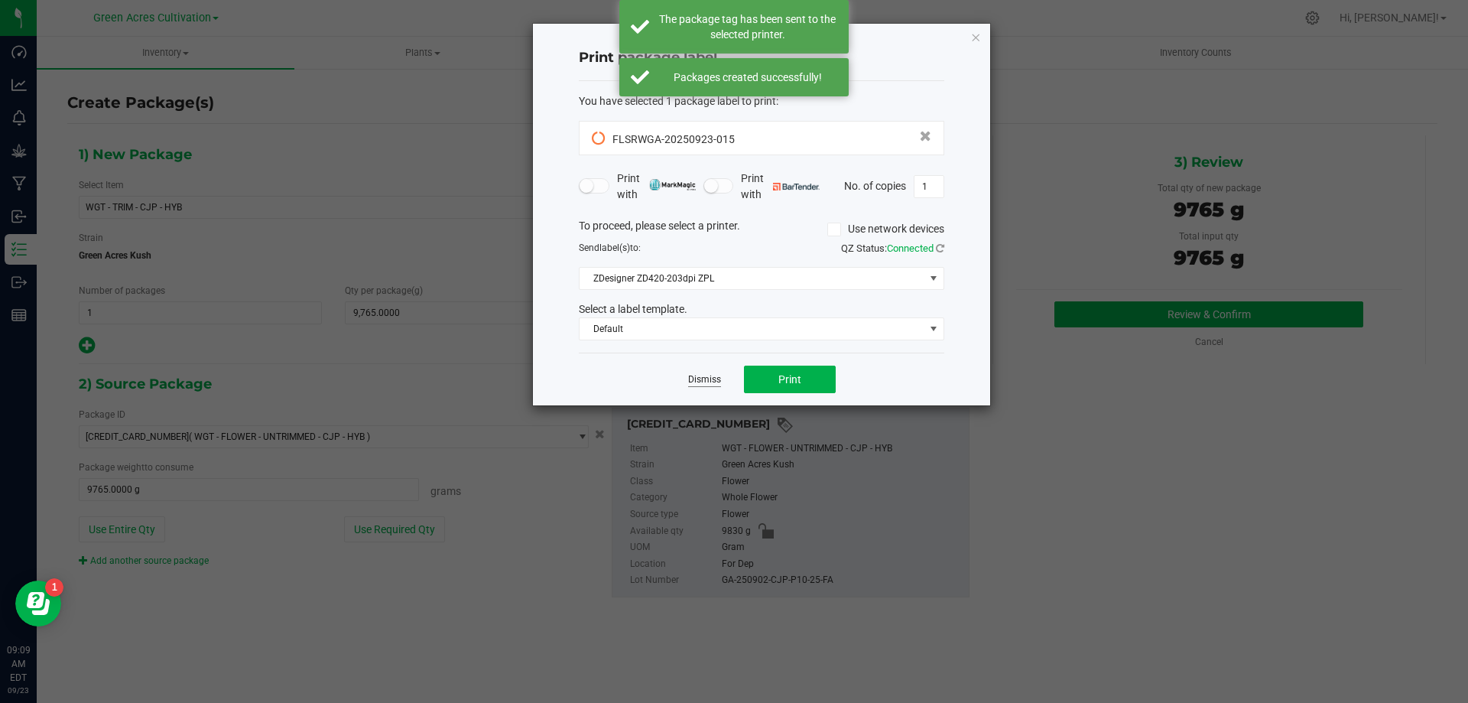
click at [706, 382] on link "Dismiss" at bounding box center [704, 379] width 33 height 13
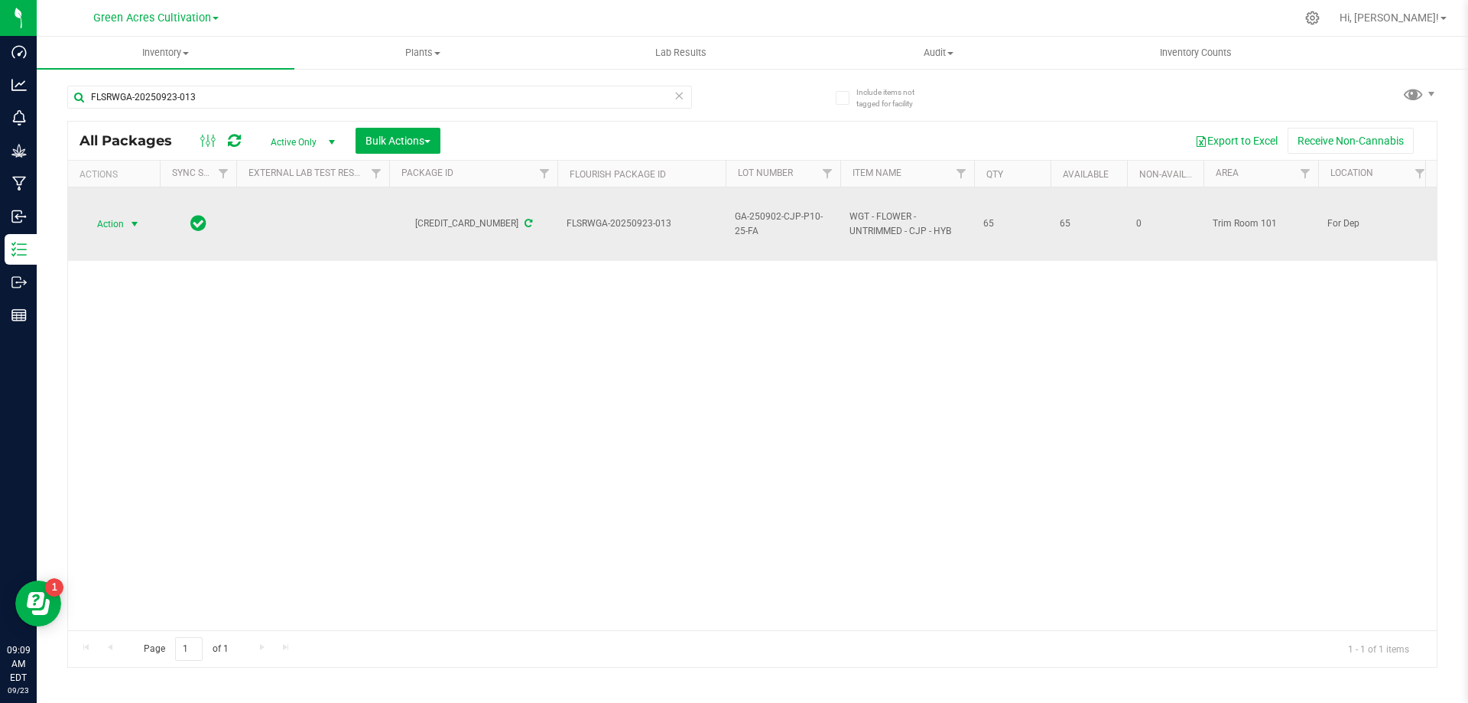
click at [141, 233] on span "select" at bounding box center [134, 223] width 19 height 21
click at [118, 224] on span "Action" at bounding box center [103, 223] width 41 height 21
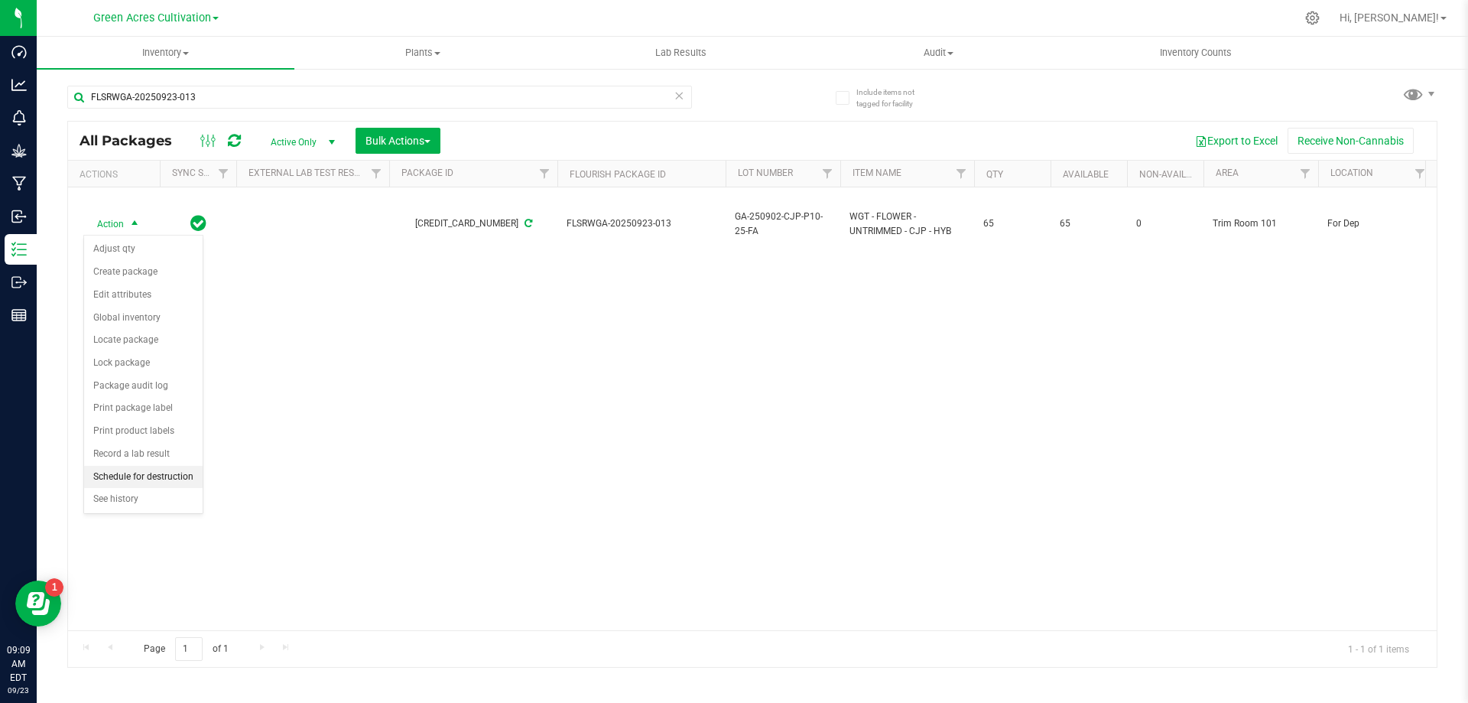
click at [187, 484] on li "Schedule for destruction" at bounding box center [143, 477] width 119 height 23
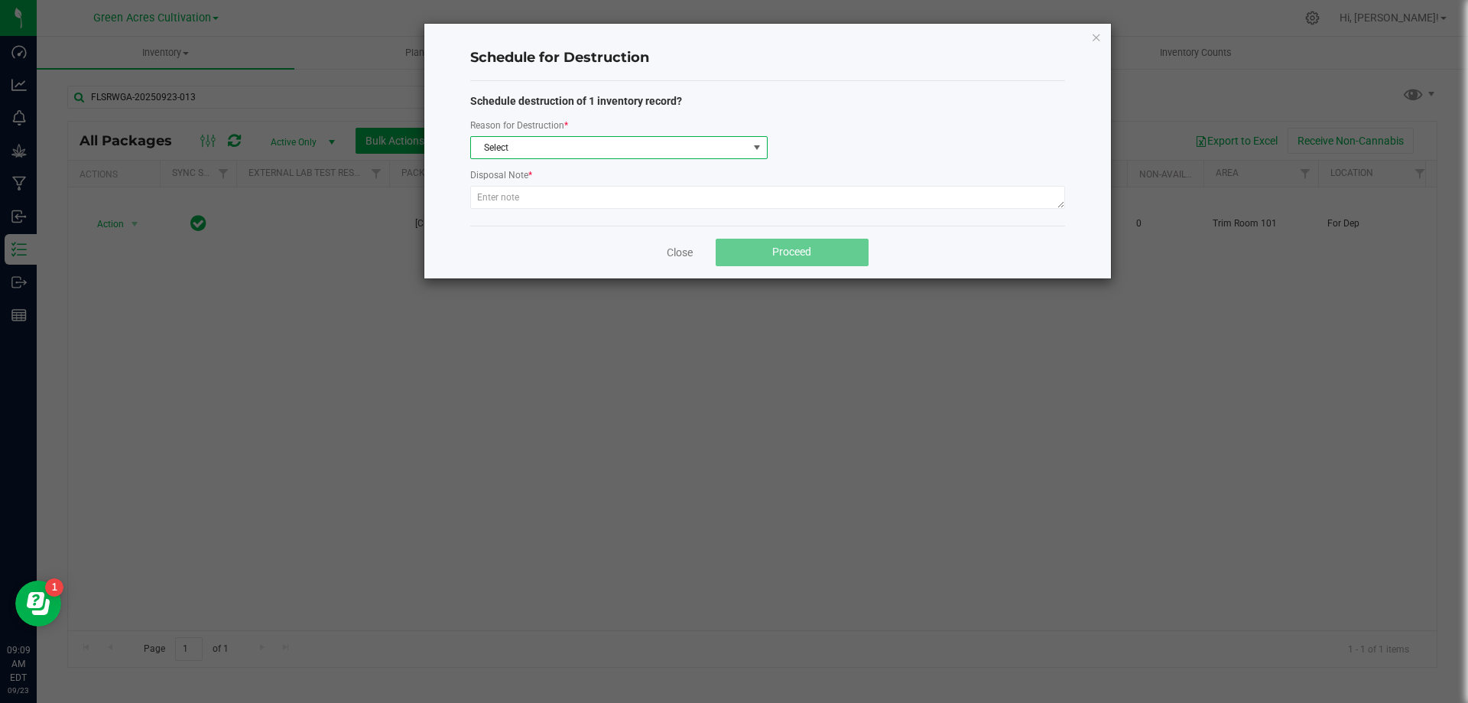
click at [569, 138] on span "Select" at bounding box center [609, 147] width 277 height 21
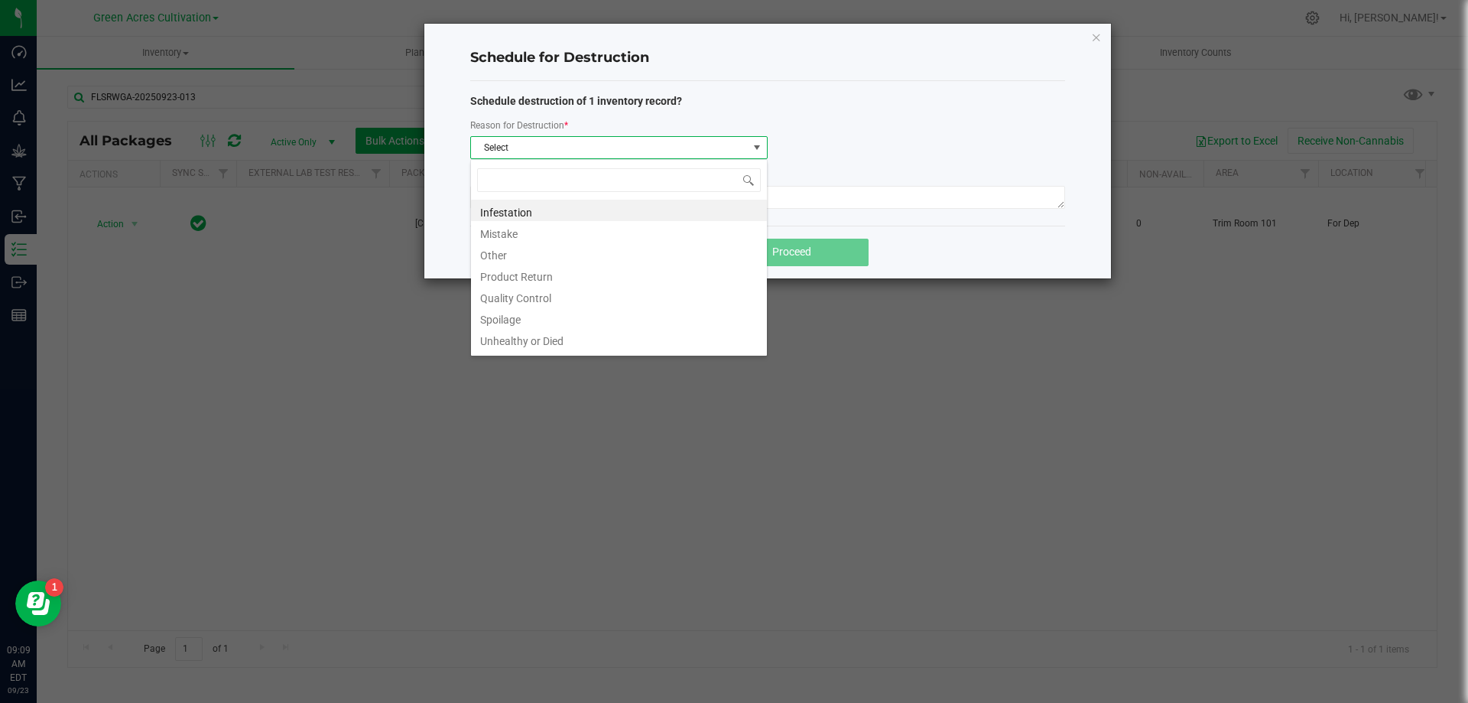
scroll to position [23, 297]
type input "W"
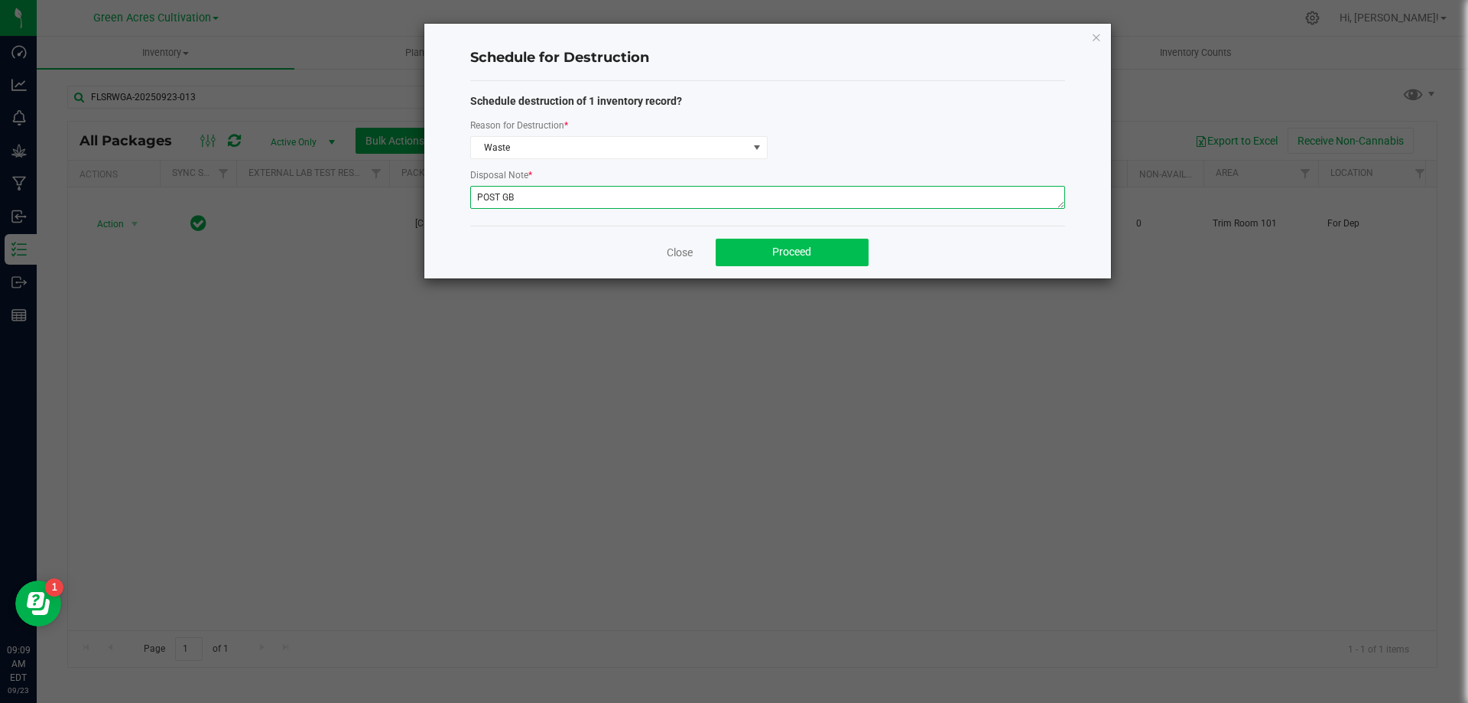
type textarea "POST GB"
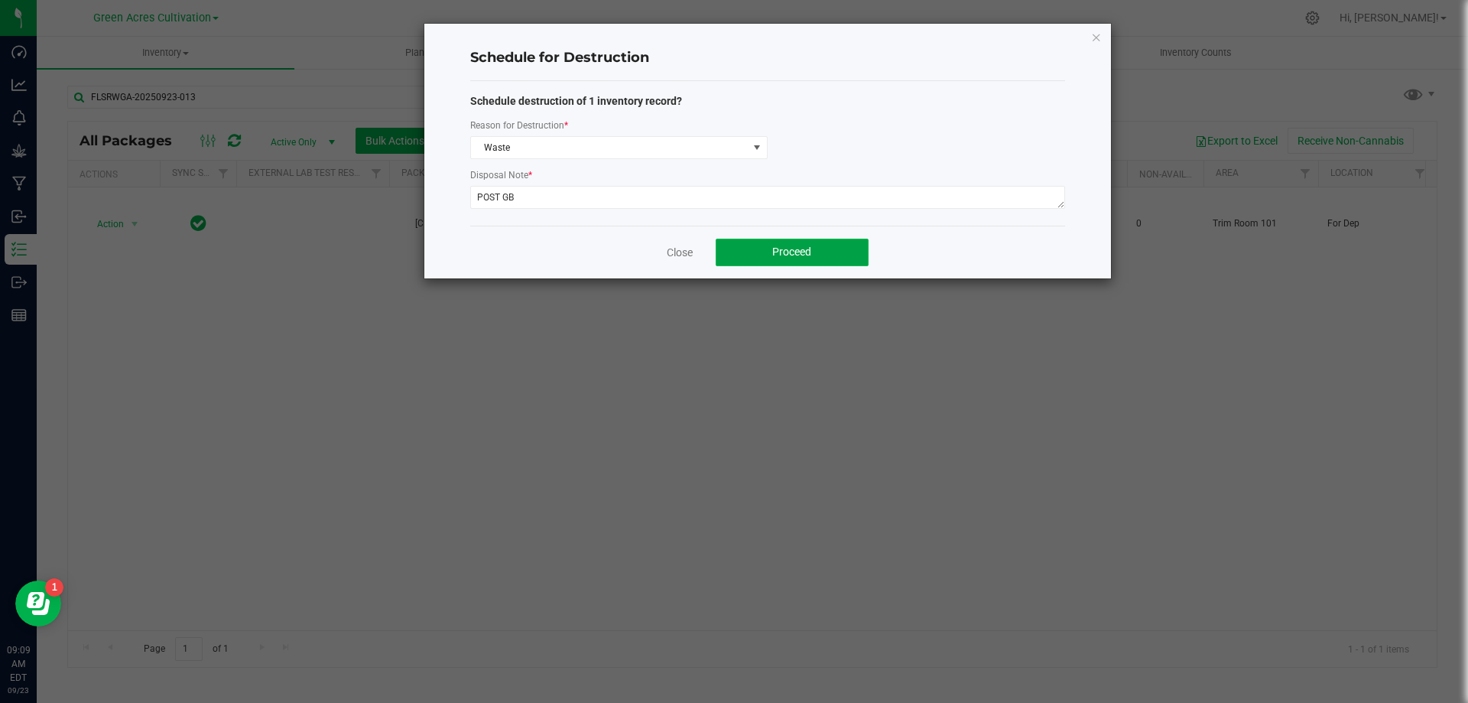
click at [807, 252] on span "Proceed" at bounding box center [791, 251] width 39 height 12
